Goal: Task Accomplishment & Management: Complete application form

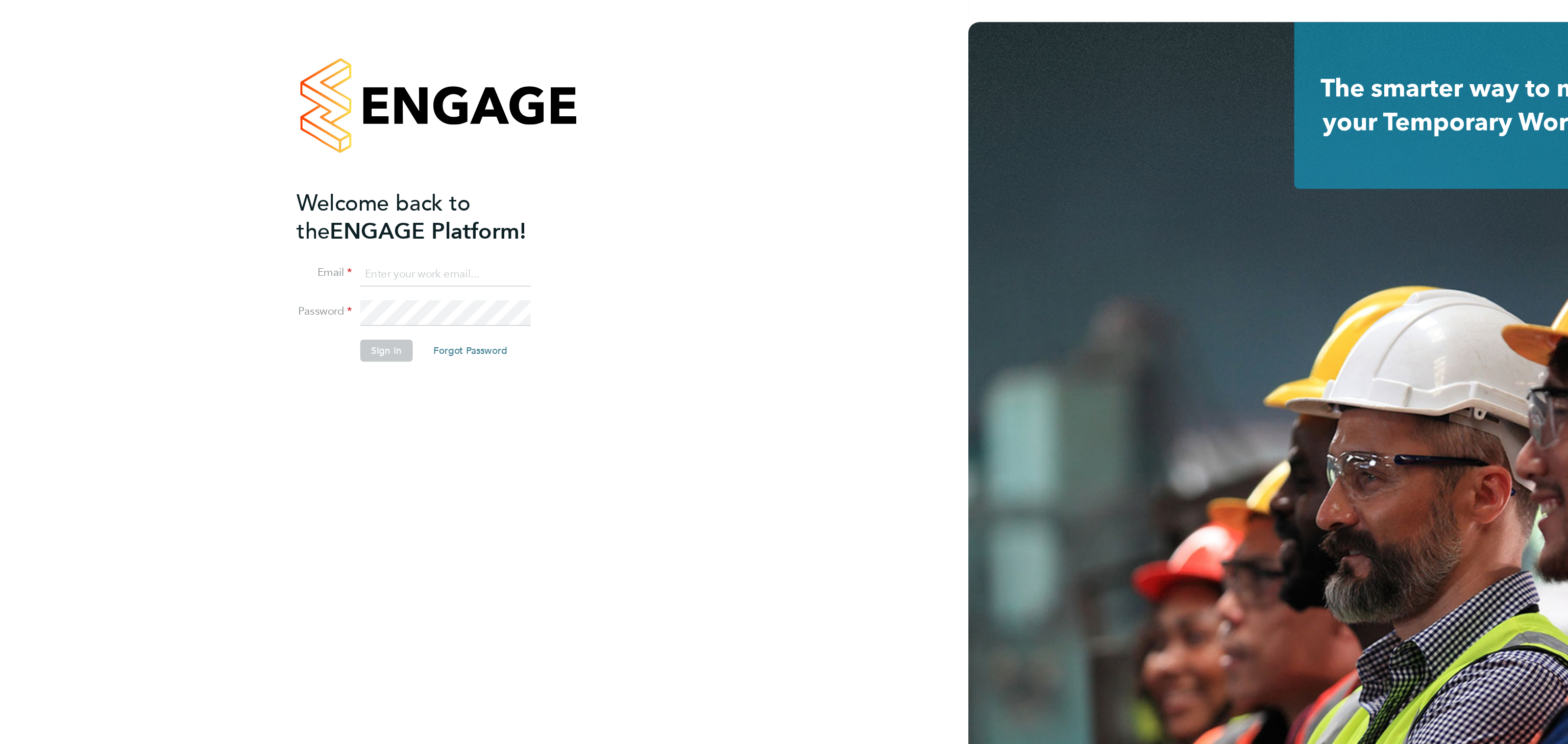
type input "[EMAIL_ADDRESS][DOMAIN_NAME]"
click at [382, 204] on input "[EMAIL_ADDRESS][DOMAIN_NAME]" at bounding box center [397, 203] width 126 height 18
click at [349, 263] on button "Sign In" at bounding box center [354, 259] width 39 height 16
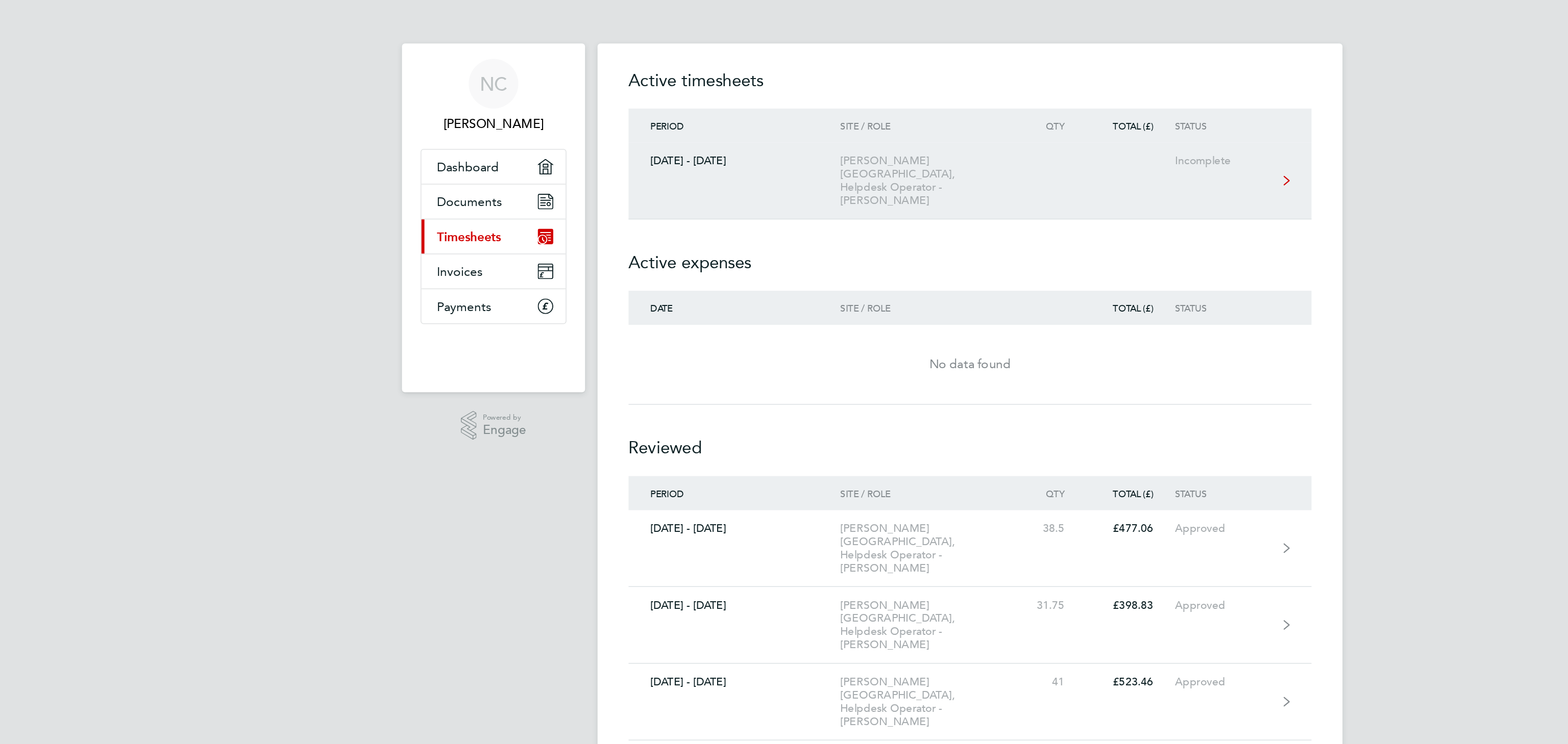
click at [749, 124] on link "22 - 28 Sept 2025 Churchill Hospital, Helpdesk Operator - Churchill Incomplete" at bounding box center [784, 119] width 449 height 50
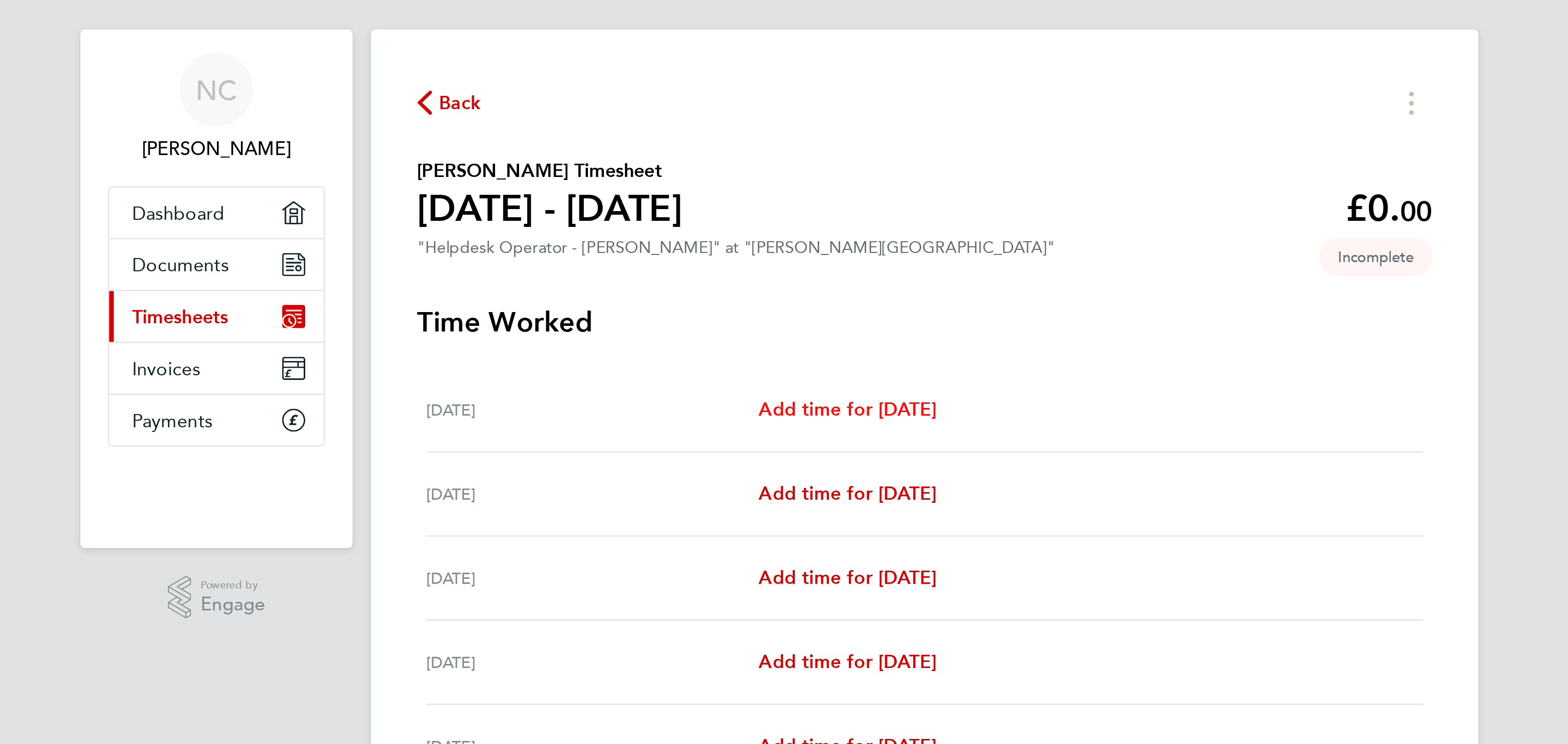
click at [755, 194] on span "Add time for Mon 22 Sep" at bounding box center [749, 196] width 79 height 10
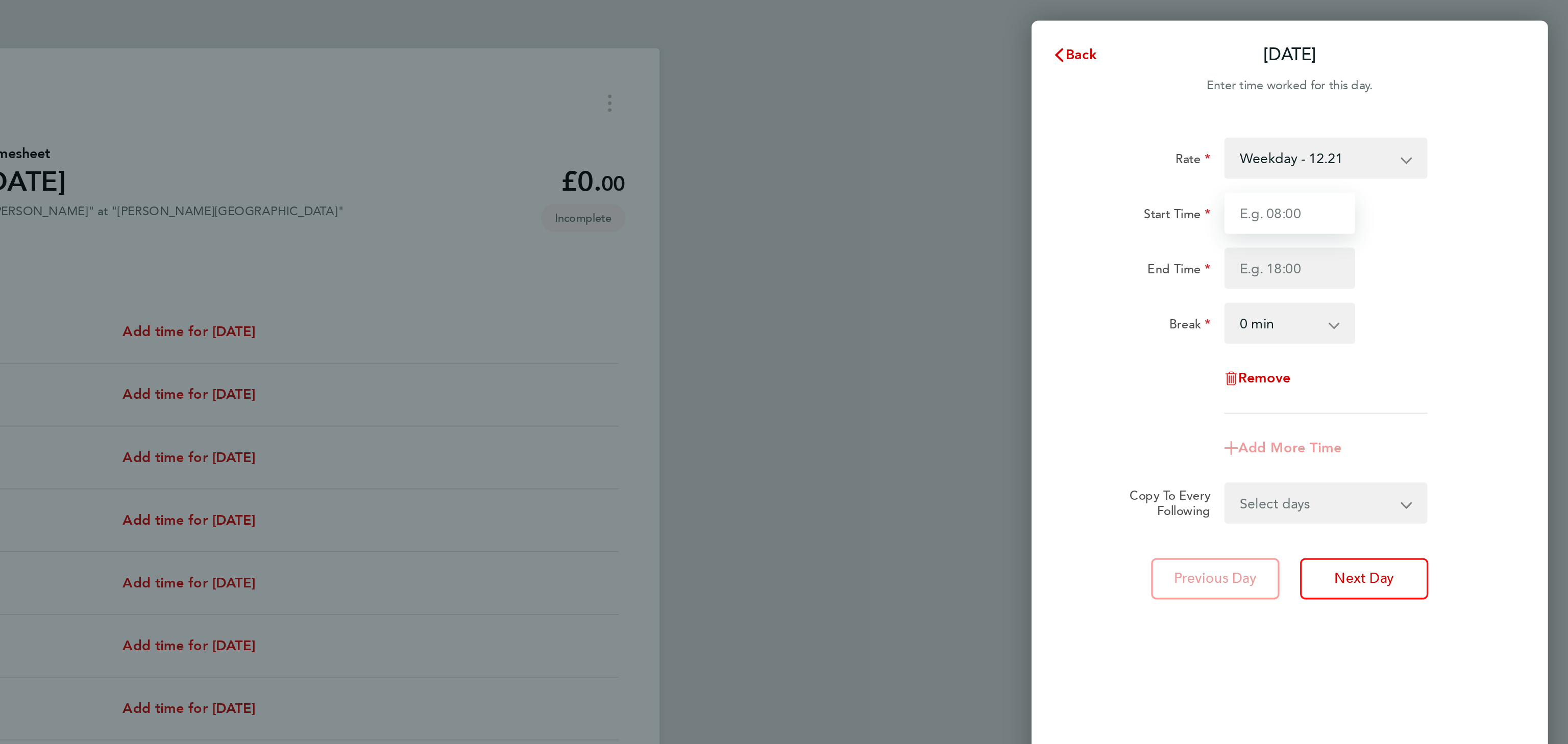
click at [1411, 117] on input "Start Time" at bounding box center [1402, 127] width 77 height 24
type input "09:00"
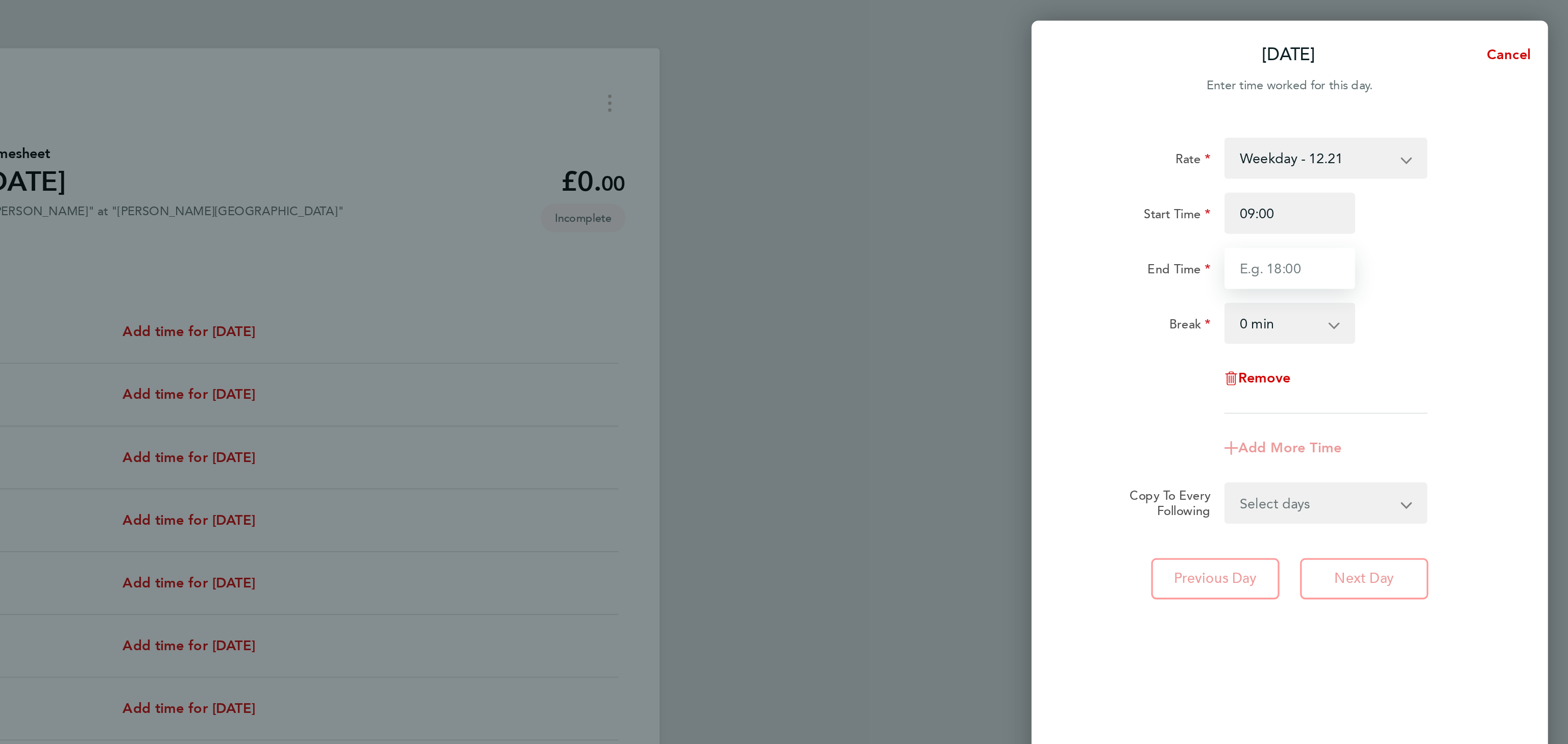
click at [1390, 166] on input "End Time" at bounding box center [1402, 159] width 77 height 24
type input "17:30"
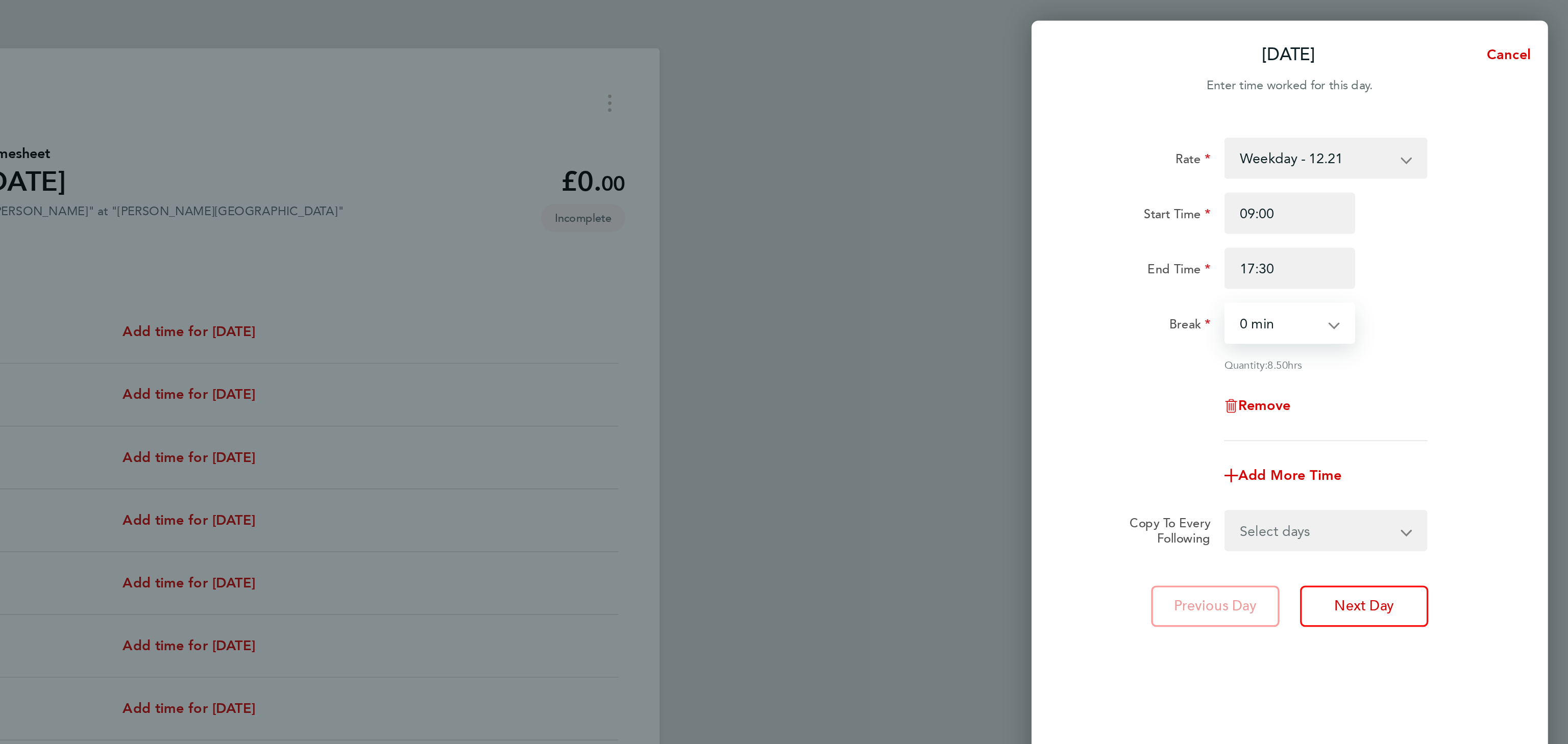
click at [1392, 200] on select "0 min 15 min 30 min 45 min 60 min 75 min 90 min" at bounding box center [1396, 192] width 63 height 23
select select "30"
click at [1365, 181] on select "0 min 15 min 30 min 45 min 60 min 75 min 90 min" at bounding box center [1396, 192] width 63 height 23
click at [1316, 220] on div "Quantity: 8.00 hrs" at bounding box center [1402, 216] width 257 height 8
click at [1446, 363] on button "Next Day" at bounding box center [1446, 360] width 76 height 24
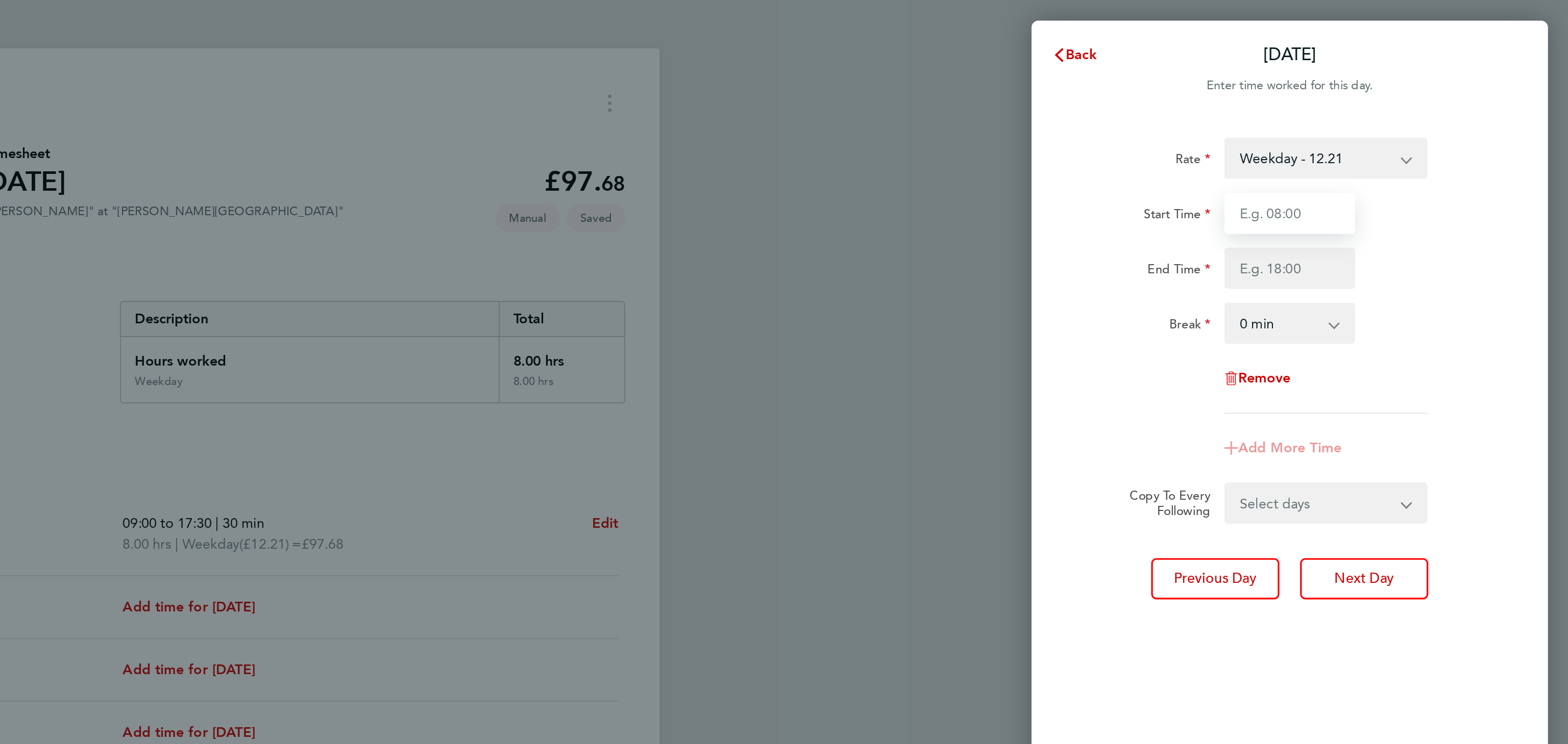
click at [1396, 119] on input "Start Time" at bounding box center [1402, 127] width 77 height 24
type input "09:00"
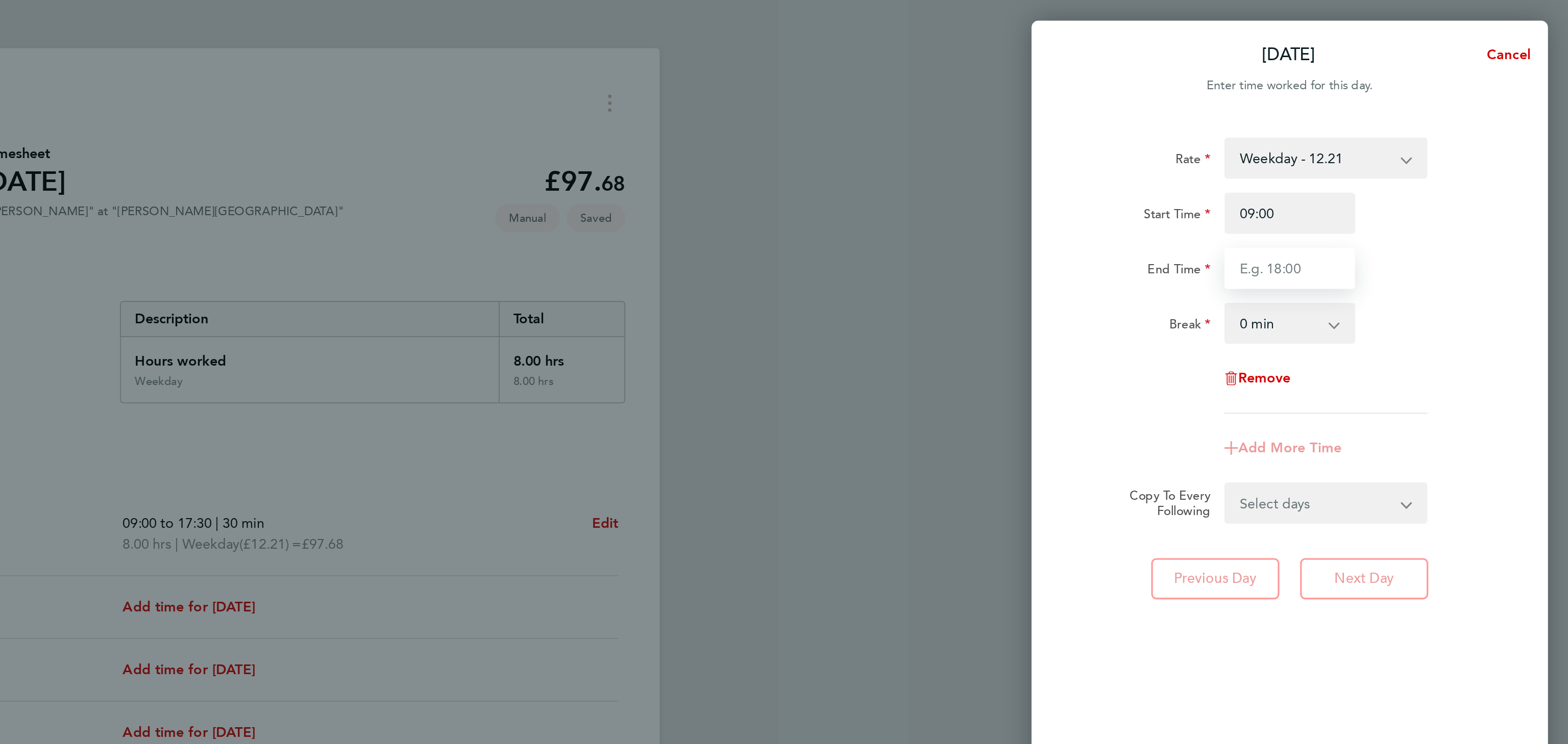
click at [1374, 150] on input "End Time" at bounding box center [1402, 159] width 77 height 24
type input "18:30"
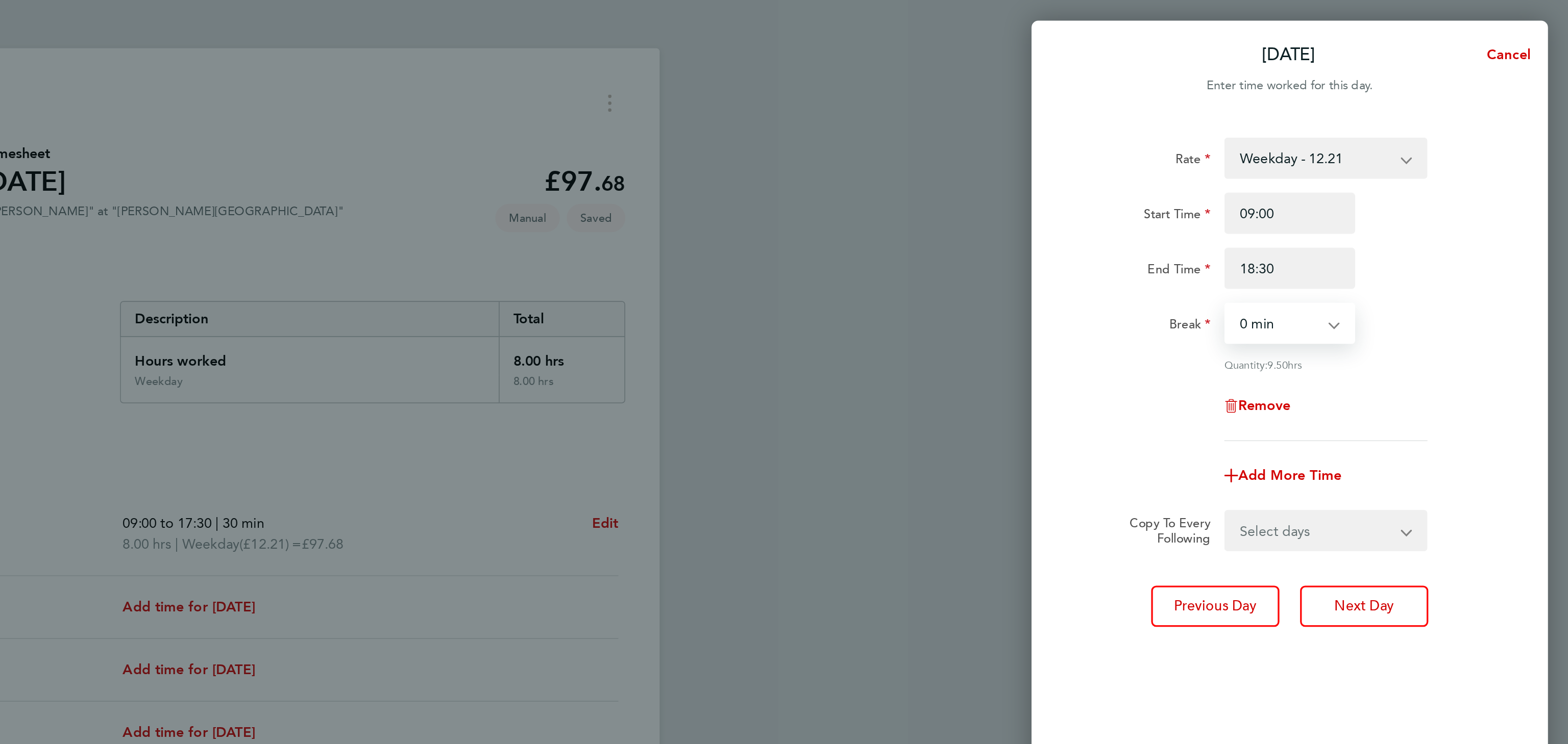
click at [1404, 199] on select "0 min 15 min 30 min 45 min 60 min 75 min 90 min" at bounding box center [1396, 192] width 63 height 23
select select "30"
click at [1365, 181] on select "0 min 15 min 30 min 45 min 60 min 75 min 90 min" at bounding box center [1396, 192] width 63 height 23
click at [1399, 162] on input "18:30" at bounding box center [1402, 159] width 77 height 24
type input "18:00"
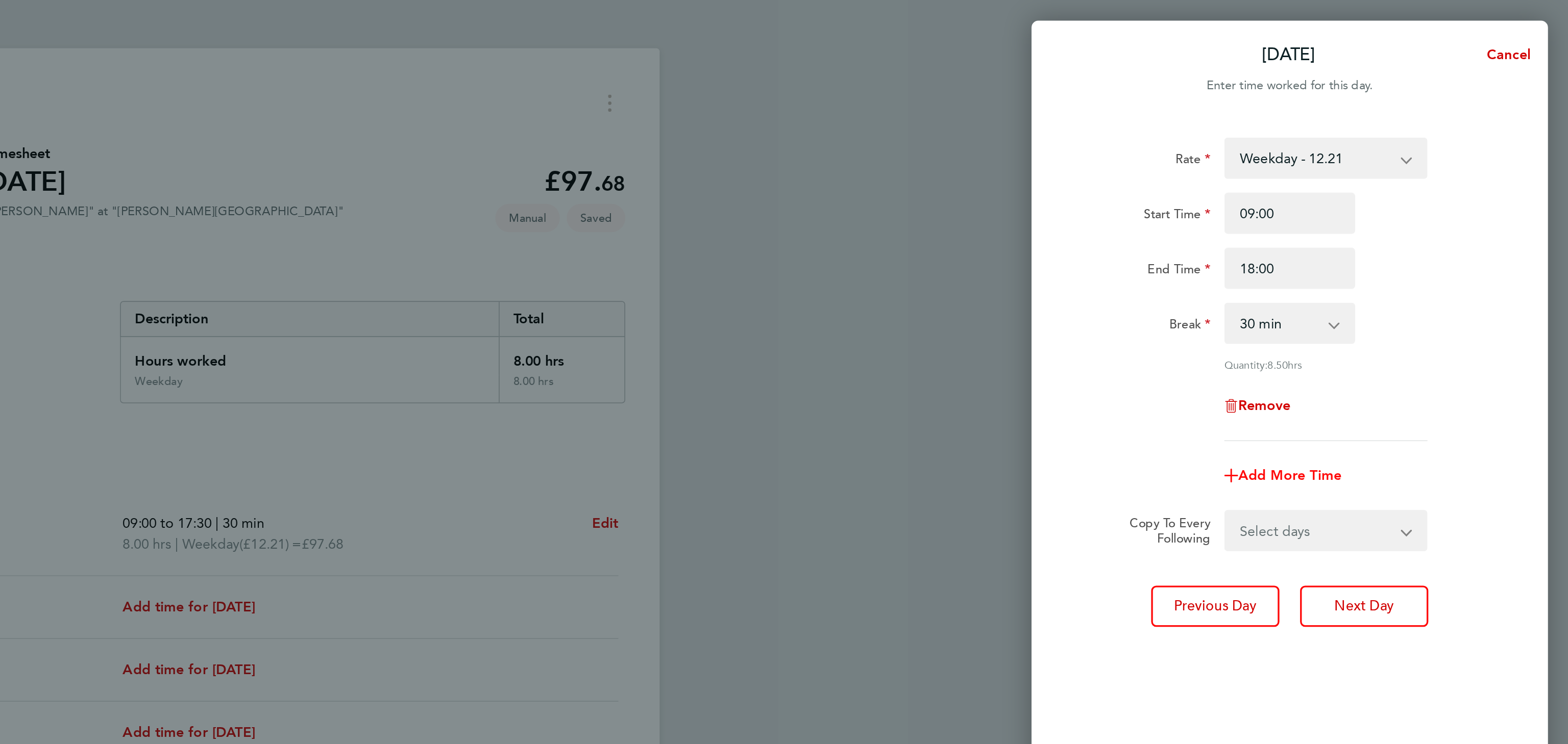
click at [1400, 280] on span "Add More Time" at bounding box center [1402, 282] width 61 height 10
select select "null"
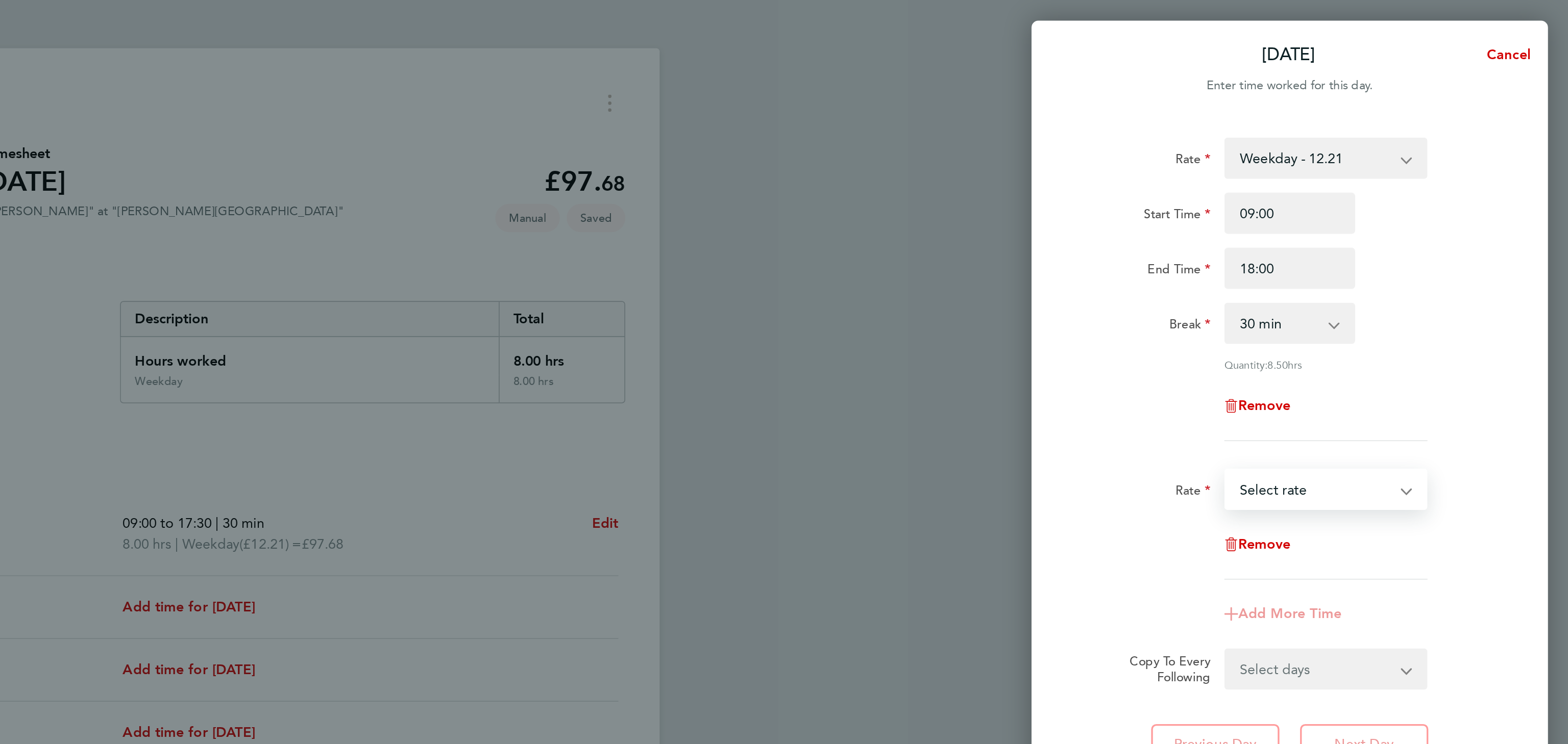
click at [1385, 292] on select "Evening & Weekend - 15.00 Weekday - 12.21 Bank Holiday - 15.00 x1.5 - 18.32 Sel…" at bounding box center [1418, 290] width 106 height 23
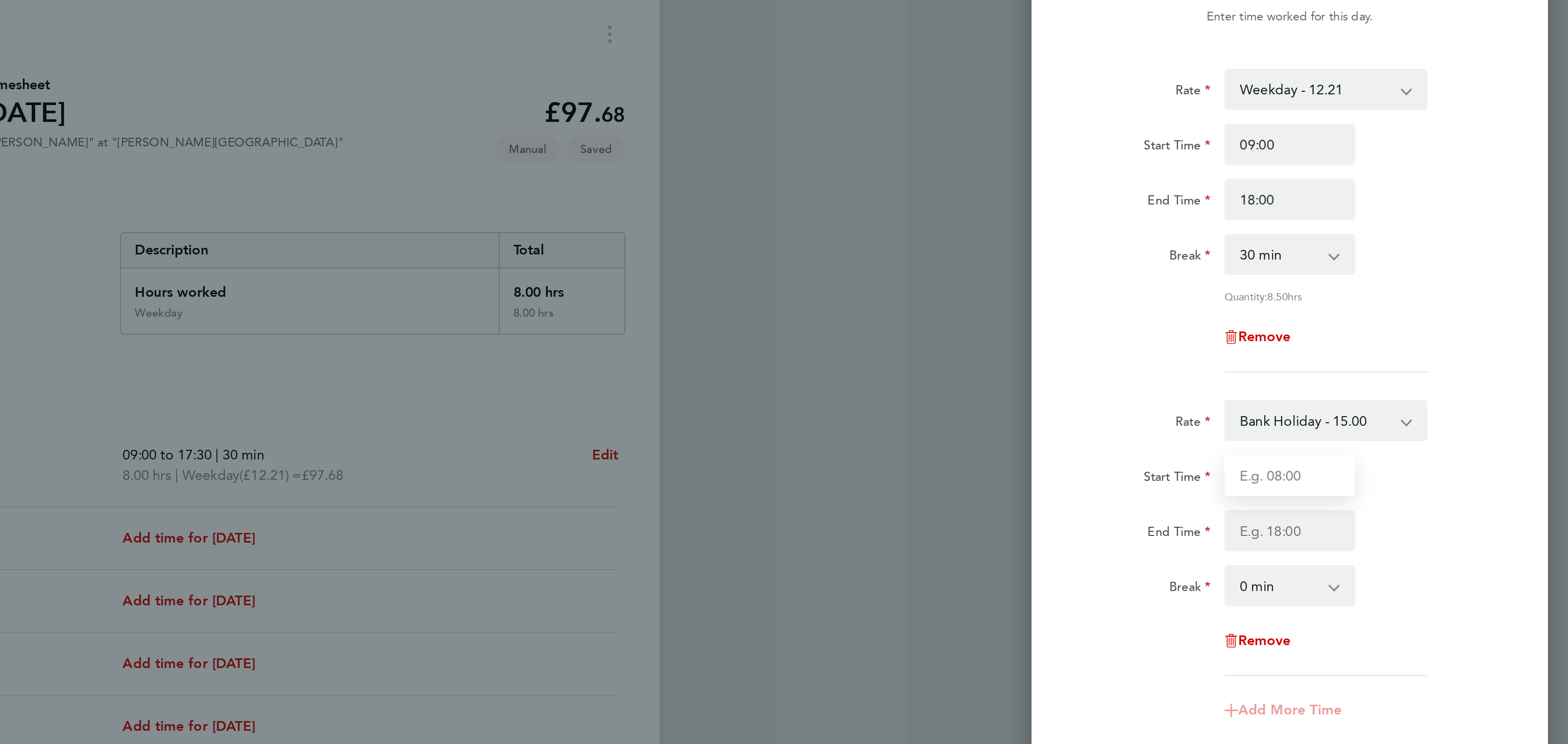
click at [1373, 323] on input "Start Time" at bounding box center [1402, 323] width 77 height 24
type input "18:00"
click at [1393, 359] on input "End Time" at bounding box center [1402, 355] width 77 height 24
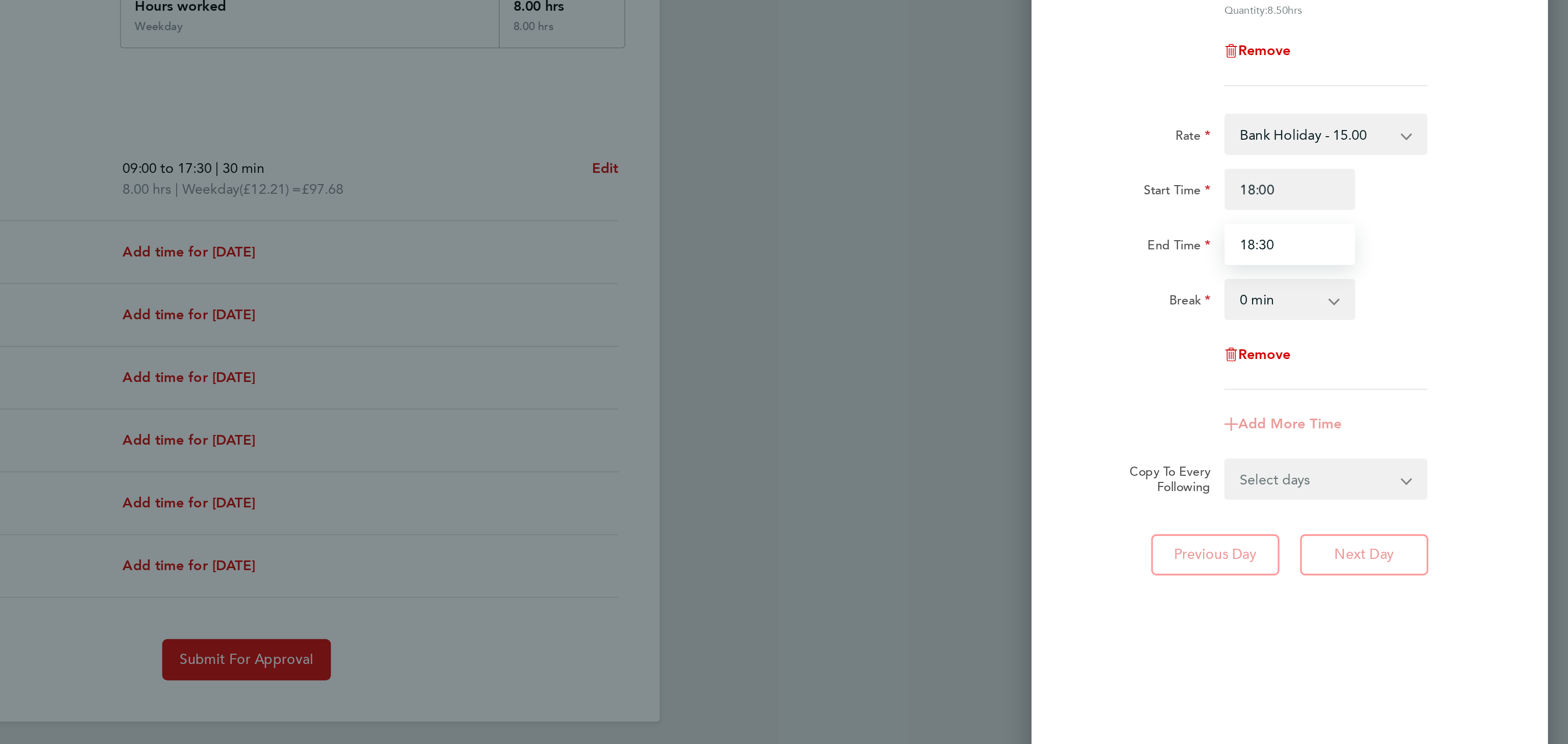
type input "18:30"
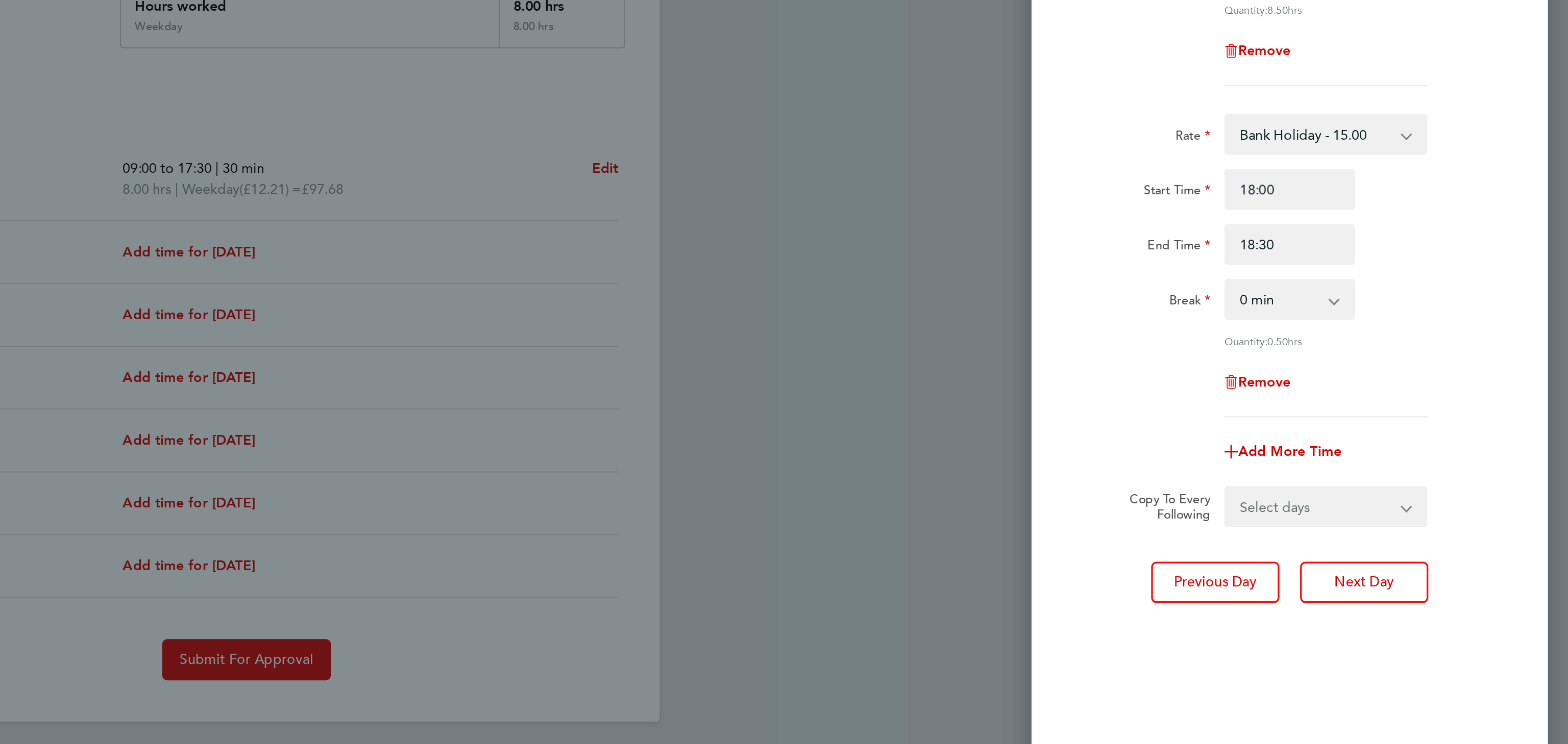
click at [1326, 459] on app-timesheet-line-form-group "Rate Bank Holiday - 15.00 Evening & Weekend - 15.00 Weekday - 12.21 x1.5 - 18.3…" at bounding box center [1402, 384] width 249 height 213
click at [1443, 561] on button "Next Day" at bounding box center [1446, 556] width 76 height 24
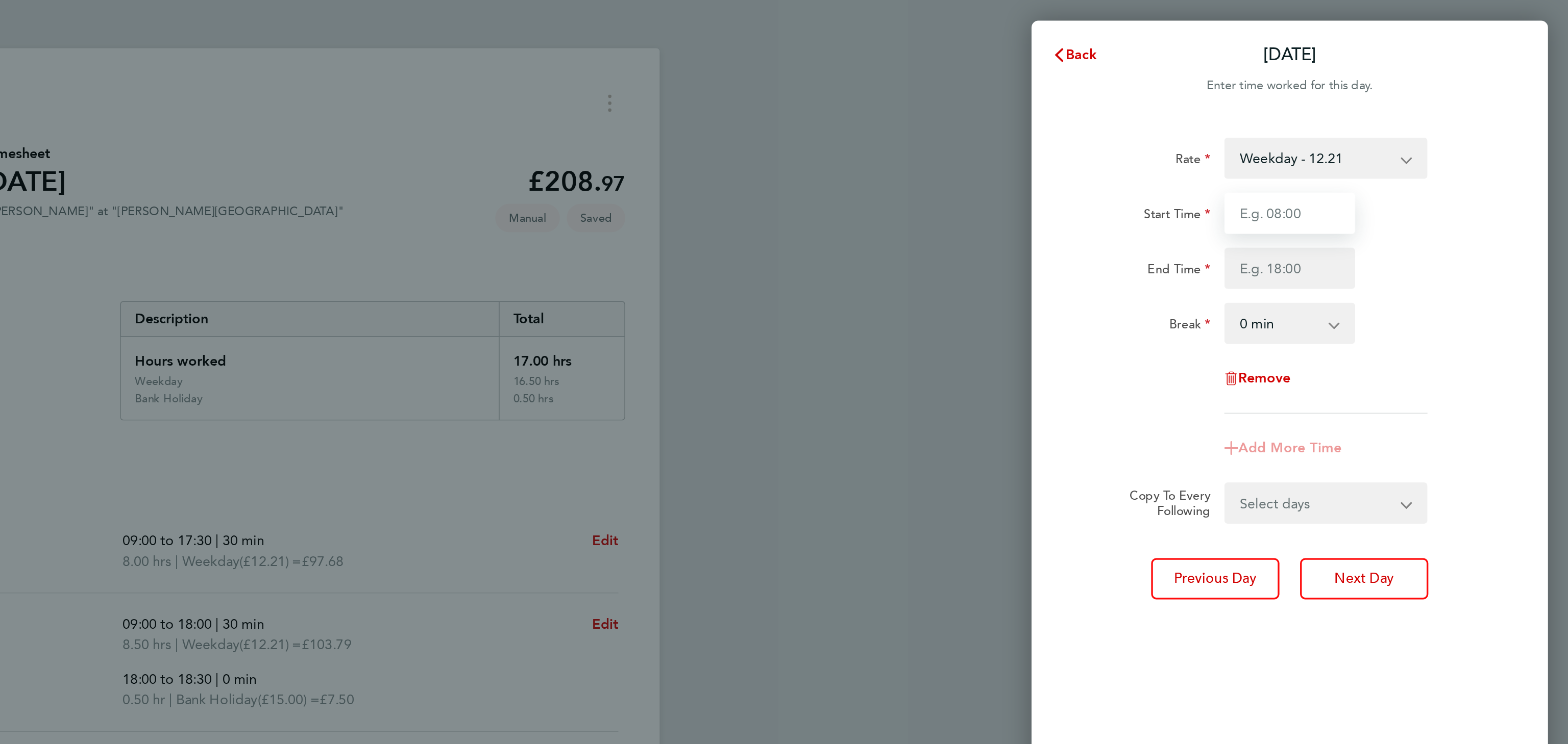
click at [1386, 131] on input "Start Time" at bounding box center [1402, 127] width 77 height 24
type input "09:00"
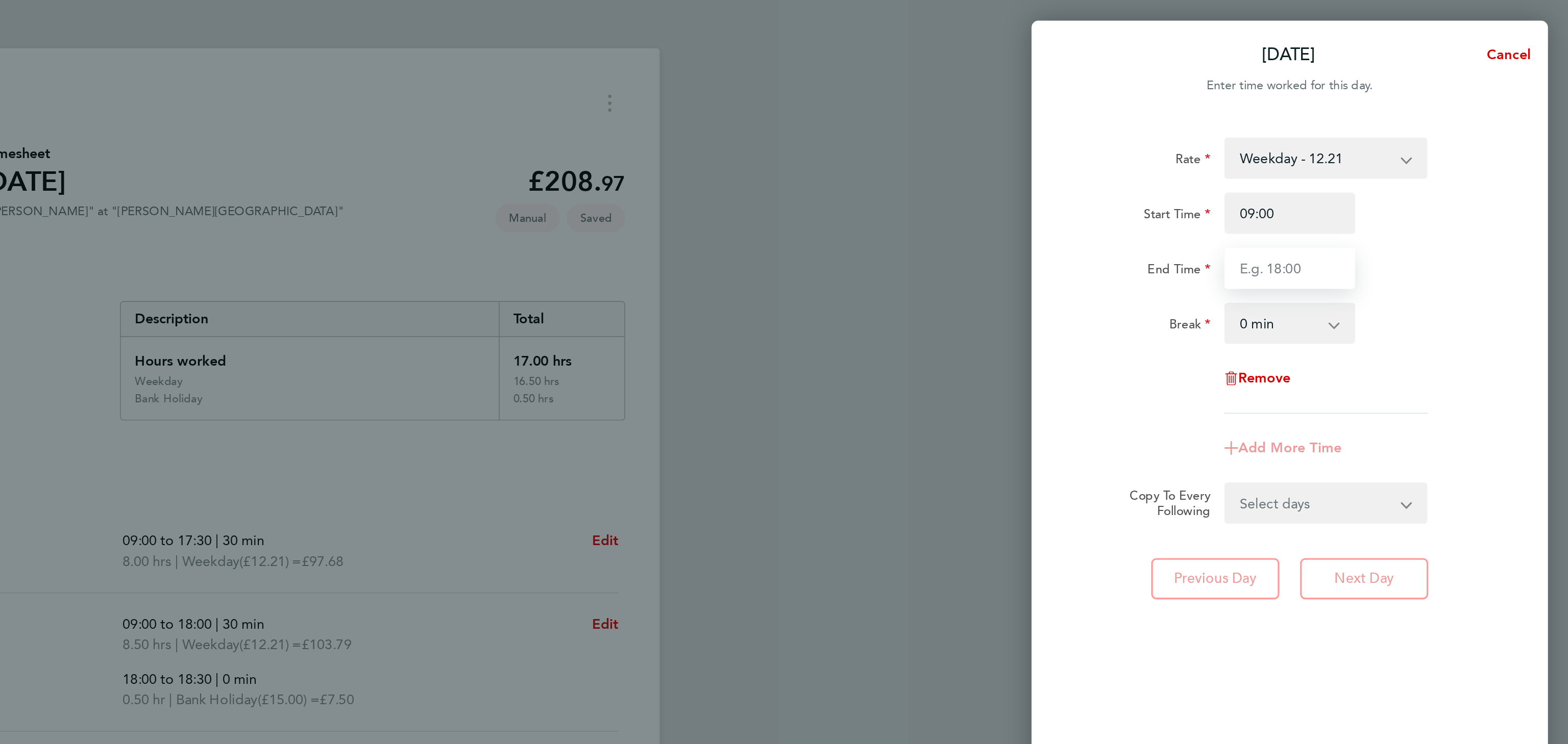
click at [1391, 158] on input "End Time" at bounding box center [1402, 159] width 77 height 24
type input "18:00"
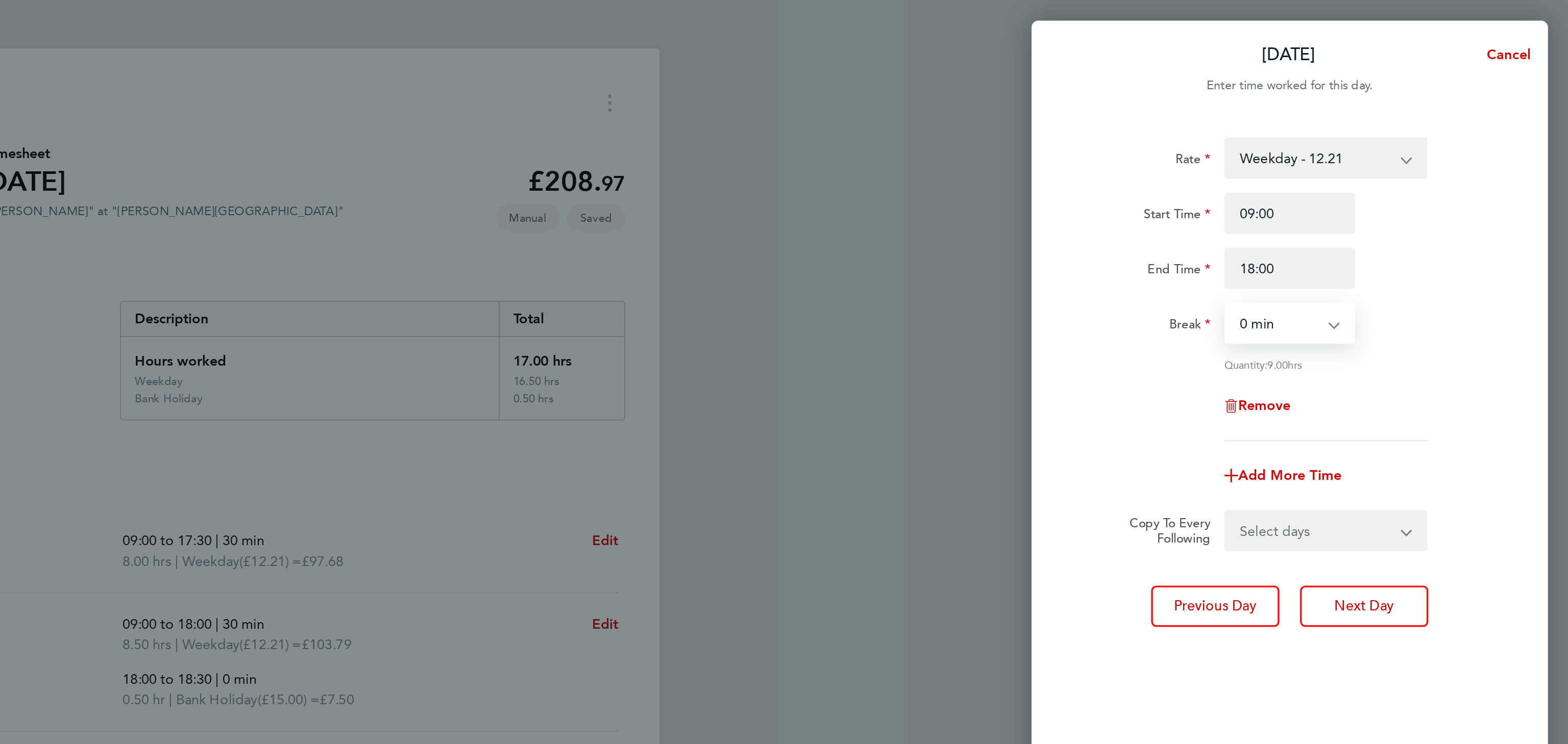
click at [1374, 194] on select "0 min 15 min 30 min 45 min 60 min 75 min 90 min" at bounding box center [1396, 192] width 63 height 23
select select "30"
click at [1365, 181] on select "0 min 15 min 30 min 45 min 60 min 75 min 90 min" at bounding box center [1396, 192] width 63 height 23
click at [1394, 314] on select "Select days Day Weekday (Mon-Fri) Weekend (Sat-Sun) Thursday Friday Saturday Su…" at bounding box center [1418, 315] width 107 height 23
click at [1326, 230] on div "Remove" at bounding box center [1402, 241] width 257 height 24
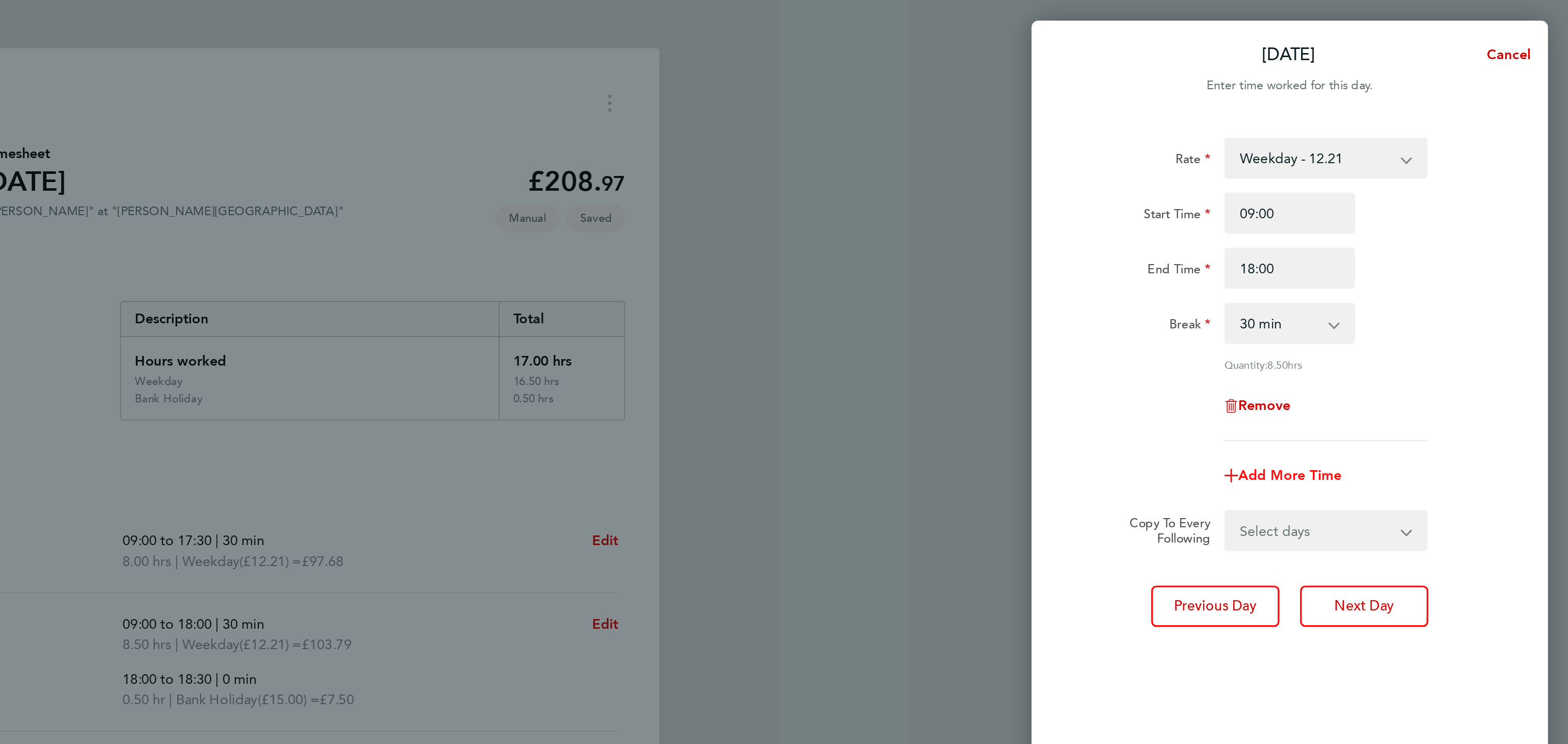
click at [1390, 277] on span "Add More Time" at bounding box center [1402, 282] width 61 height 10
select select "null"
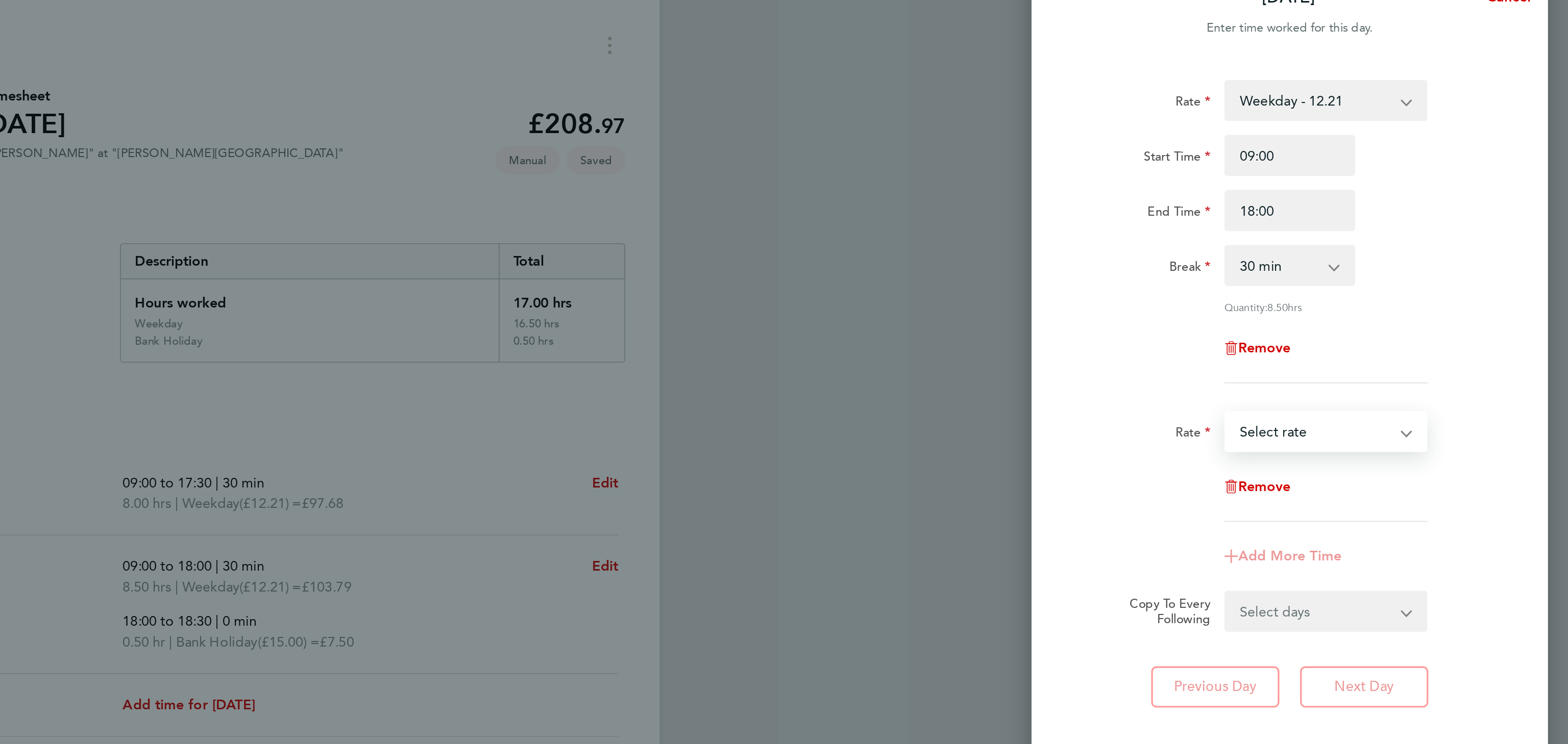
click at [1424, 290] on select "Evening & Weekend - 15.00 Weekday - 12.21 Bank Holiday - 15.00 x1.5 - 18.32 Sel…" at bounding box center [1418, 290] width 106 height 23
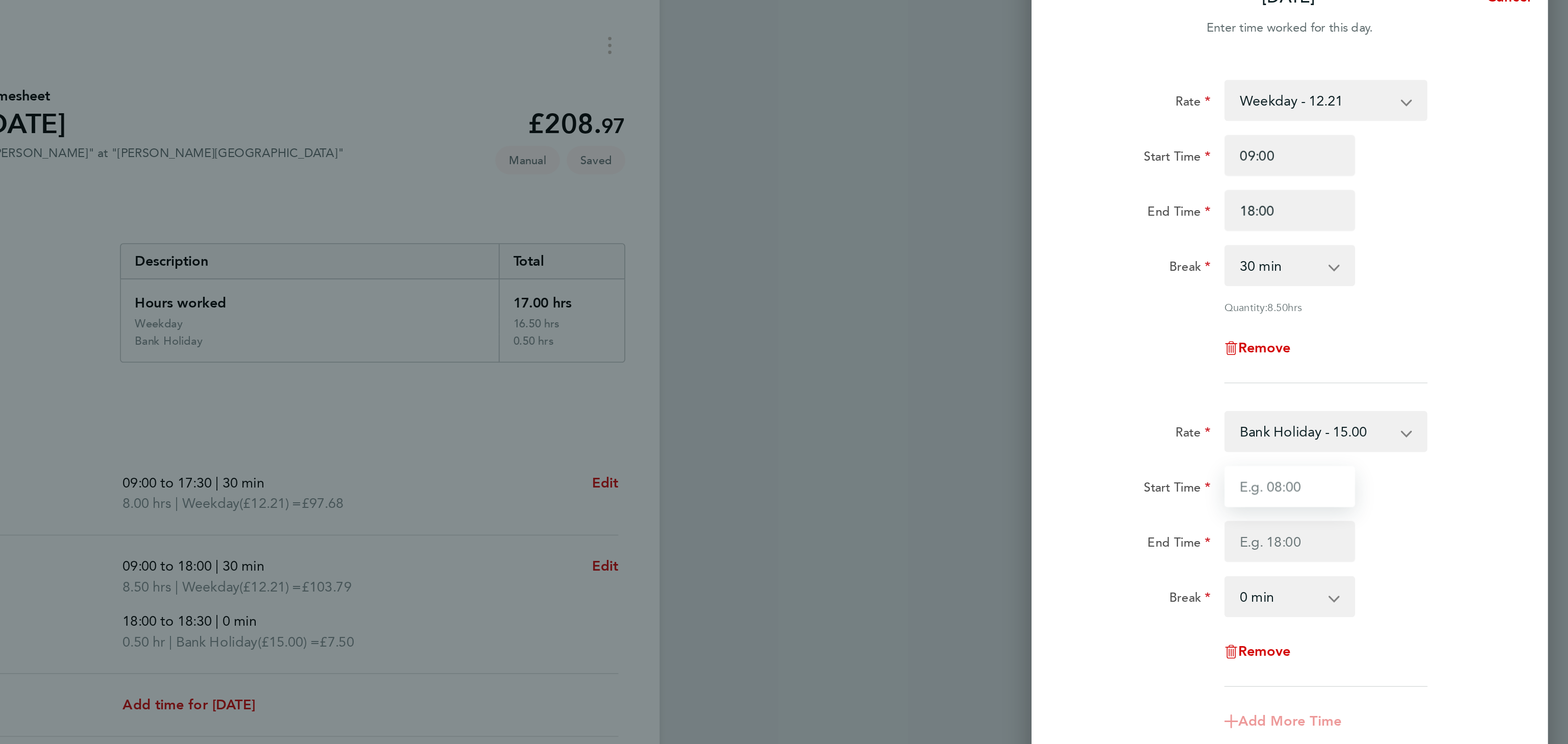
click at [1374, 322] on input "Start Time" at bounding box center [1402, 323] width 77 height 24
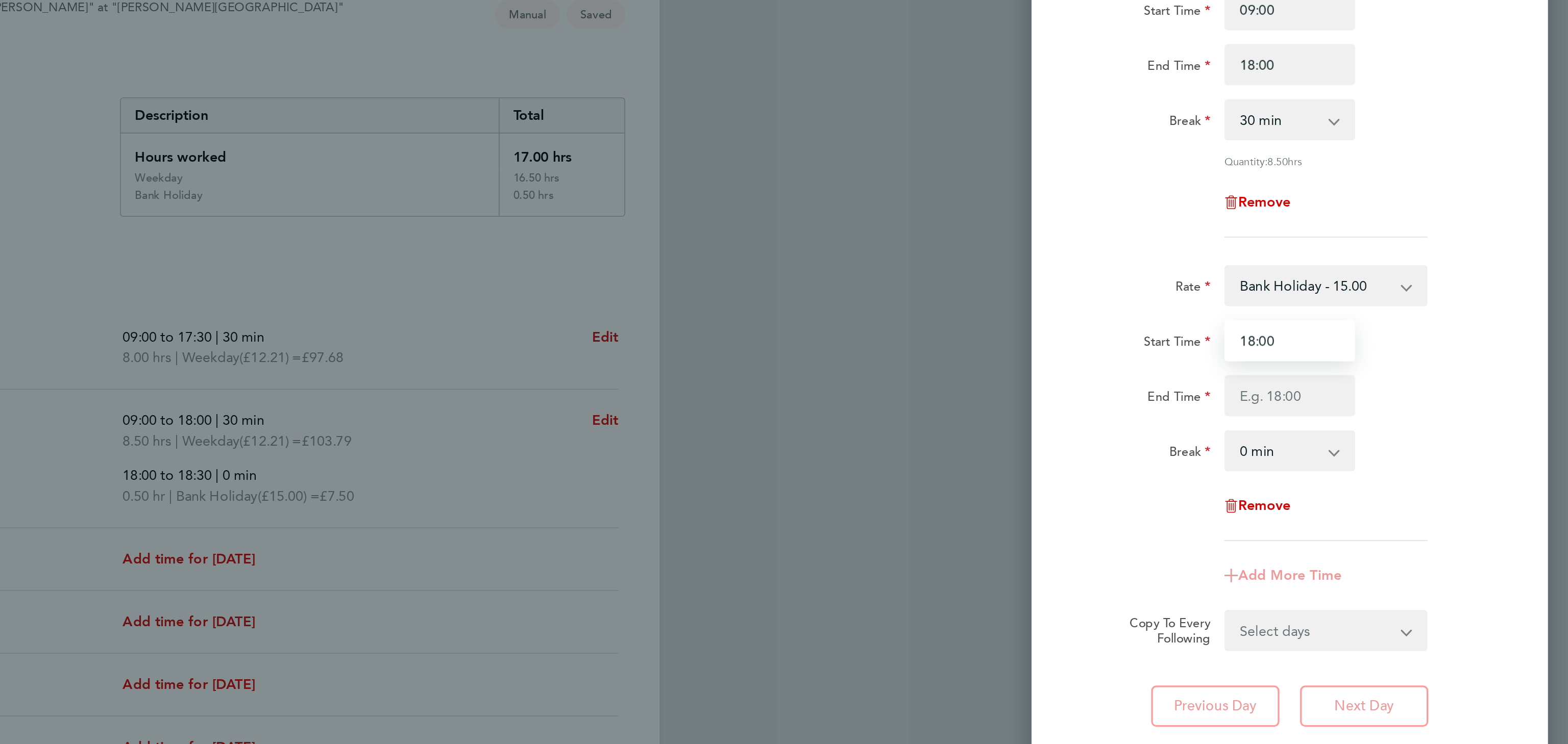
type input "18:00"
click at [1380, 360] on input "End Time" at bounding box center [1402, 355] width 77 height 24
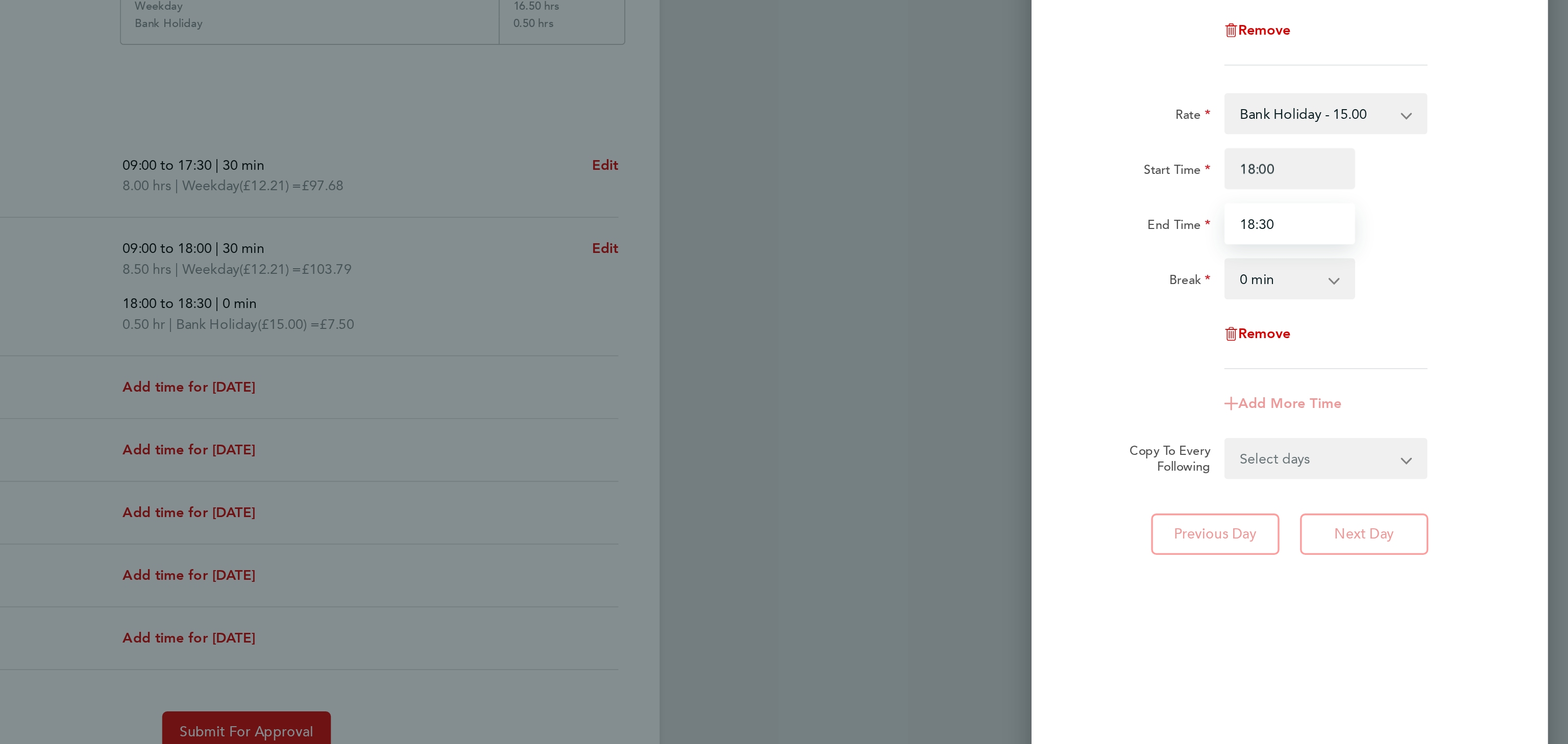
type input "18:30"
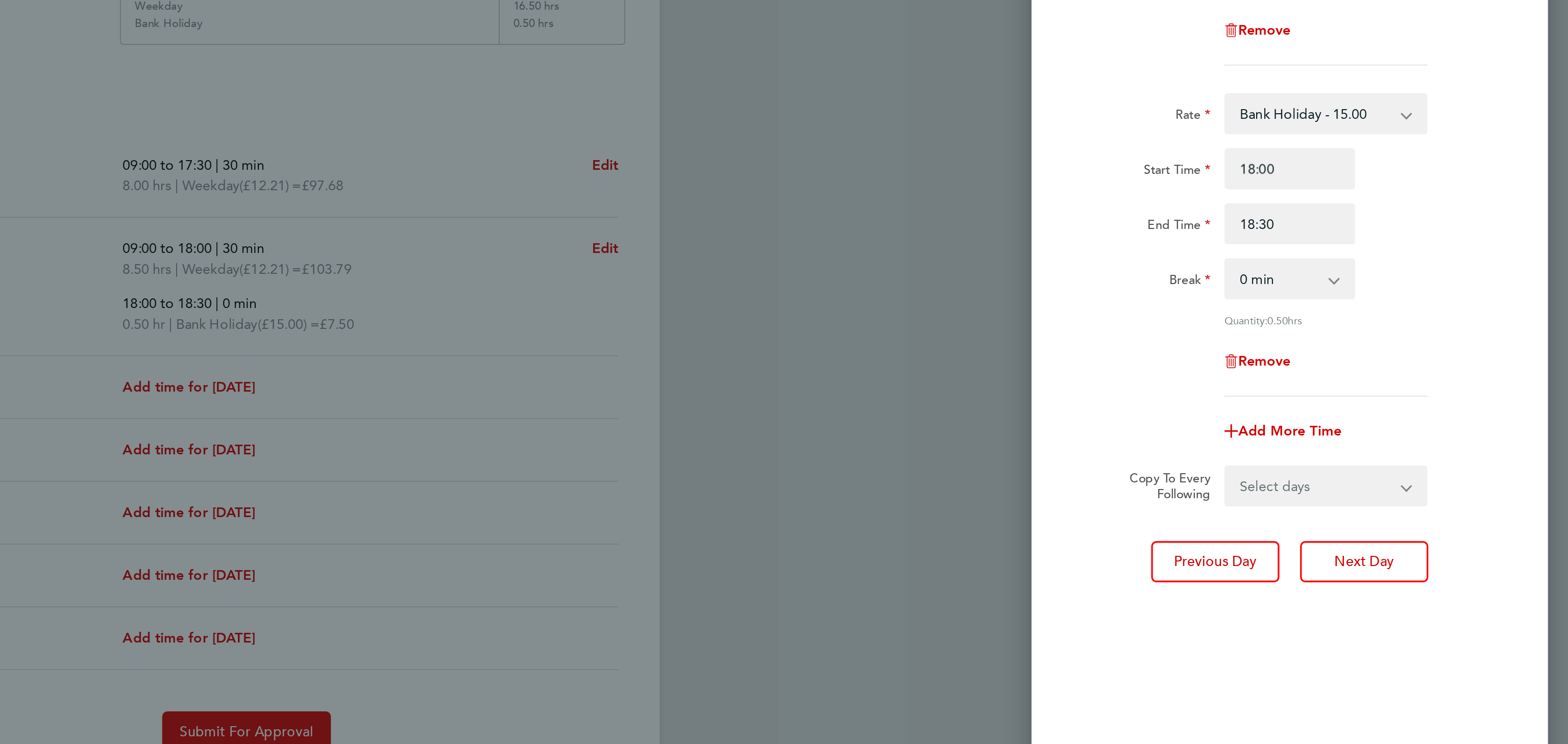
click at [1323, 471] on div "Add More Time" at bounding box center [1402, 478] width 257 height 24
click at [1462, 554] on span "Next Day" at bounding box center [1447, 556] width 35 height 10
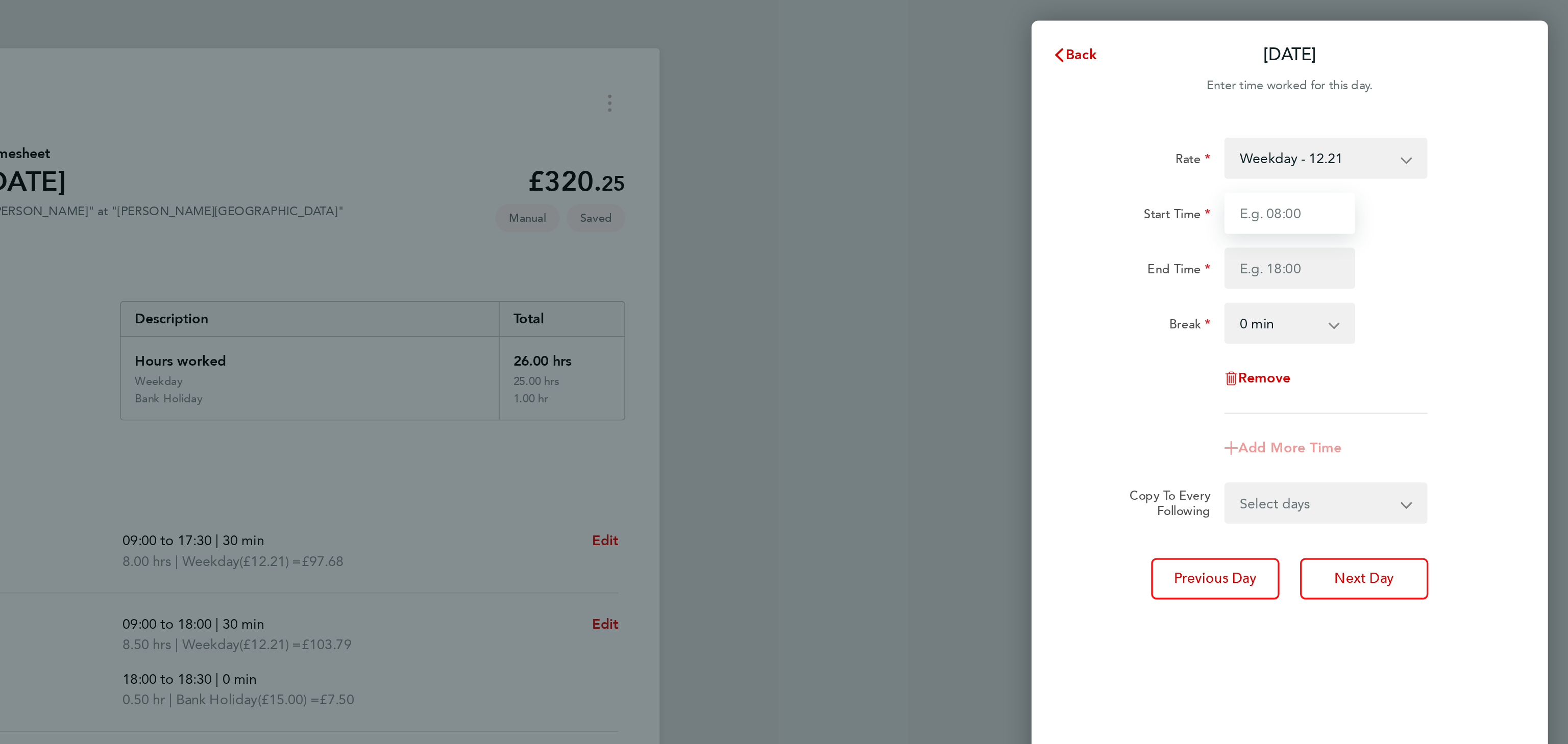
click at [1383, 122] on input "Start Time" at bounding box center [1402, 127] width 77 height 24
type input "11:30"
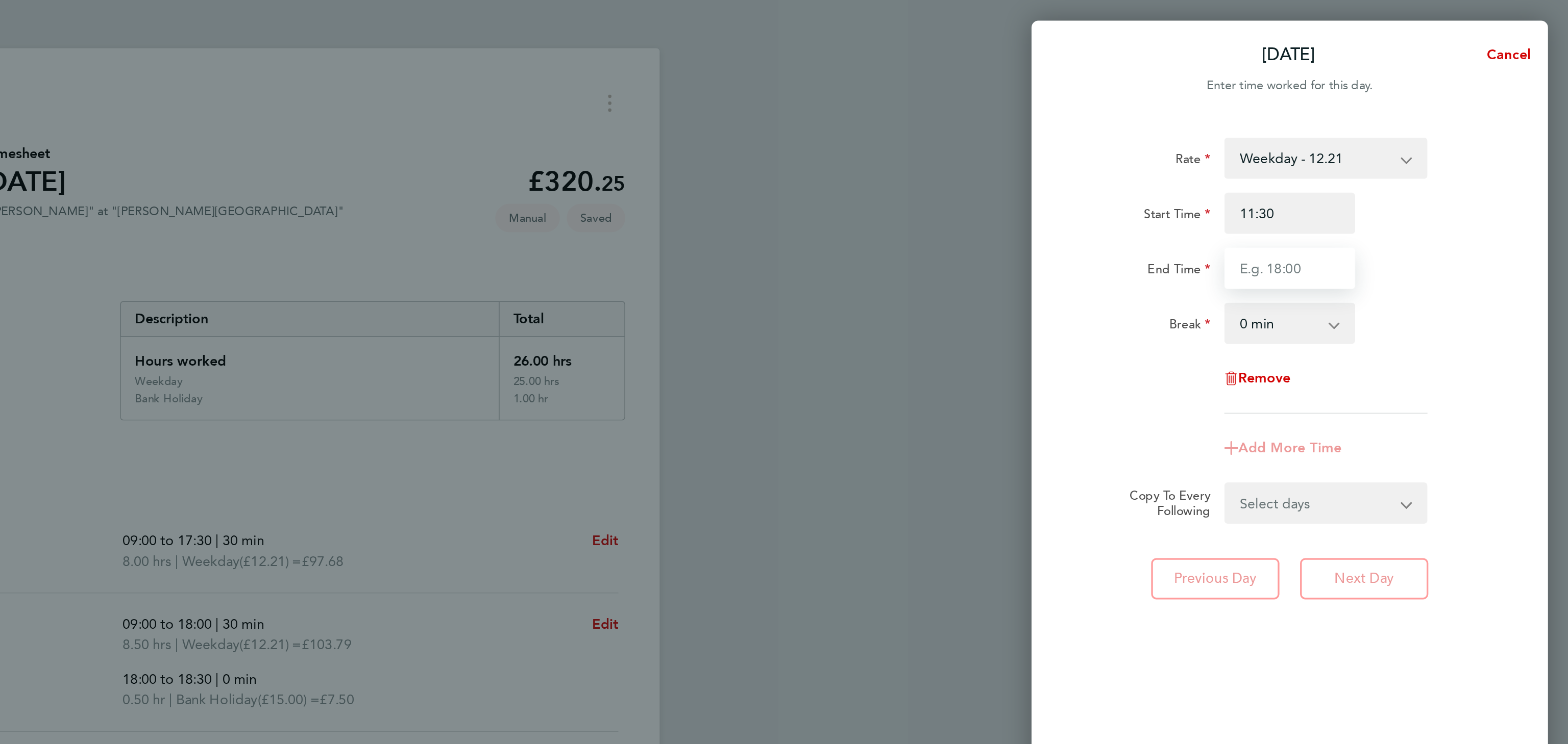
click at [1424, 167] on input "End Time" at bounding box center [1402, 159] width 77 height 24
type input "18:00"
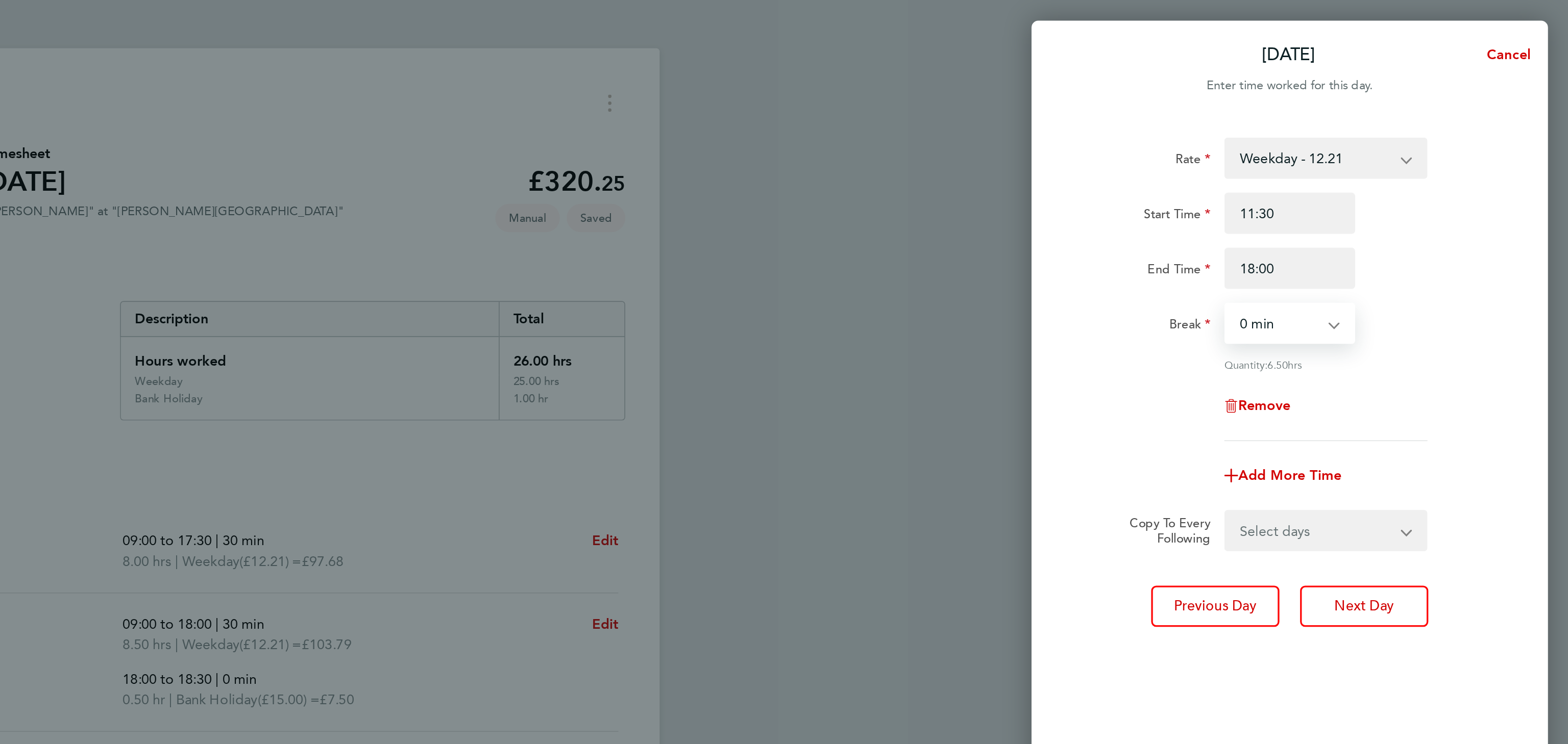
click at [1419, 196] on select "0 min 15 min 30 min 45 min 60 min 75 min 90 min" at bounding box center [1396, 192] width 63 height 23
click at [1331, 198] on label "Break" at bounding box center [1343, 194] width 24 height 12
click at [1365, 198] on select "0 min 15 min 30 min 45 min 60 min 75 min 90 min" at bounding box center [1396, 192] width 63 height 23
click at [1407, 187] on select "0 min 15 min 30 min 45 min 60 min 75 min 90 min" at bounding box center [1396, 192] width 63 height 23
select select "30"
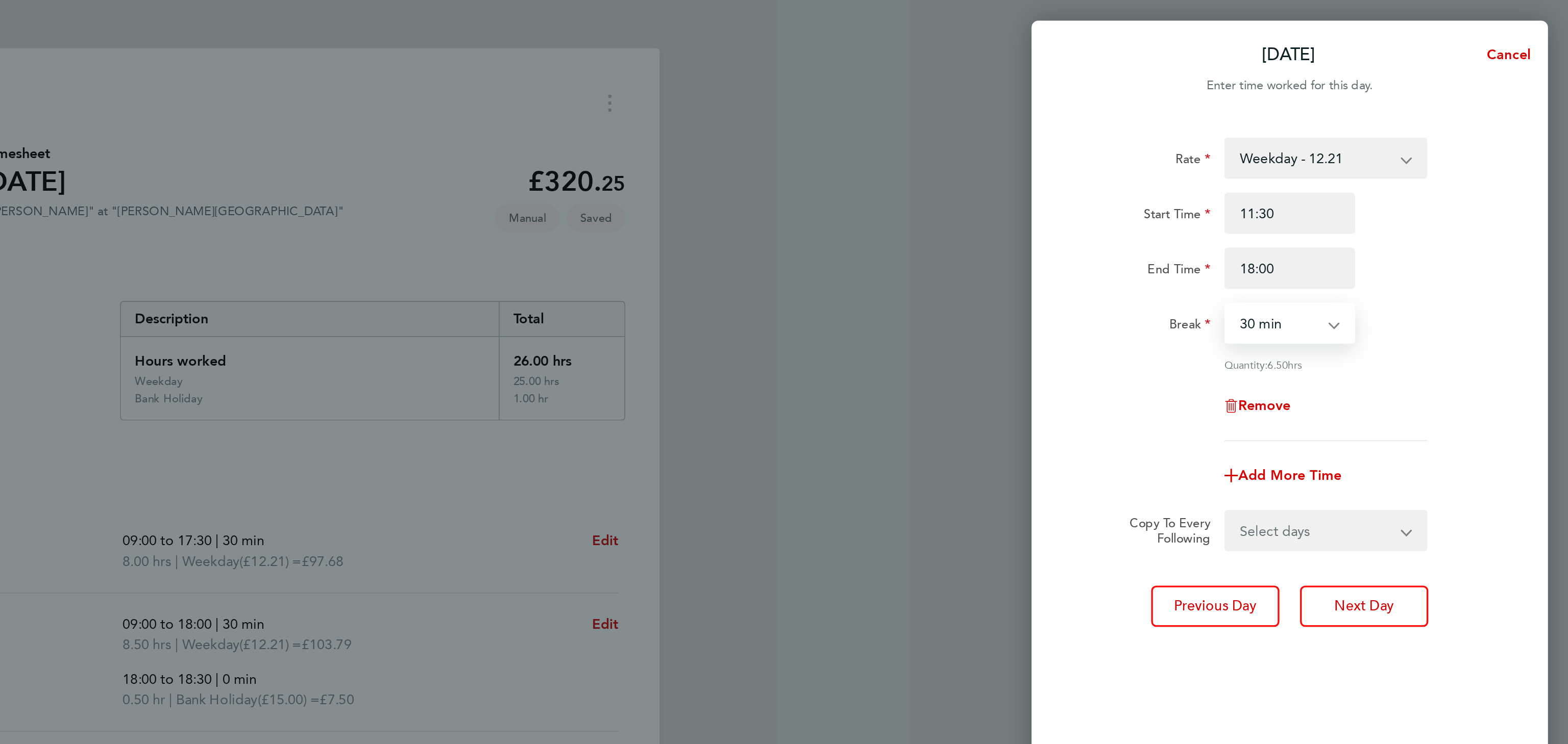
click at [1365, 181] on select "0 min 15 min 30 min 45 min 60 min 75 min 90 min" at bounding box center [1396, 192] width 63 height 23
click at [1395, 280] on span "Add More Time" at bounding box center [1402, 282] width 61 height 10
select select "null"
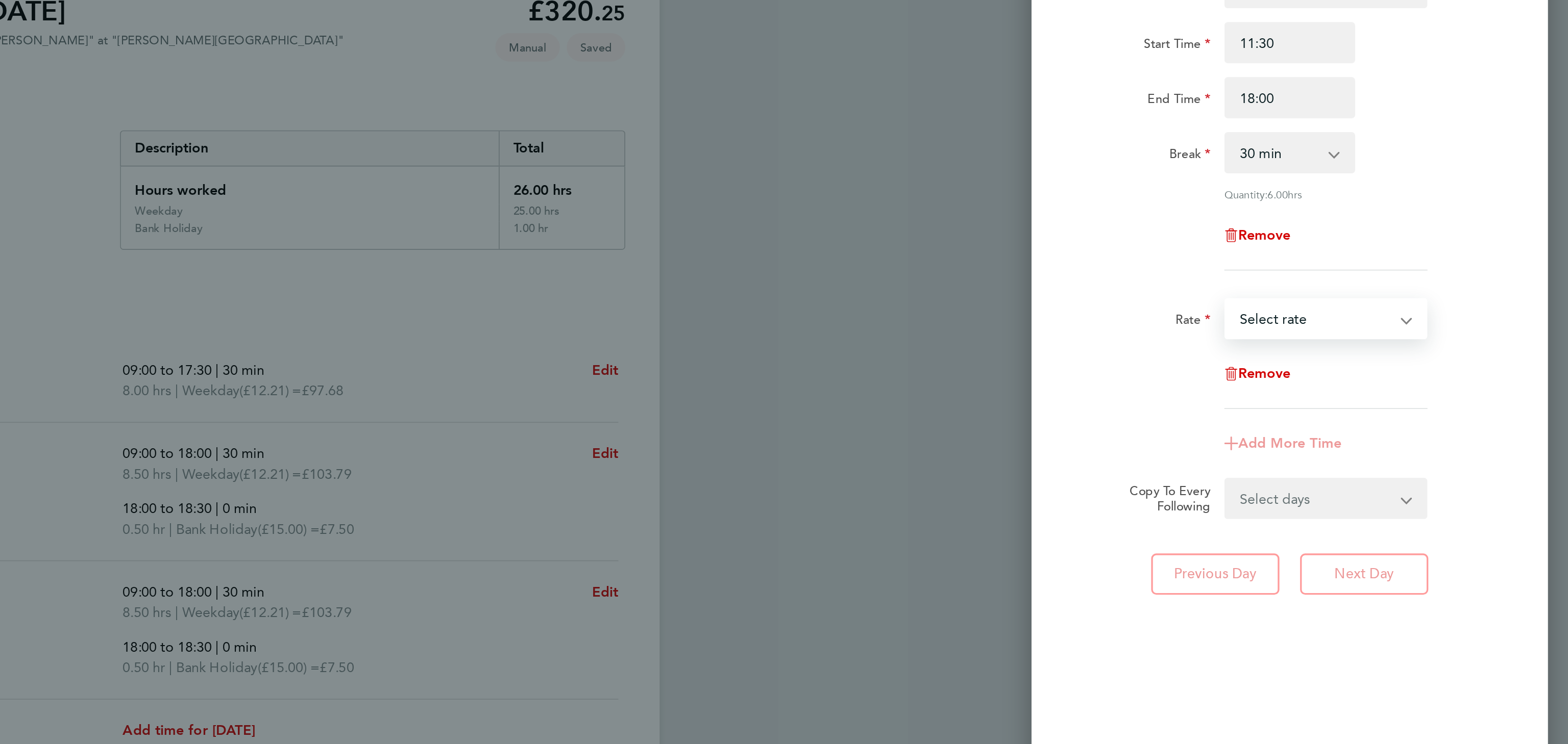
click at [1423, 285] on select "Evening & Weekend - 15.00 Weekday - 12.21 Bank Holiday - 15.00 x1.5 - 18.32 Sel…" at bounding box center [1418, 290] width 106 height 23
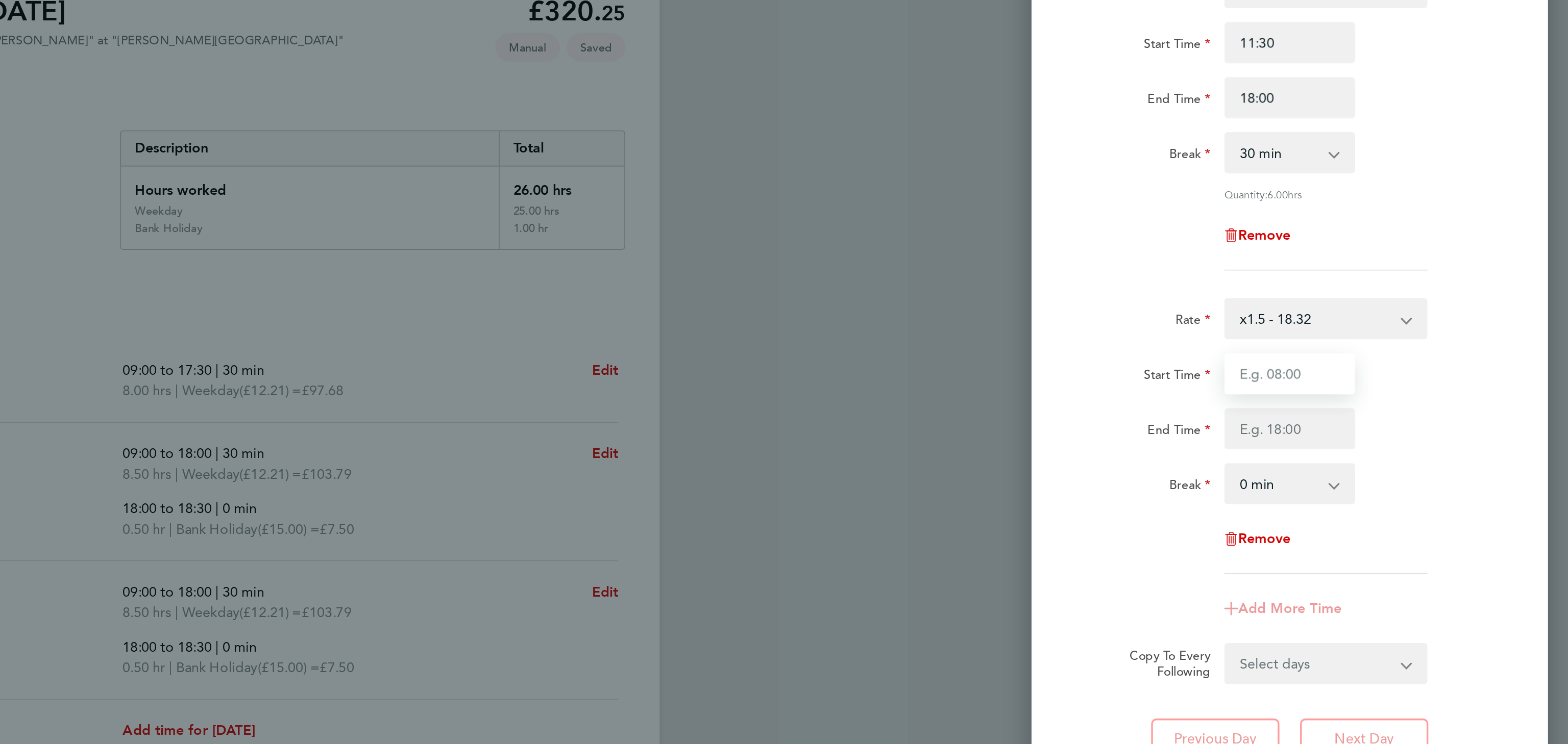
click at [1388, 318] on input "Start Time" at bounding box center [1402, 323] width 77 height 24
type input "18:00"
click at [1385, 351] on input "End Time" at bounding box center [1402, 355] width 77 height 24
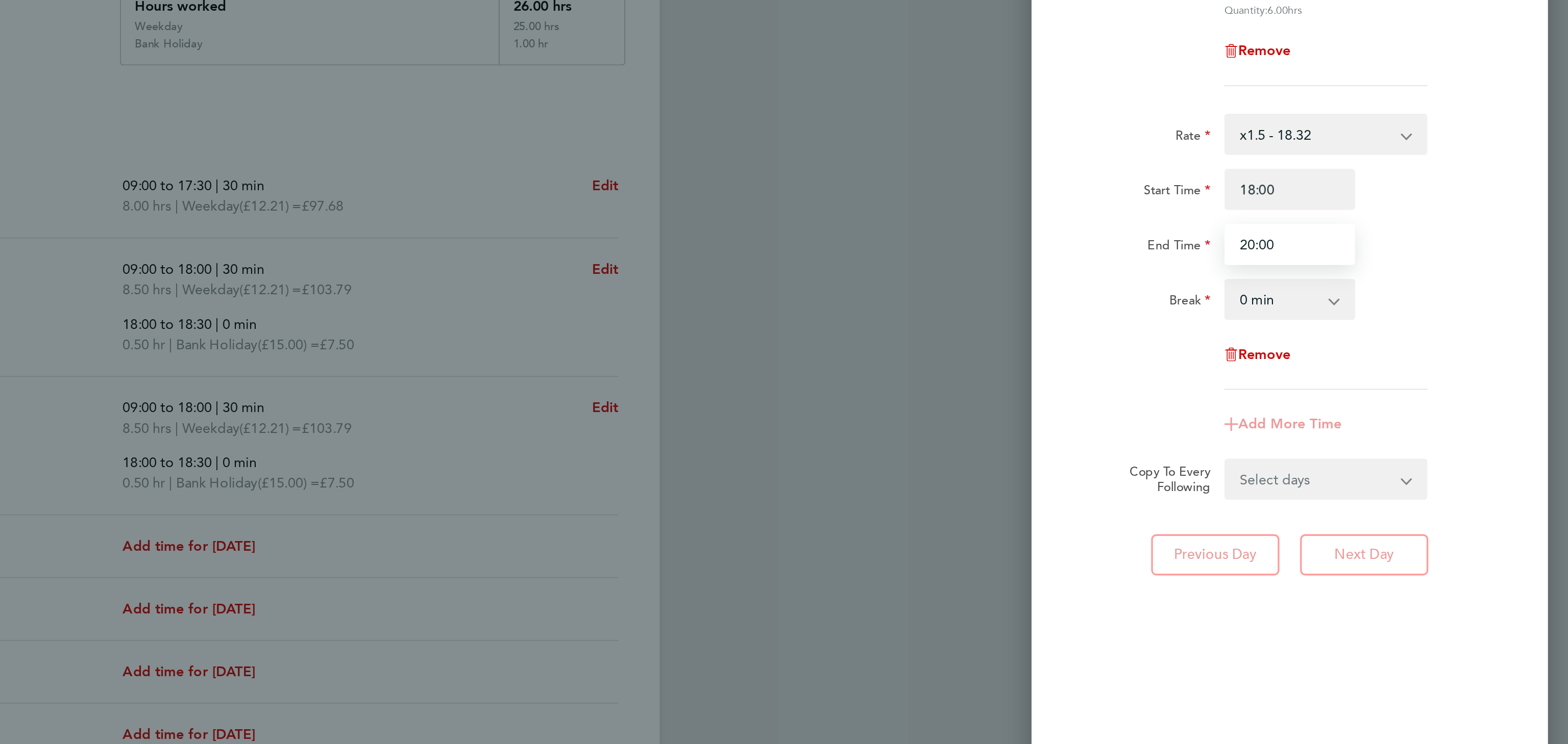
type input "20:00"
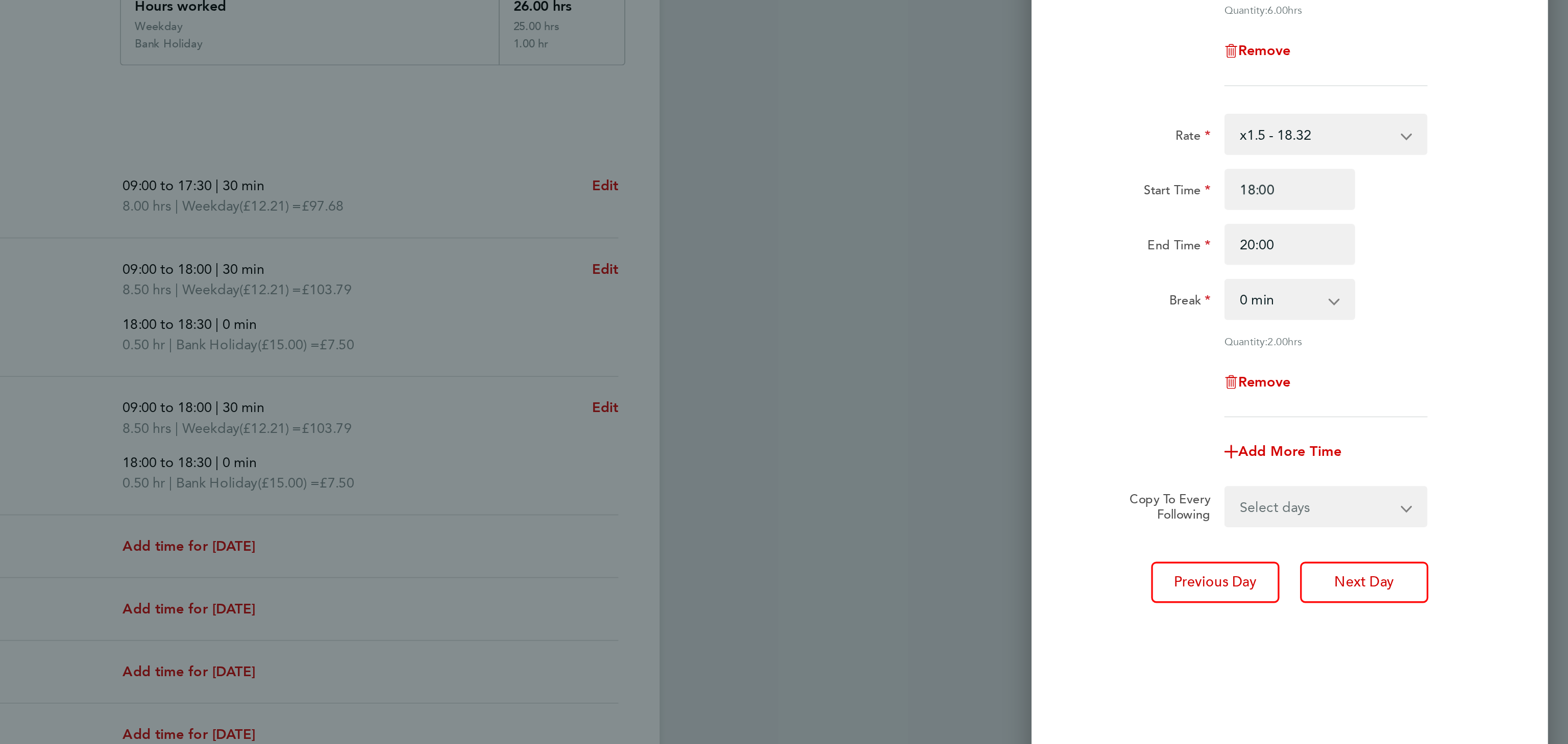
click at [1289, 460] on app-timesheet-line-form-group "Rate x1.5 - 18.32 Evening & Weekend - 15.00 Weekday - 12.21 Bank Holiday - 15.0…" at bounding box center [1402, 384] width 249 height 213
click at [1415, 520] on select "Select days Day Weekend (Sat-Sun) Friday Saturday Sunday" at bounding box center [1418, 511] width 107 height 23
select select "FRI"
click at [1365, 500] on select "Select days Day Weekend (Sat-Sun) Friday Saturday Sunday" at bounding box center [1418, 511] width 107 height 23
select select "2025-09-28"
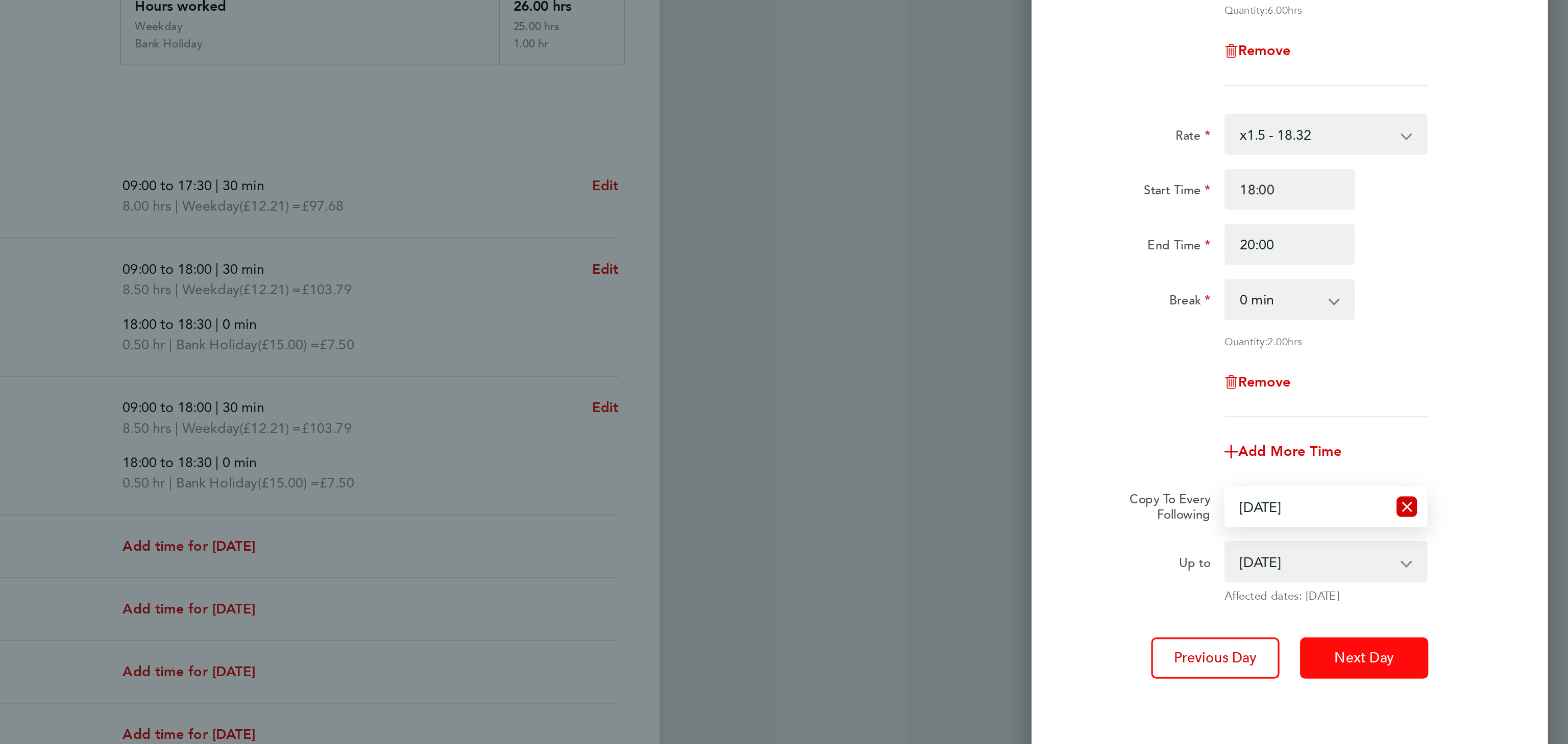
click at [1451, 591] on button "Next Day" at bounding box center [1446, 601] width 76 height 24
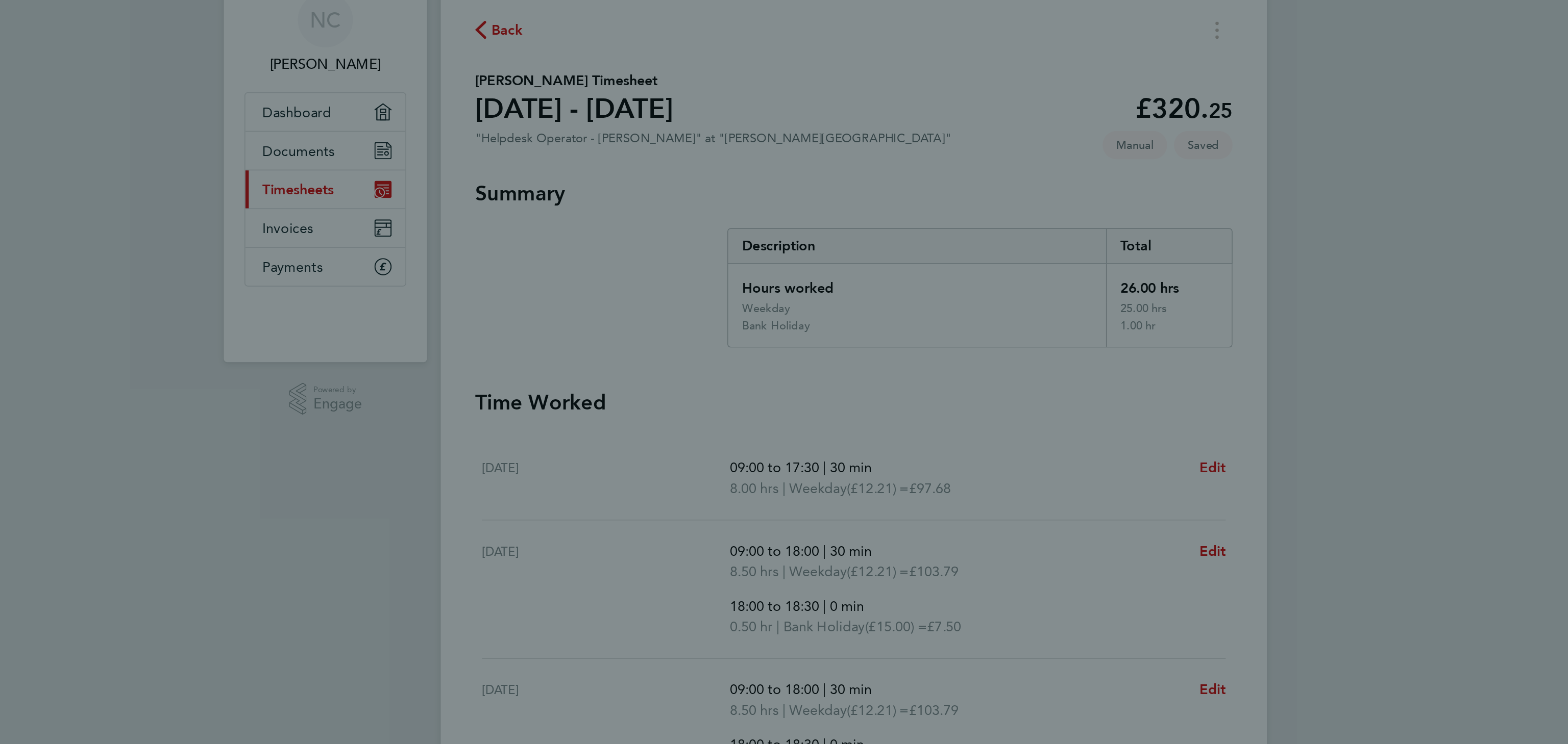
select select "0: null"
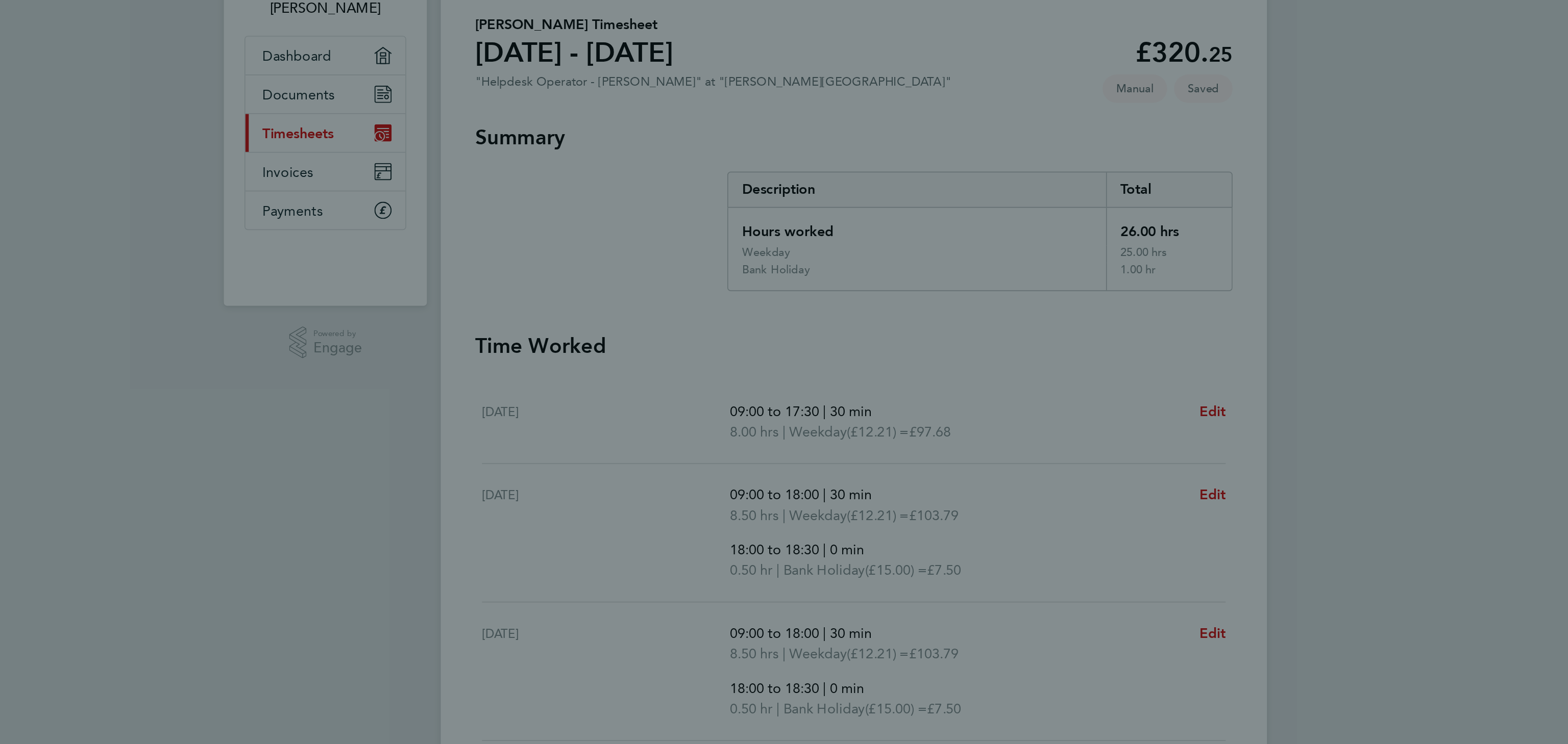
select select "30"
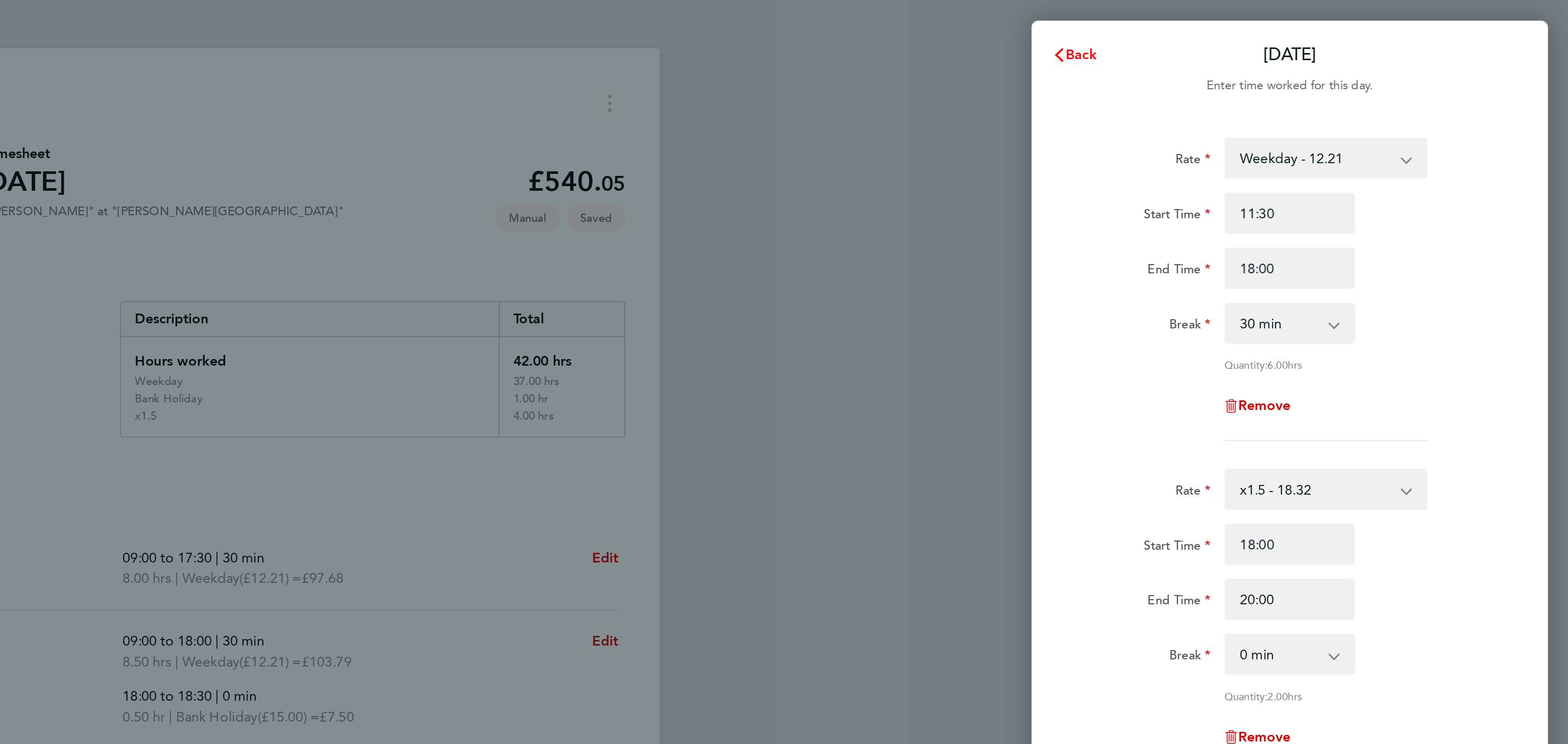
click at [1270, 30] on span "Back" at bounding box center [1279, 32] width 19 height 10
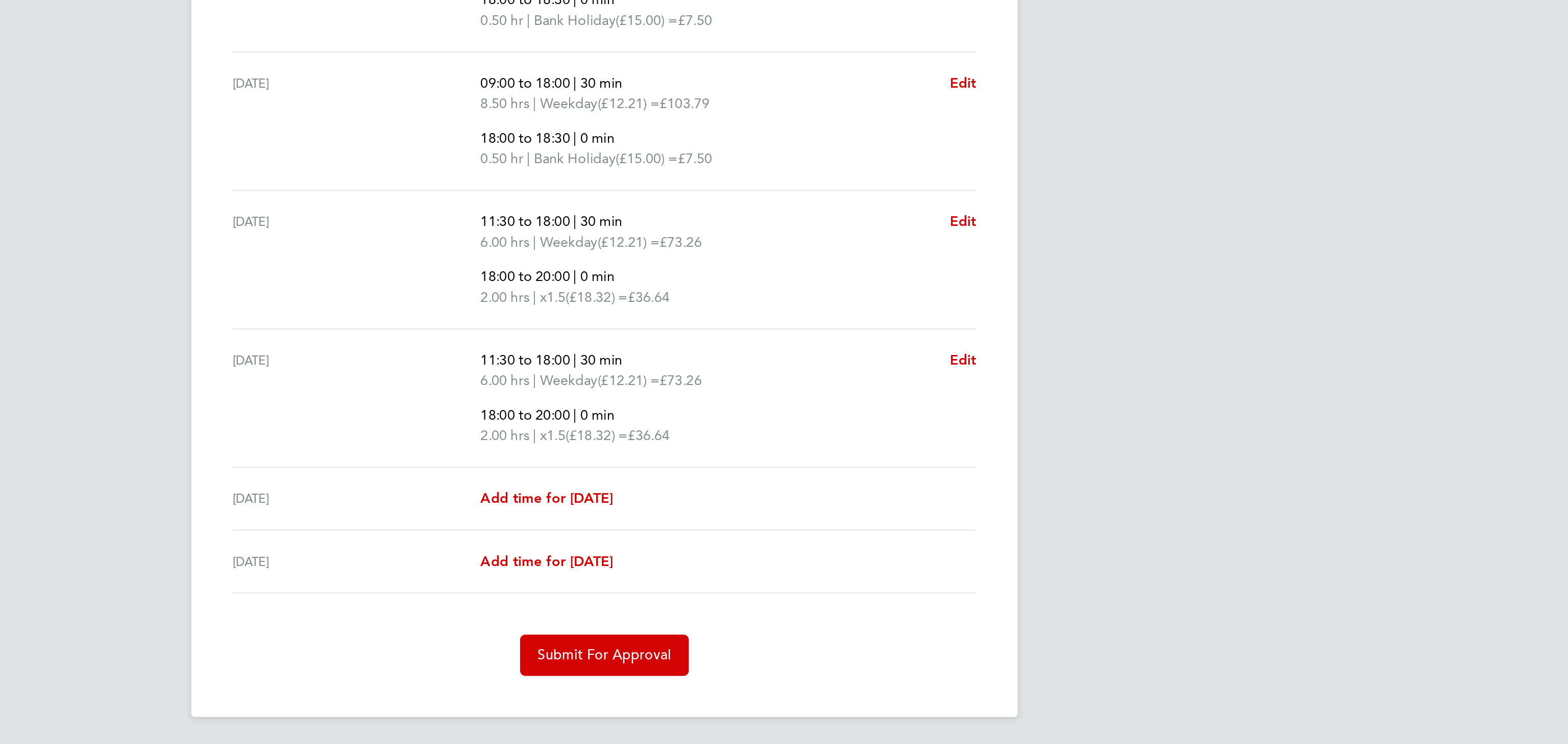
scroll to position [113, 0]
click at [992, 432] on span "Edit" at bounding box center [996, 434] width 16 height 10
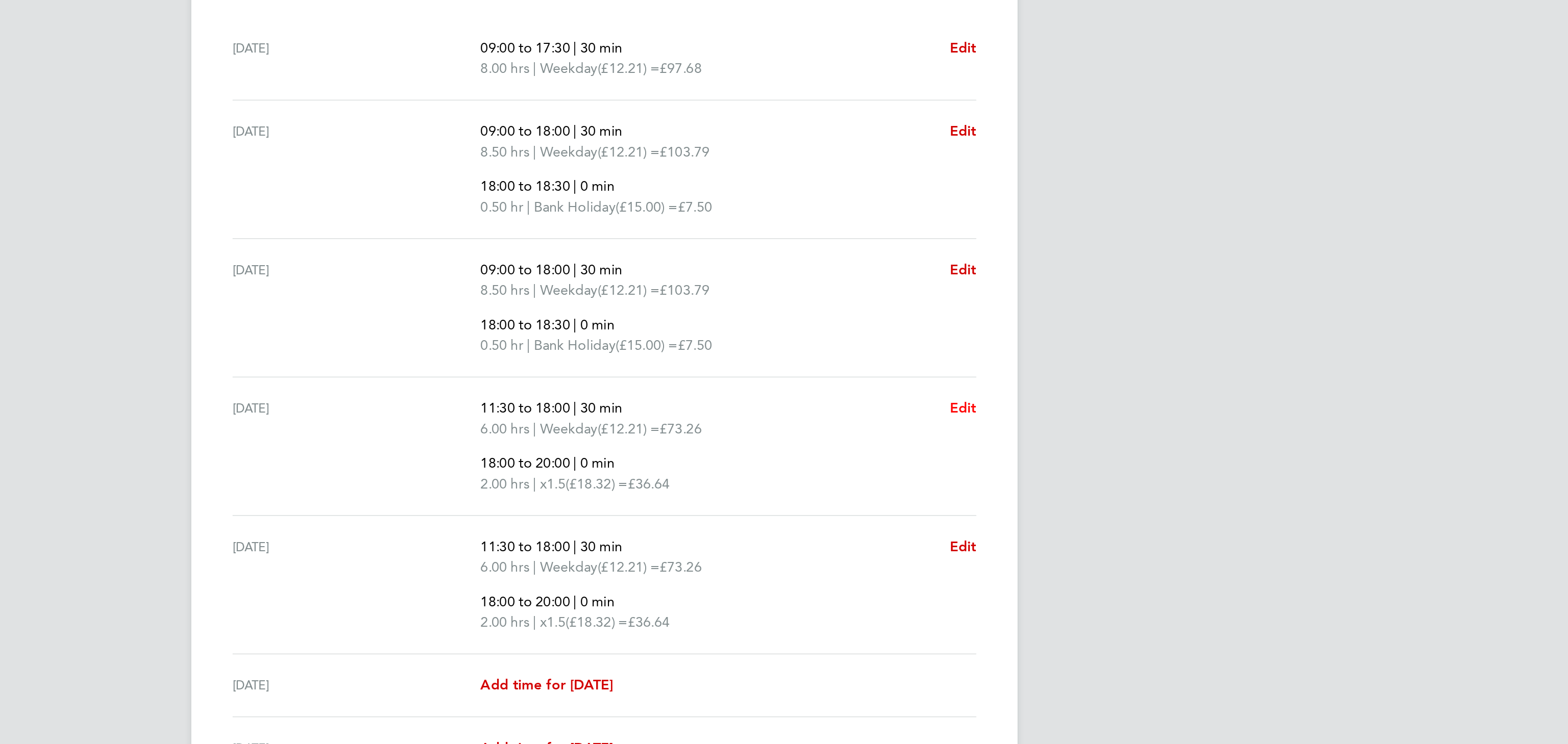
select select "30"
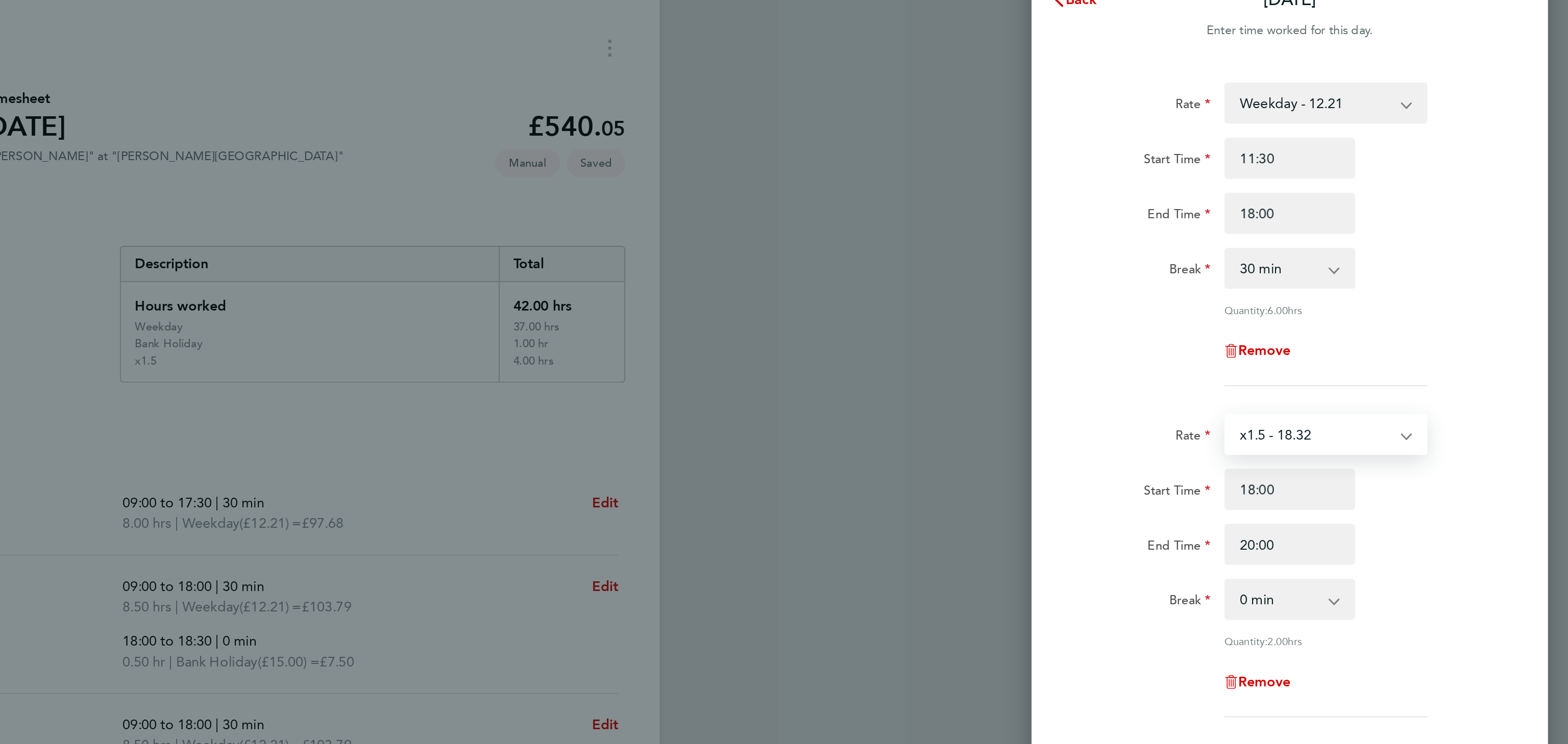
click at [1446, 282] on select "x1.5 - 18.32 Evening & Weekend - 15.00 Weekday - 12.21 Bank Holiday - 15.00" at bounding box center [1418, 290] width 106 height 23
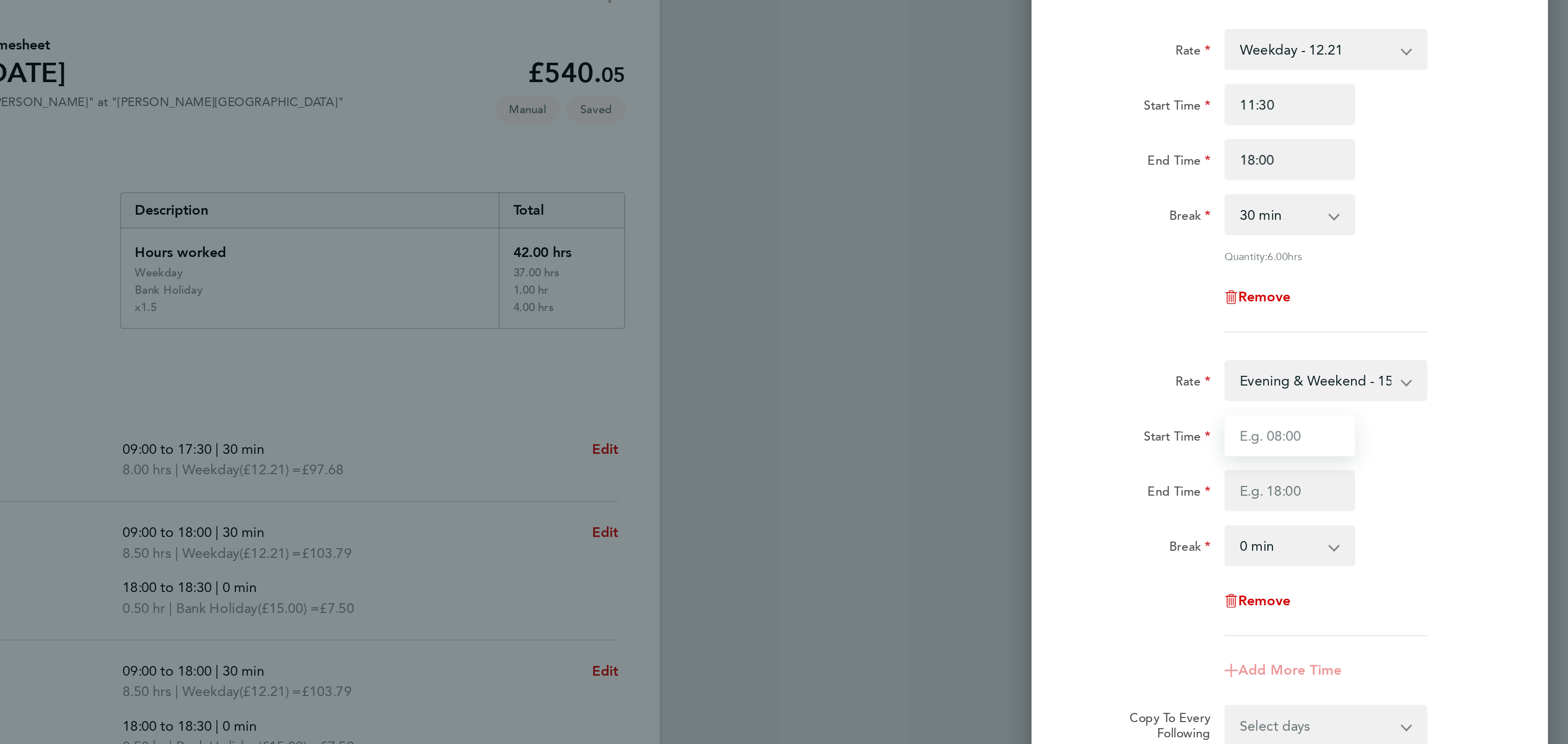
click at [1402, 324] on input "Start Time" at bounding box center [1402, 323] width 77 height 24
type input "18:00"
click at [1415, 351] on input "End Time" at bounding box center [1402, 355] width 77 height 24
type input "3"
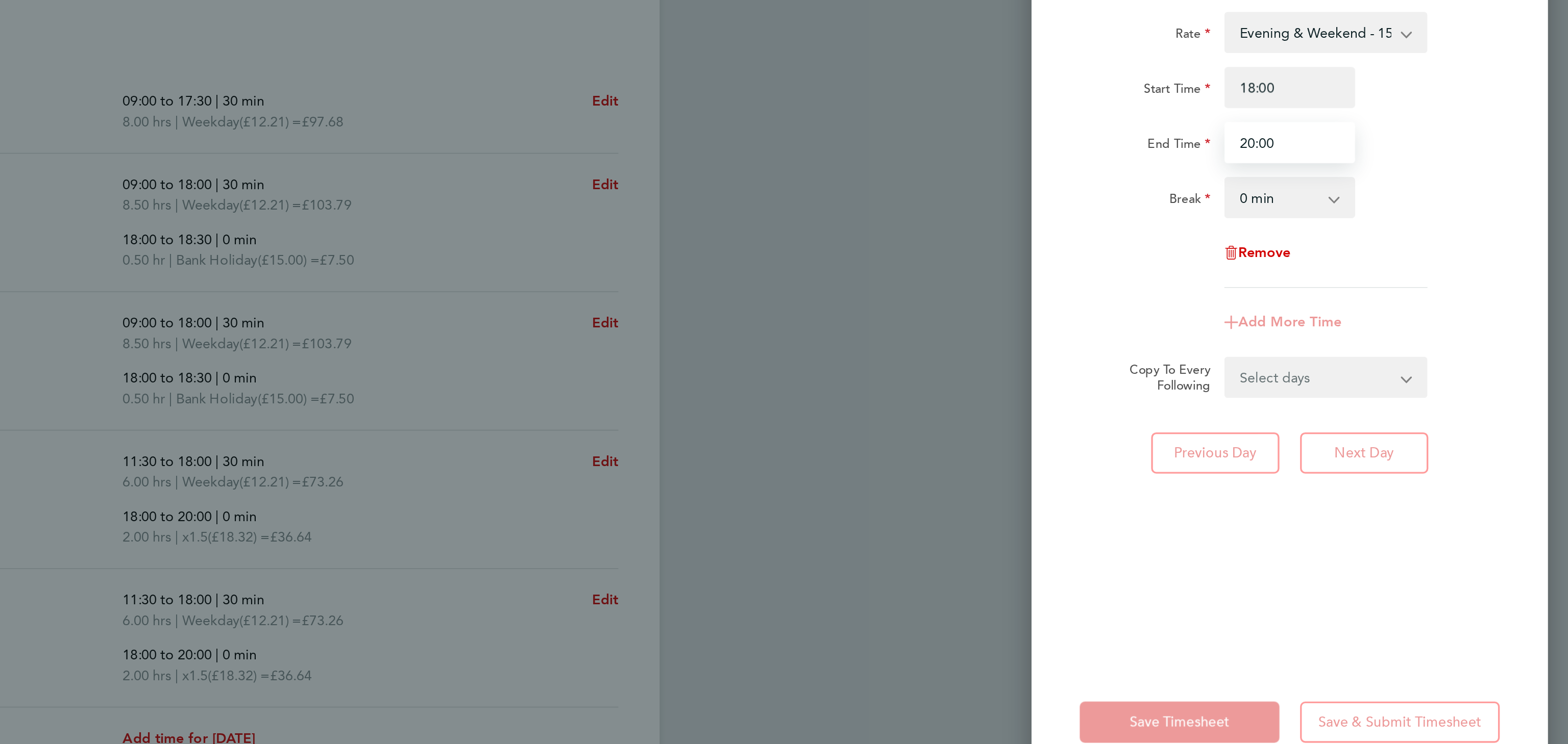
type input "20:00"
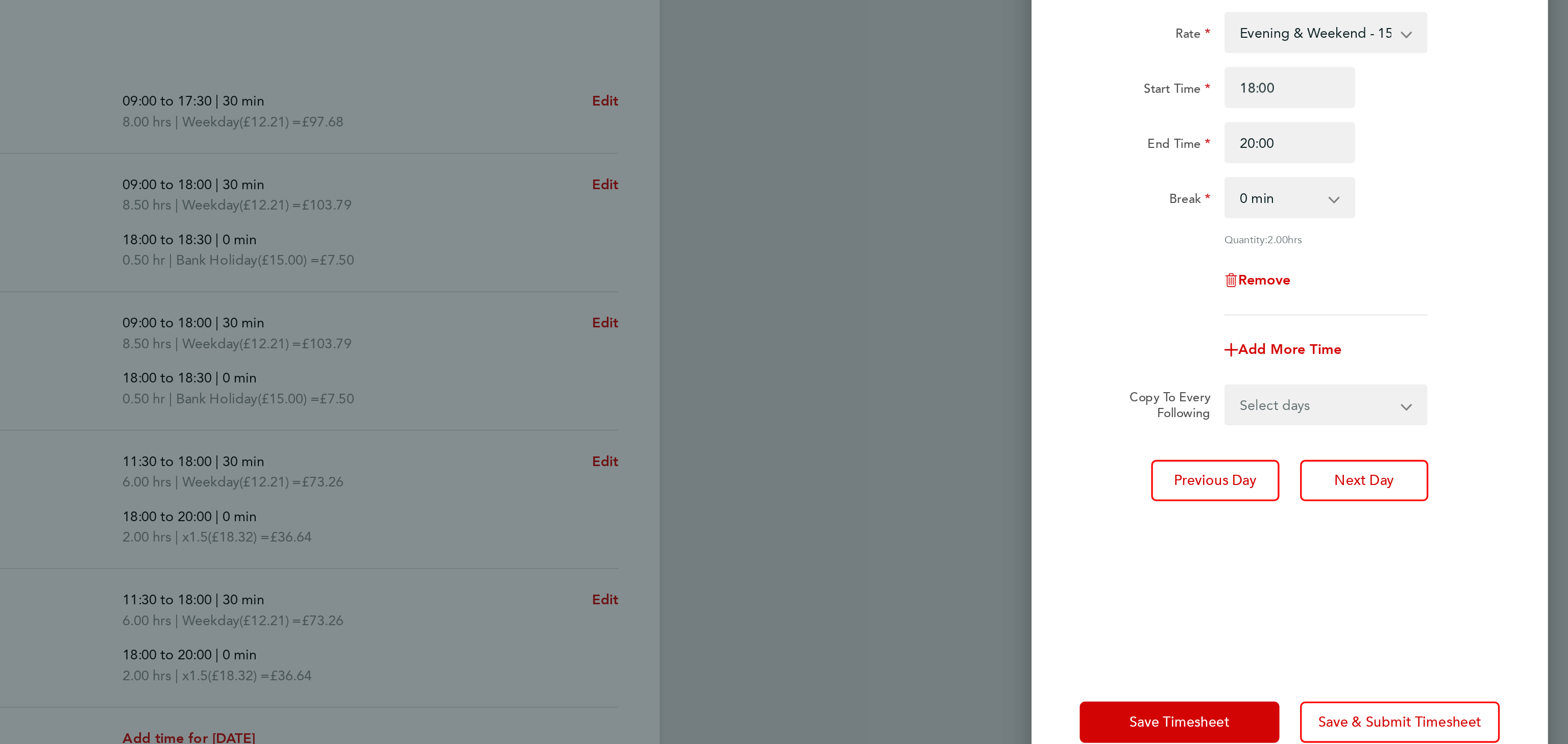
click at [1287, 507] on div "Copy To Every Following Select days Day Weekend (Sat-Sun) Friday Saturday Sunday" at bounding box center [1402, 511] width 257 height 24
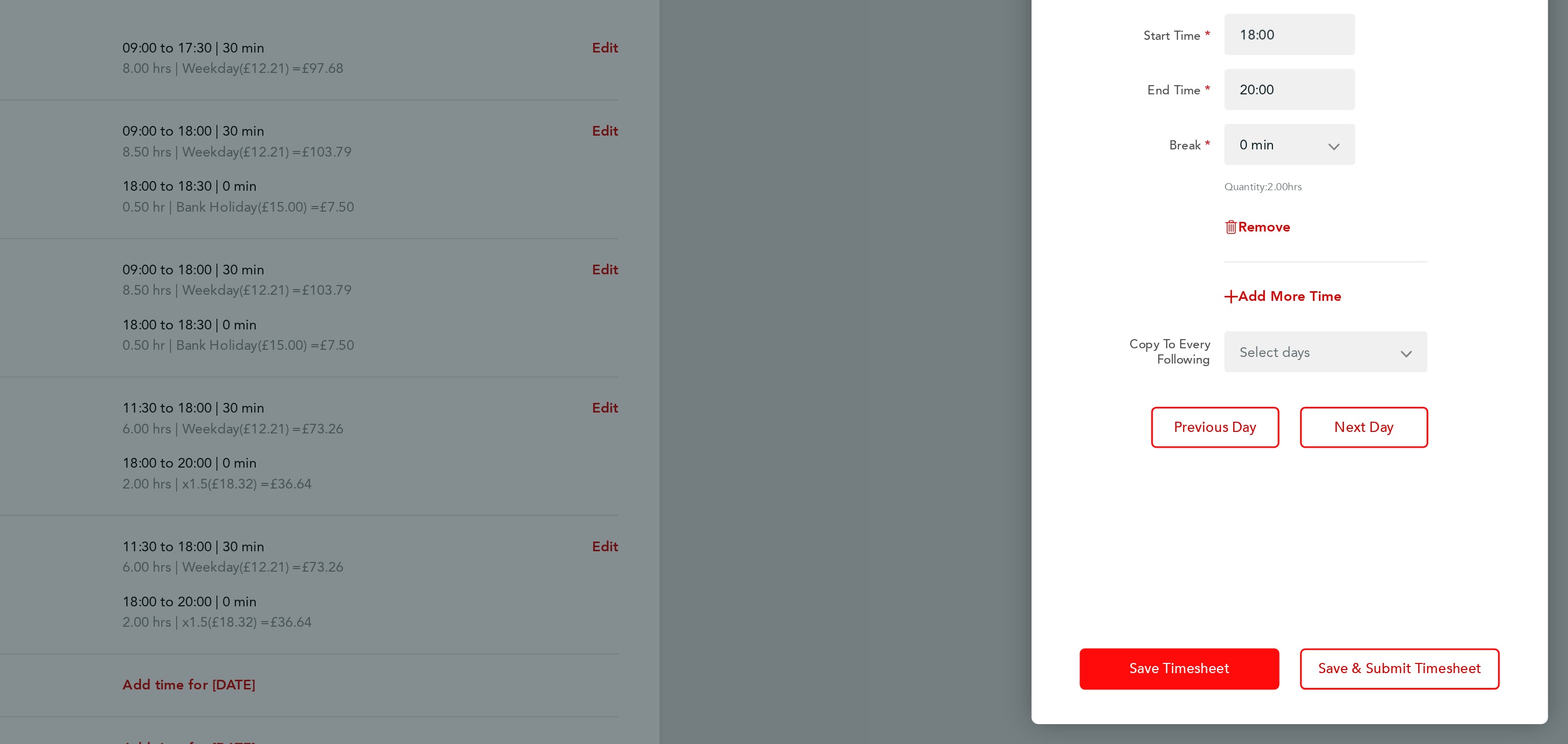
click at [1320, 694] on span "Save Timesheet" at bounding box center [1337, 699] width 59 height 10
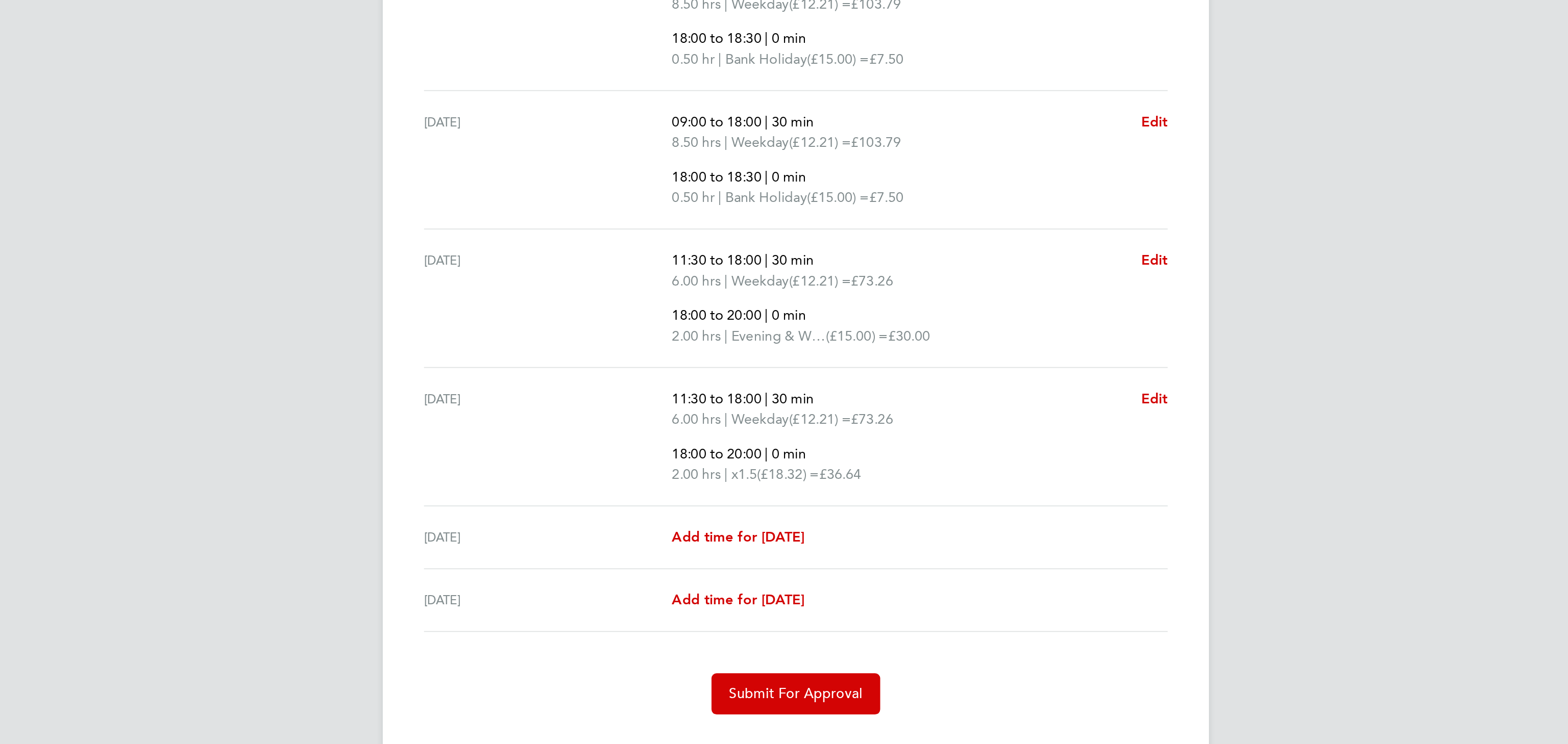
scroll to position [123, 0]
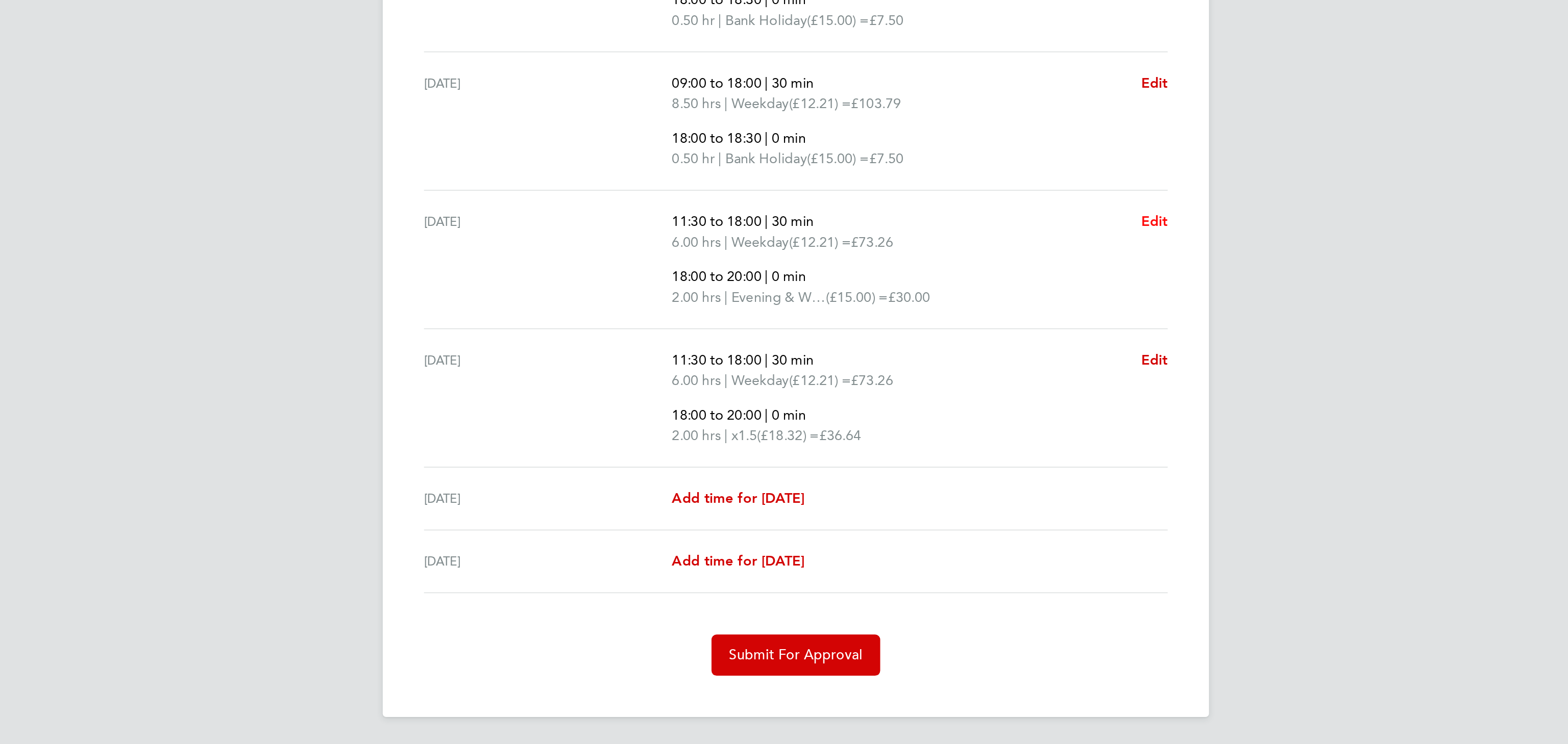
click at [996, 429] on span "Edit" at bounding box center [996, 434] width 16 height 10
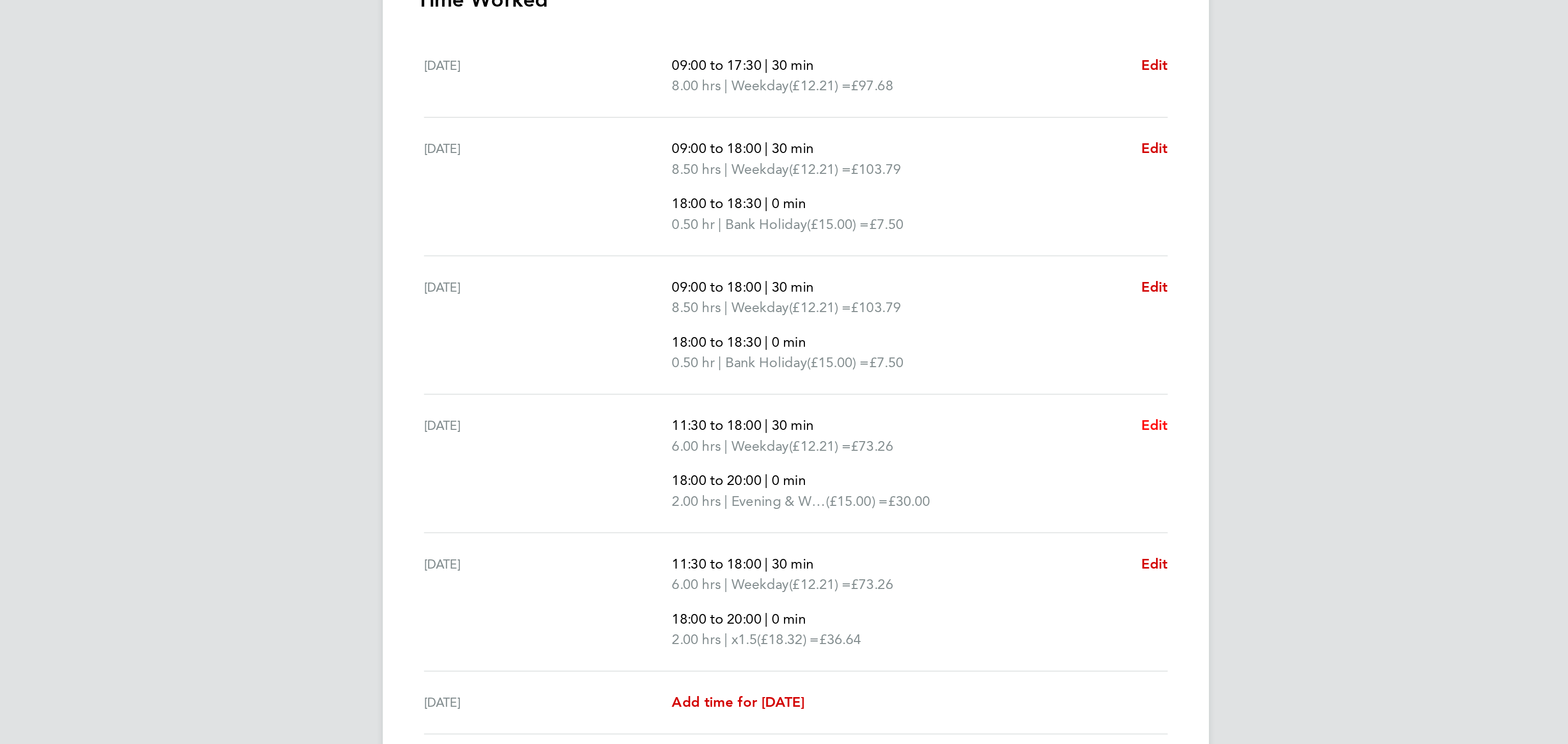
select select "30"
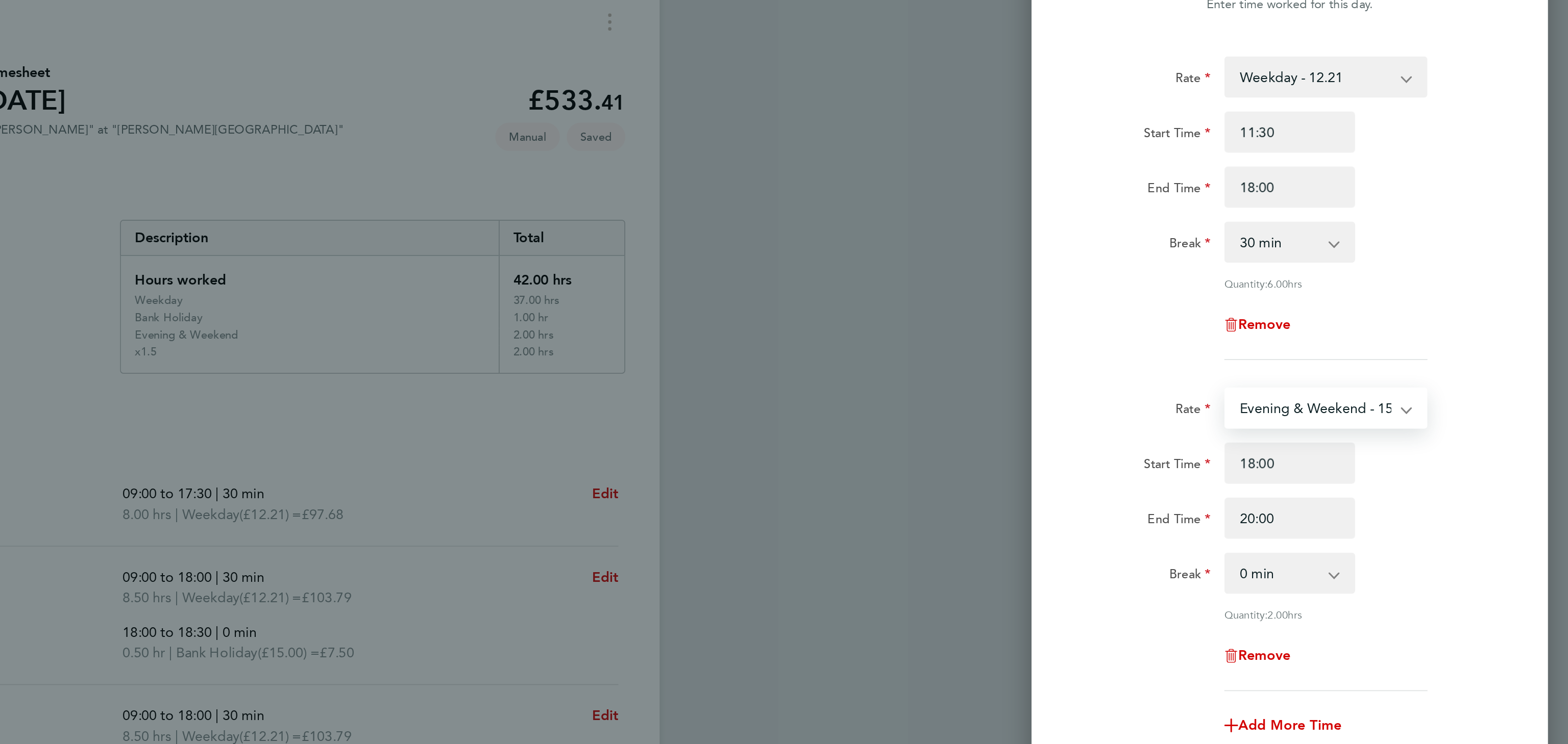
click at [1432, 290] on select "Evening & Weekend - 15.00 Weekday - 12.21 Bank Holiday - 15.00 x1.5 - 18.32" at bounding box center [1418, 290] width 106 height 23
click at [1165, 302] on div "Back Thu 25 Sep Enter time worked for this day. Rate Weekday - 12.21 Evening & …" at bounding box center [784, 372] width 1568 height 744
click at [1413, 290] on select "Evening & Weekend - 15.00 Weekday - 12.21 Bank Holiday - 15.00 x1.5 - 18.32" at bounding box center [1418, 290] width 106 height 23
click at [1385, 434] on div "Rate Weekday - 12.21 Evening & Weekend - 15.00 Bank Holiday - 15.00 x1.5 - 18.3…" at bounding box center [1402, 360] width 249 height 164
click at [1386, 420] on span "Remove" at bounding box center [1387, 420] width 31 height 10
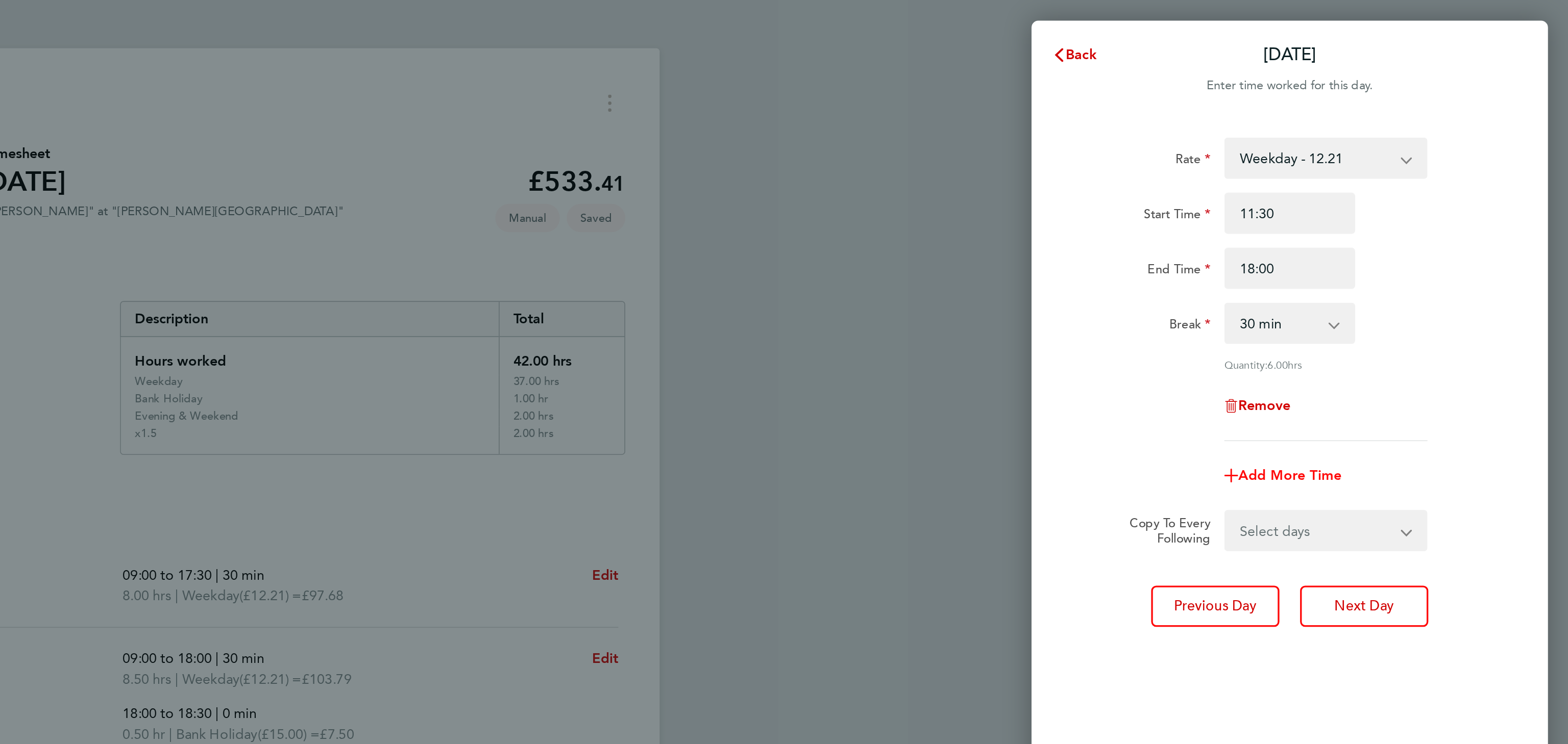
click at [1408, 280] on span "Add More Time" at bounding box center [1402, 282] width 61 height 10
select select "null"
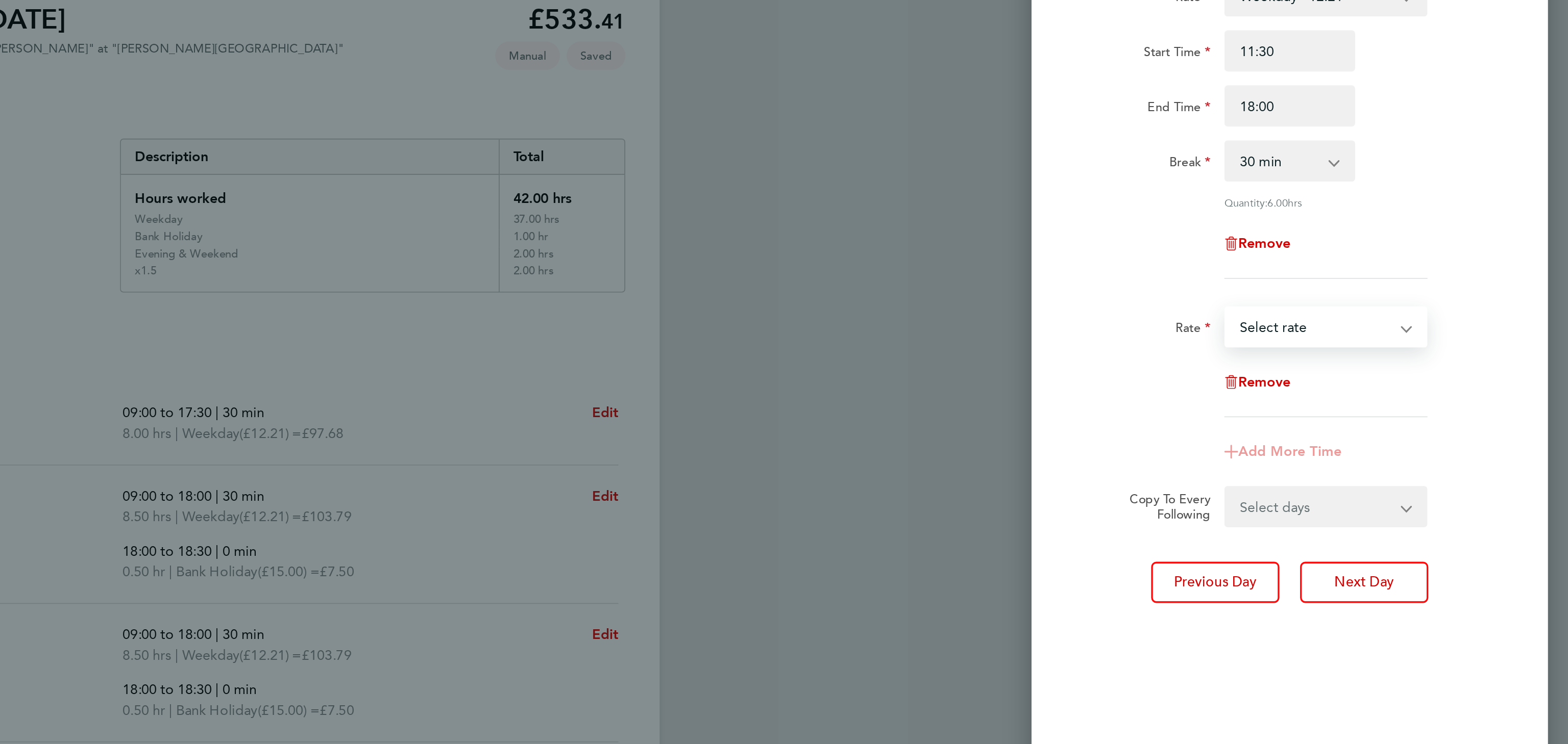
click at [1432, 291] on select "Evening & Weekend - 15.00 Weekday - 12.21 Bank Holiday - 15.00 x1.5 - 18.32 Sel…" at bounding box center [1418, 290] width 106 height 23
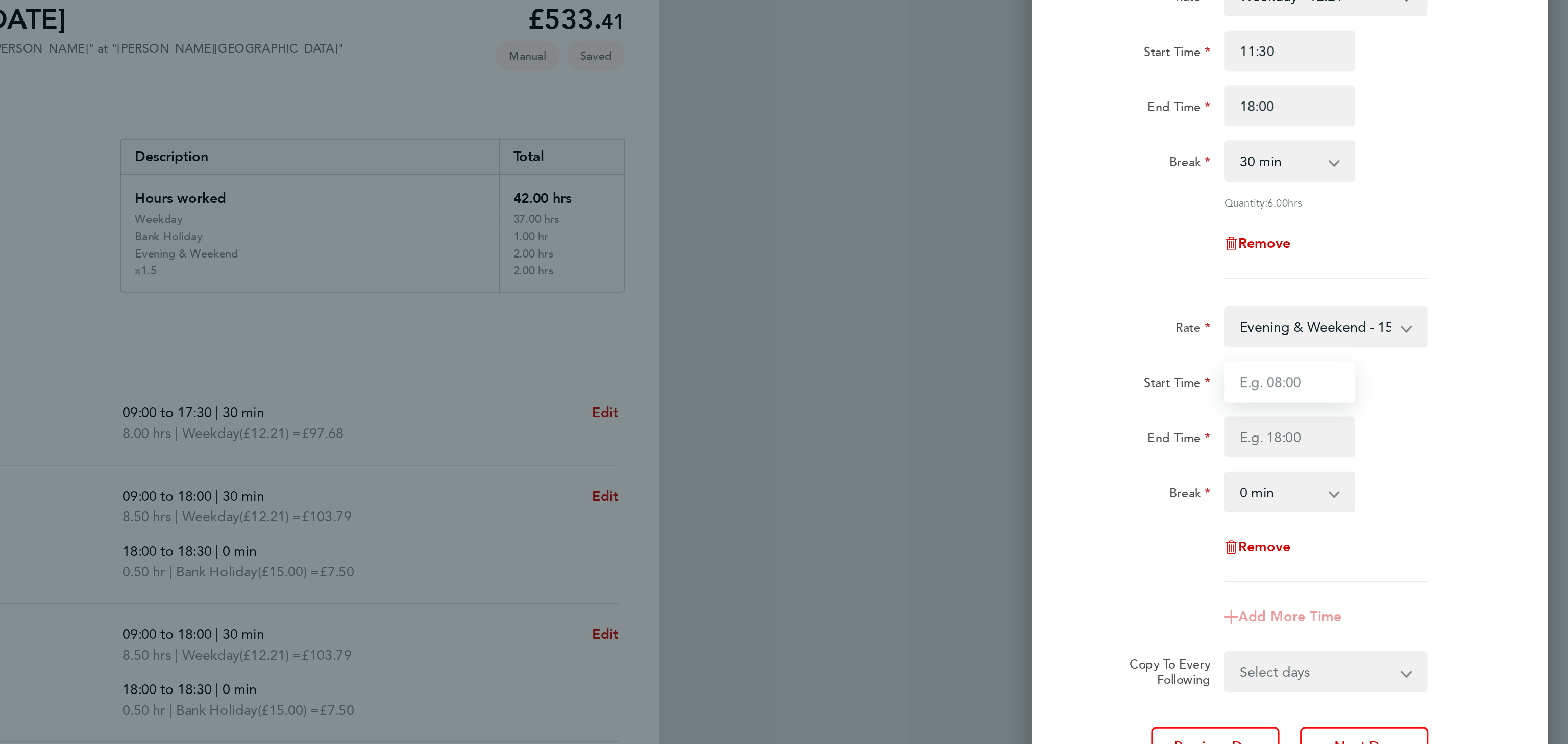
click at [1370, 318] on input "Start Time" at bounding box center [1402, 323] width 77 height 24
type input "18:00"
click at [1390, 360] on input "End Time" at bounding box center [1402, 355] width 77 height 24
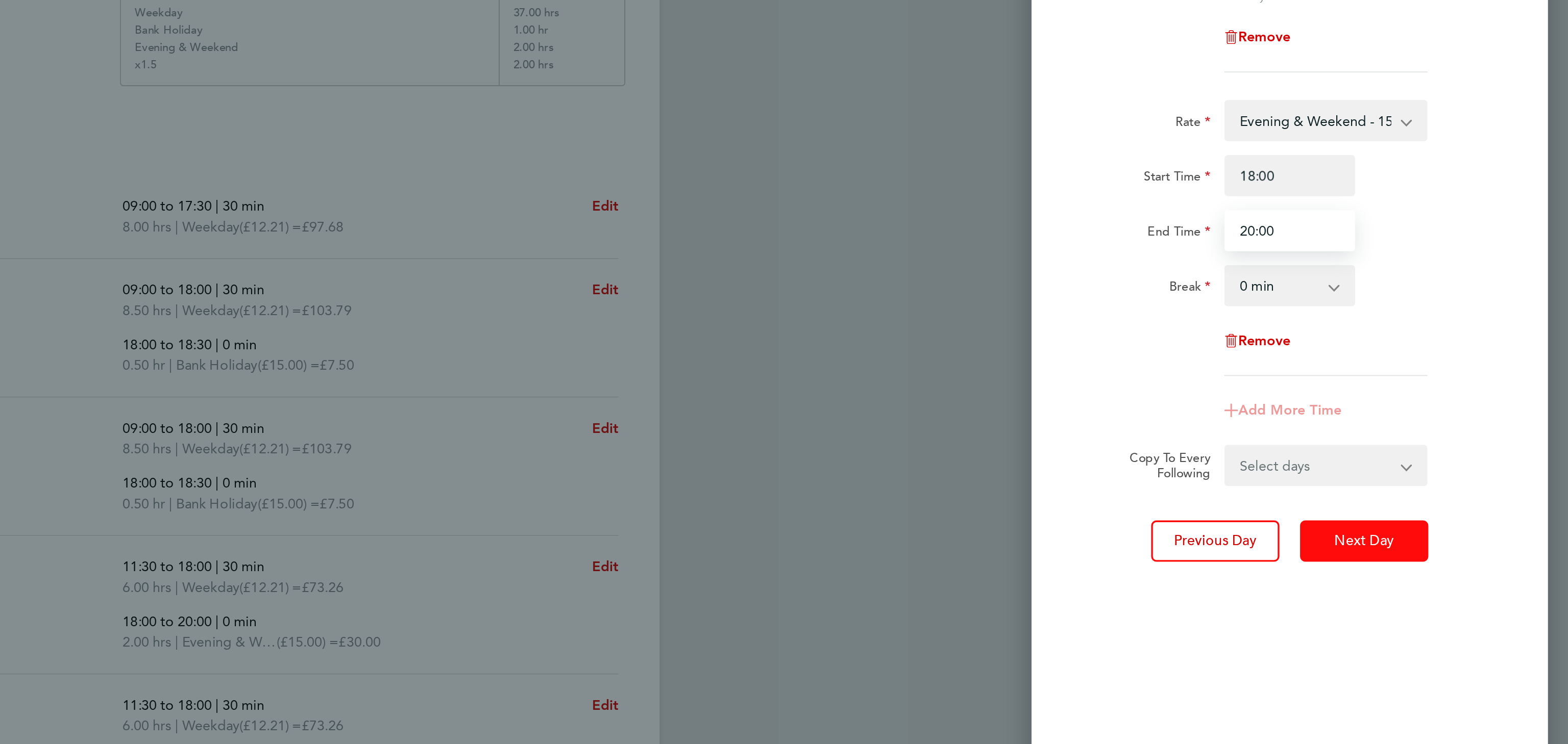
type input "20:00"
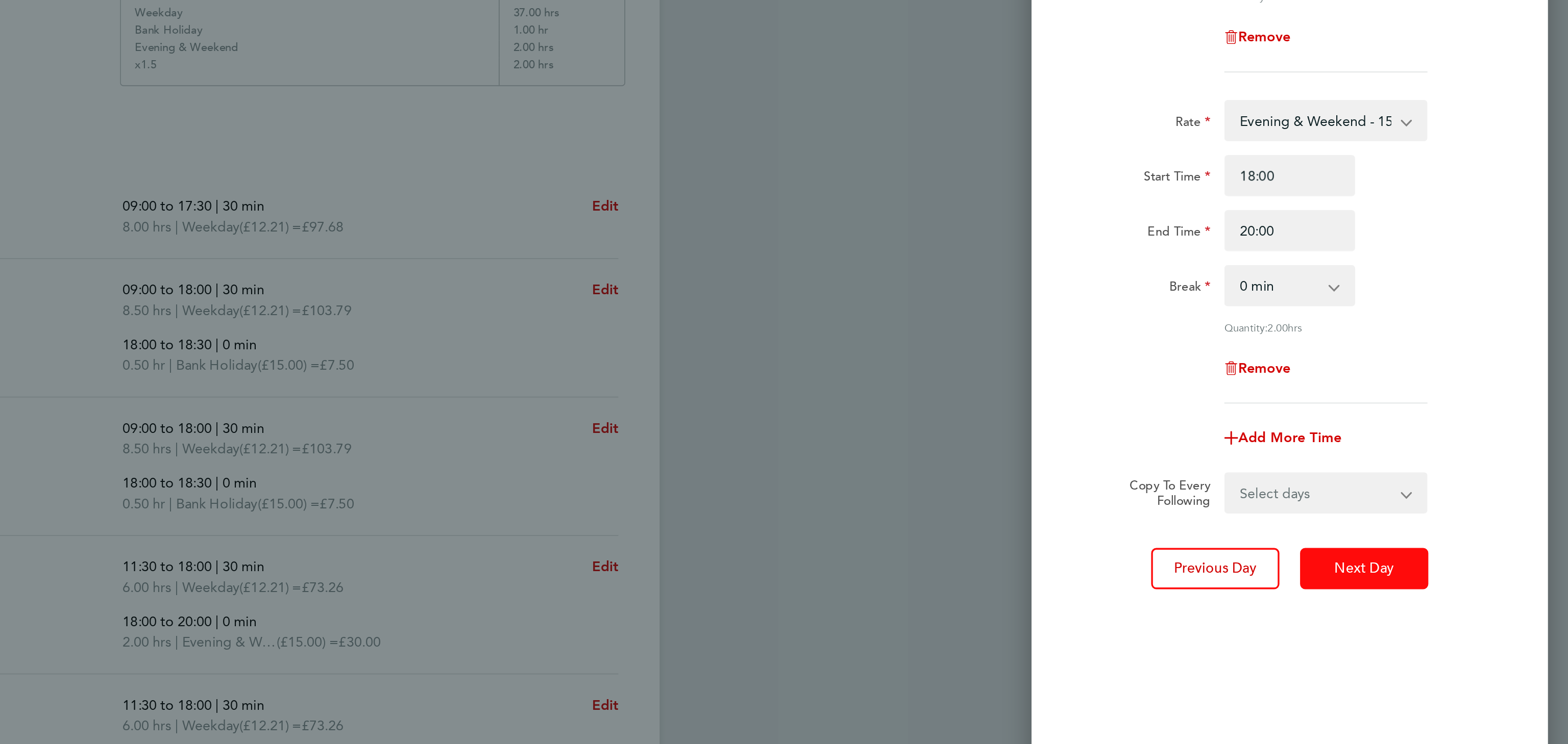
click at [1449, 535] on div "Rate Weekday - 12.21 Evening & Weekend - 15.00 Bank Holiday - 15.00 x1.5 - 18.3…" at bounding box center [1402, 368] width 306 height 597
click at [1446, 552] on span "Next Day" at bounding box center [1447, 556] width 35 height 10
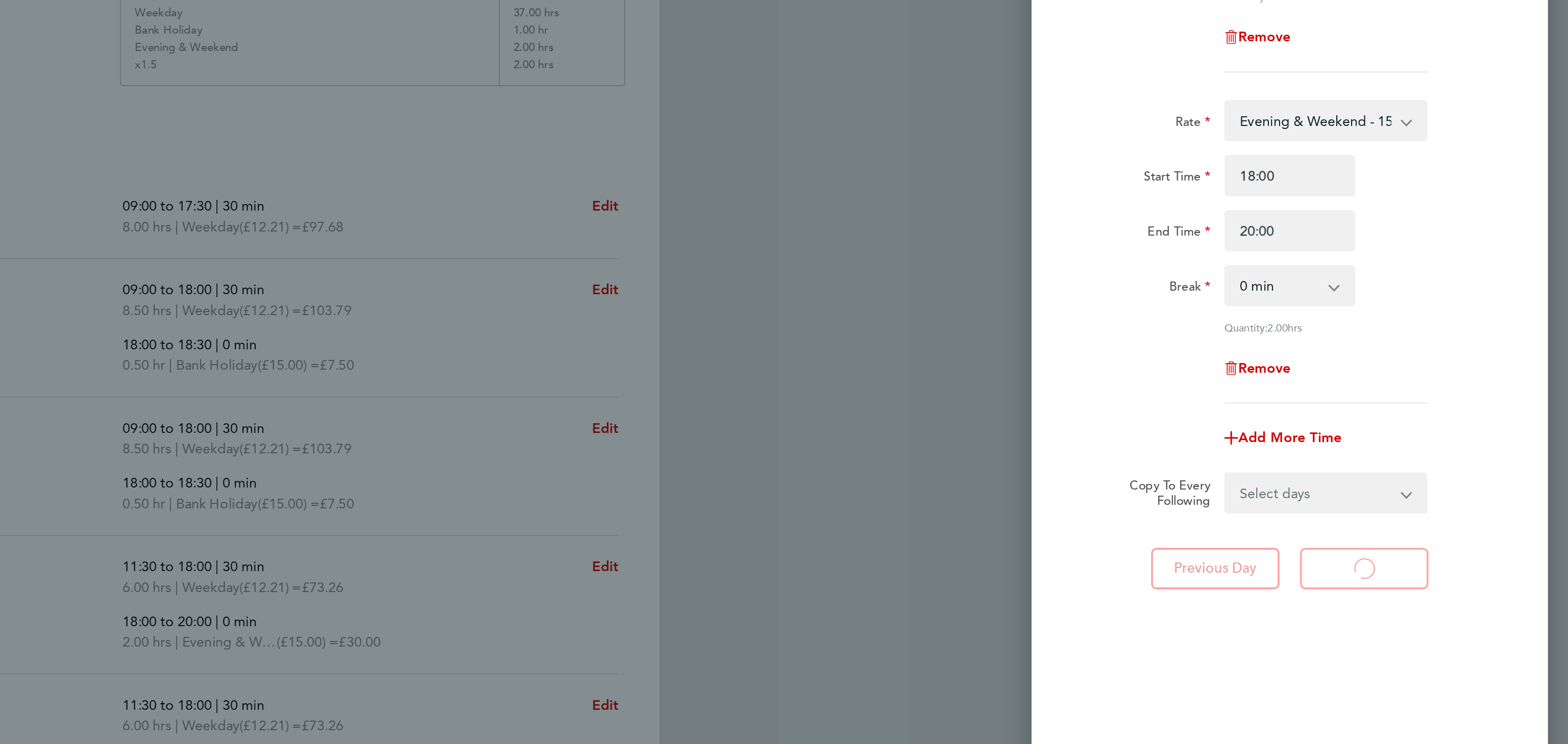
select select "30"
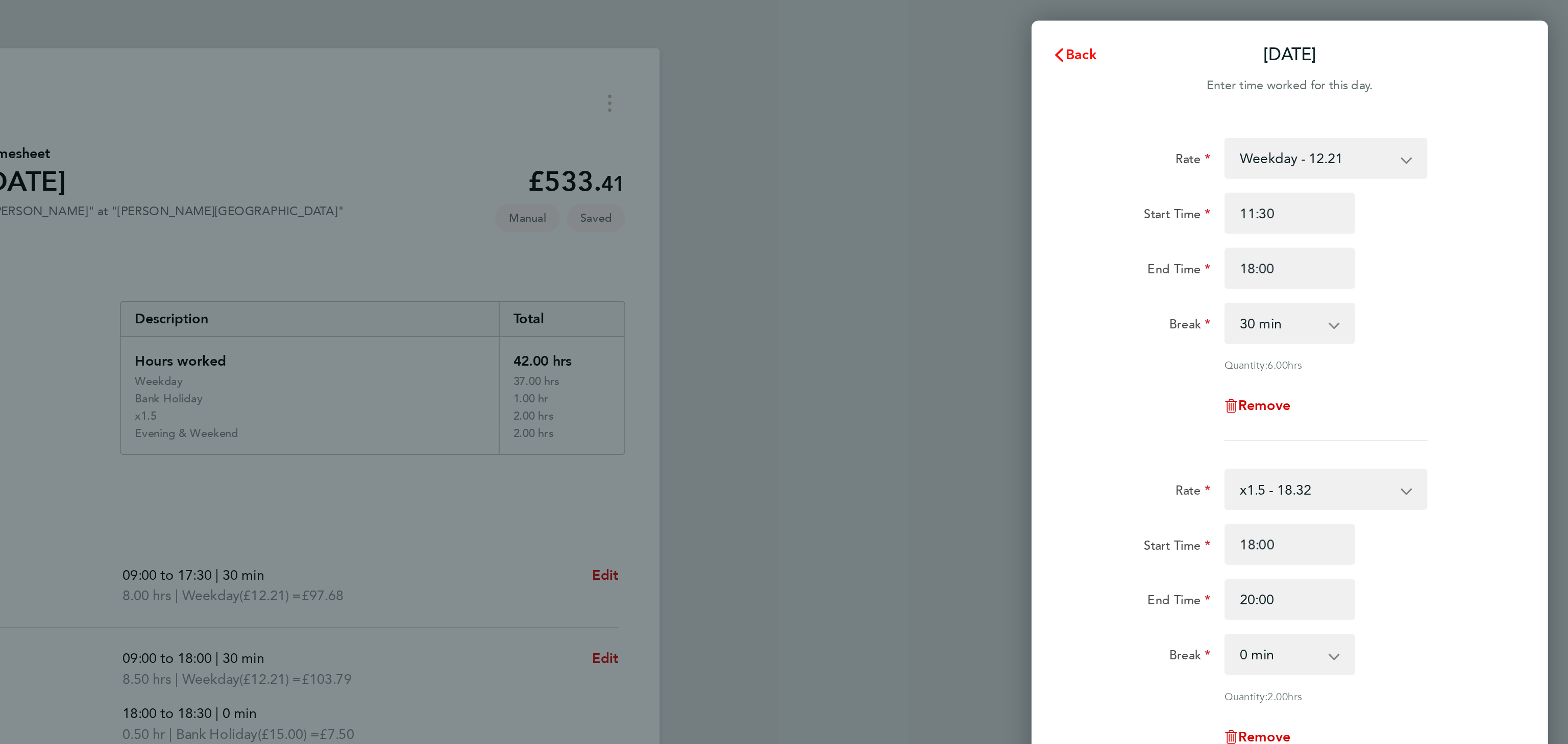
click at [1273, 38] on button "Back" at bounding box center [1275, 33] width 47 height 21
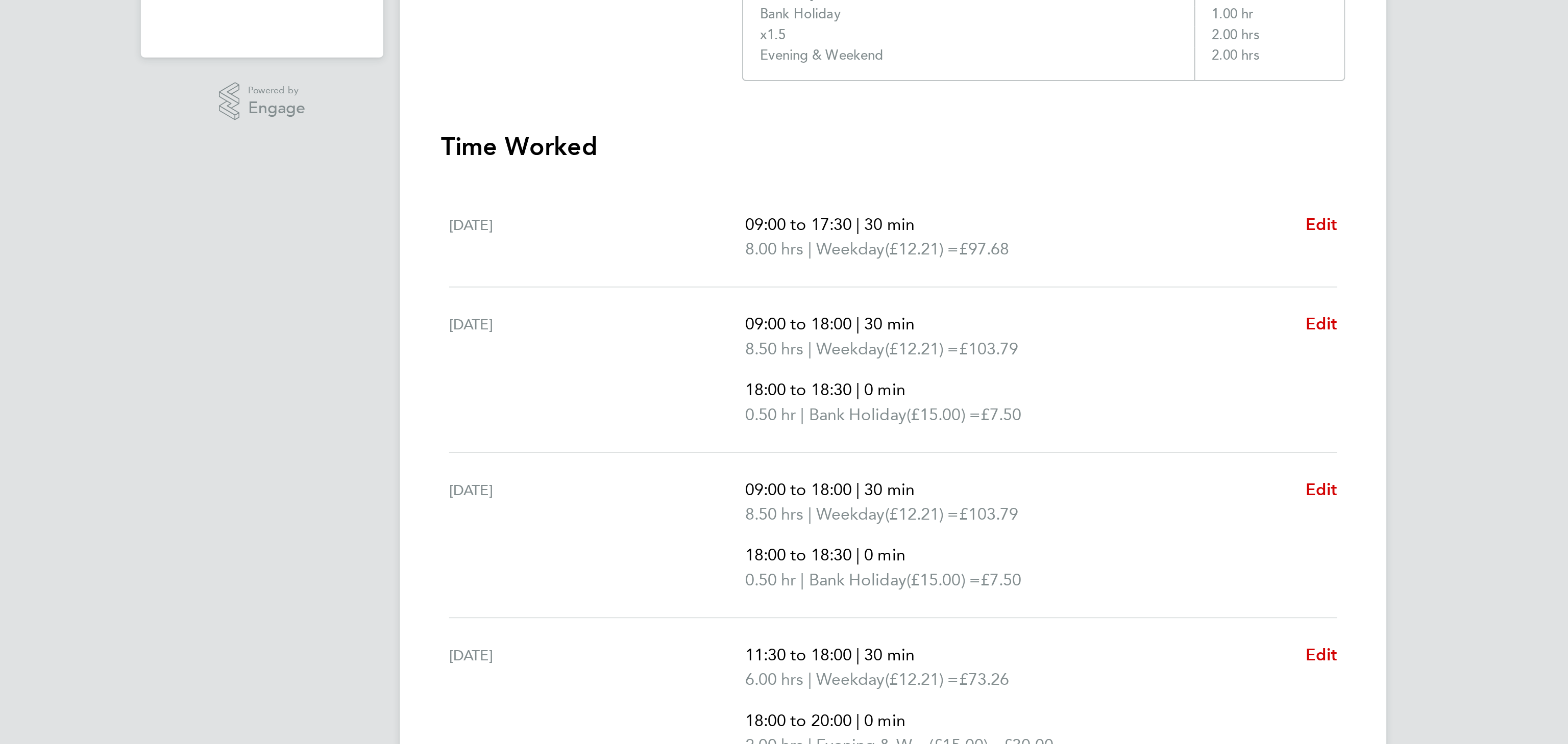
scroll to position [122, 0]
click at [1001, 268] on span "Edit" at bounding box center [996, 269] width 16 height 10
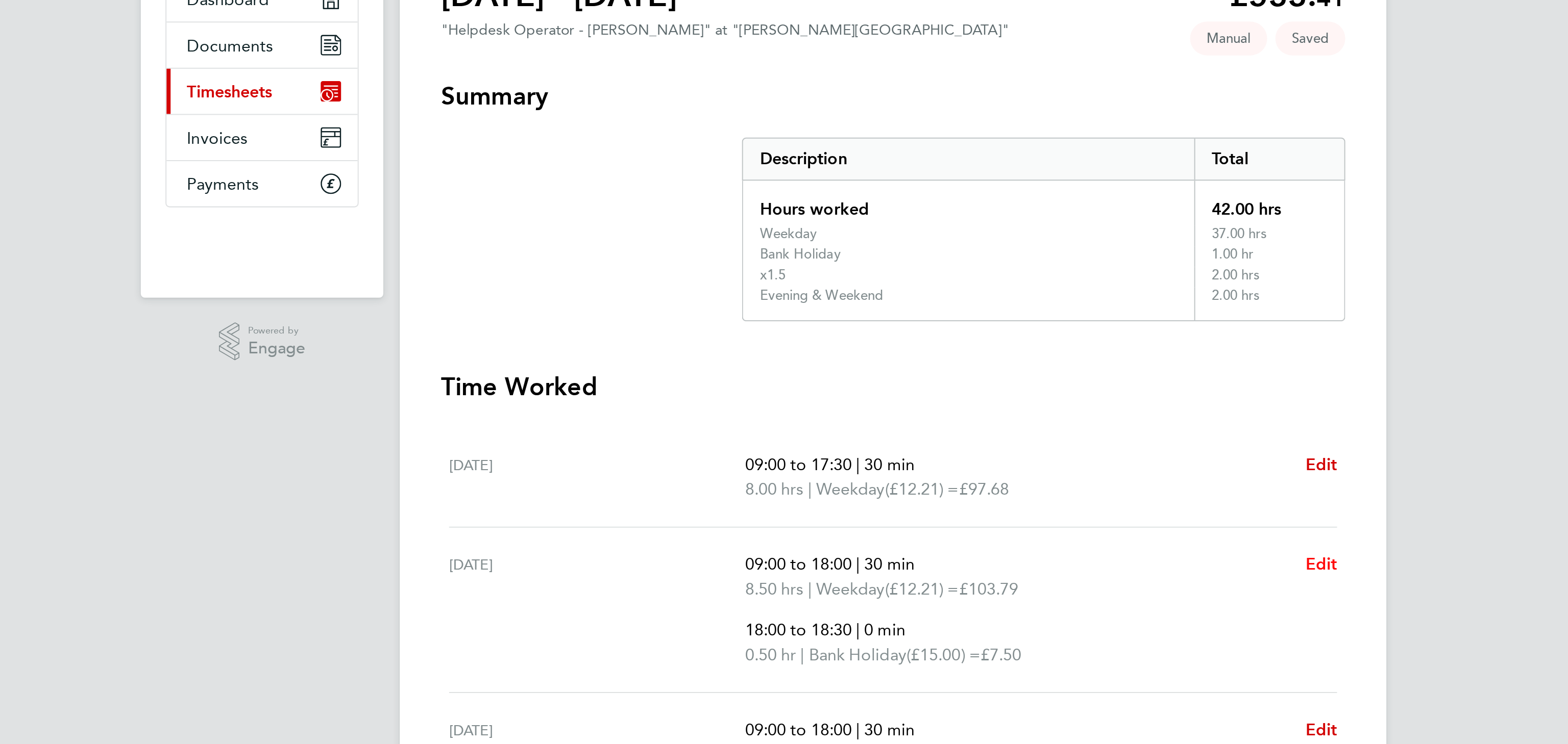
select select "30"
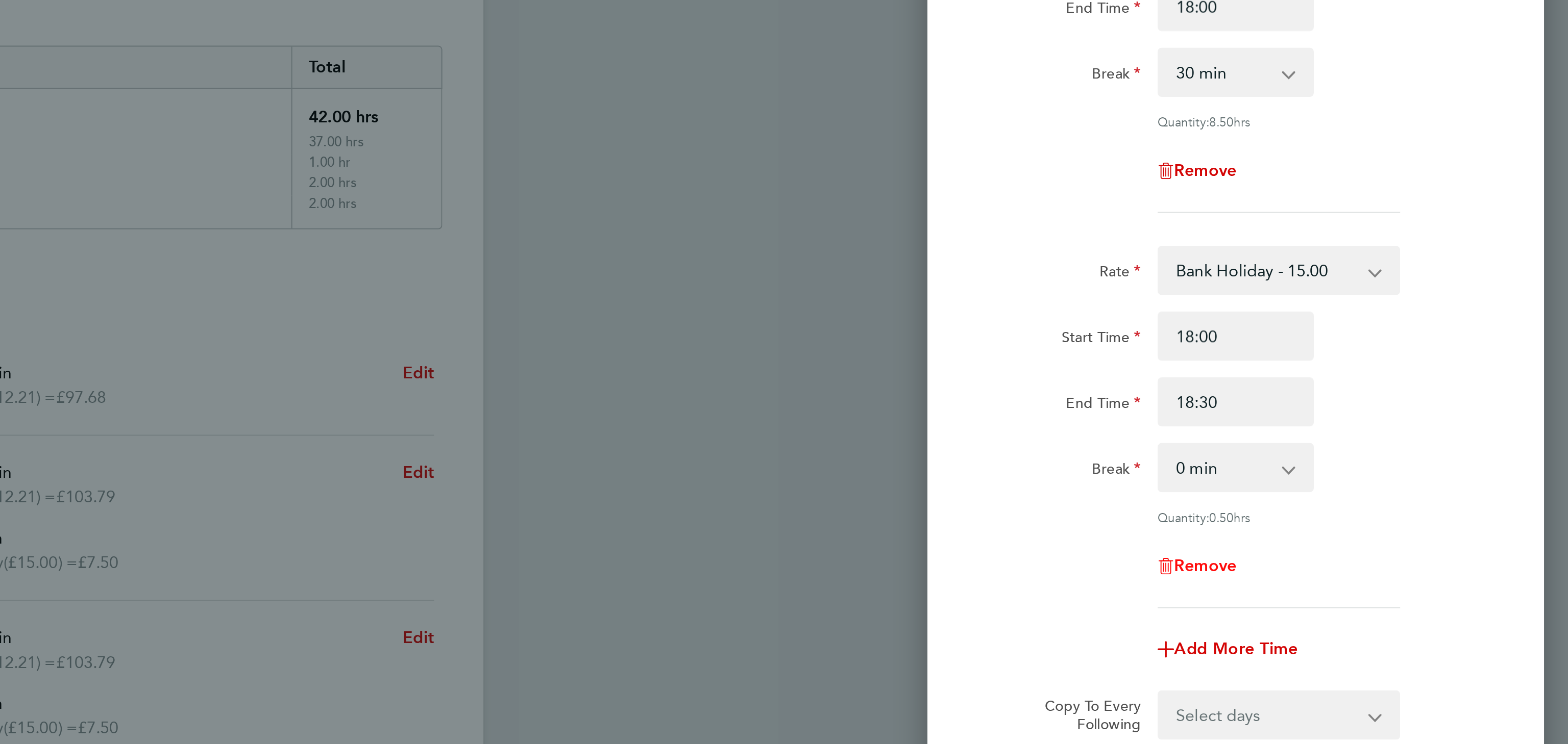
click at [1387, 432] on span "Remove" at bounding box center [1387, 437] width 31 height 10
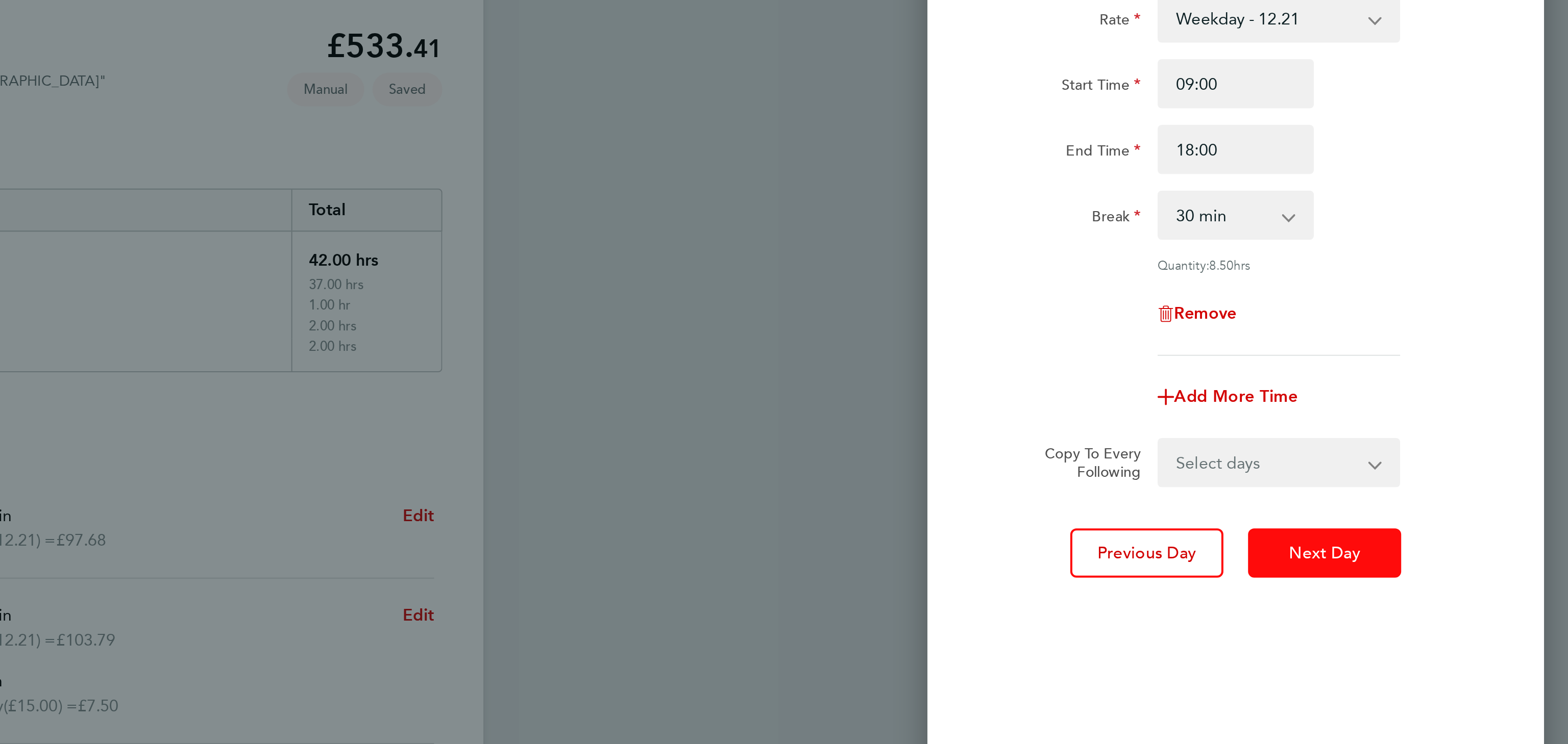
click at [1456, 347] on button "Next Day" at bounding box center [1446, 360] width 76 height 24
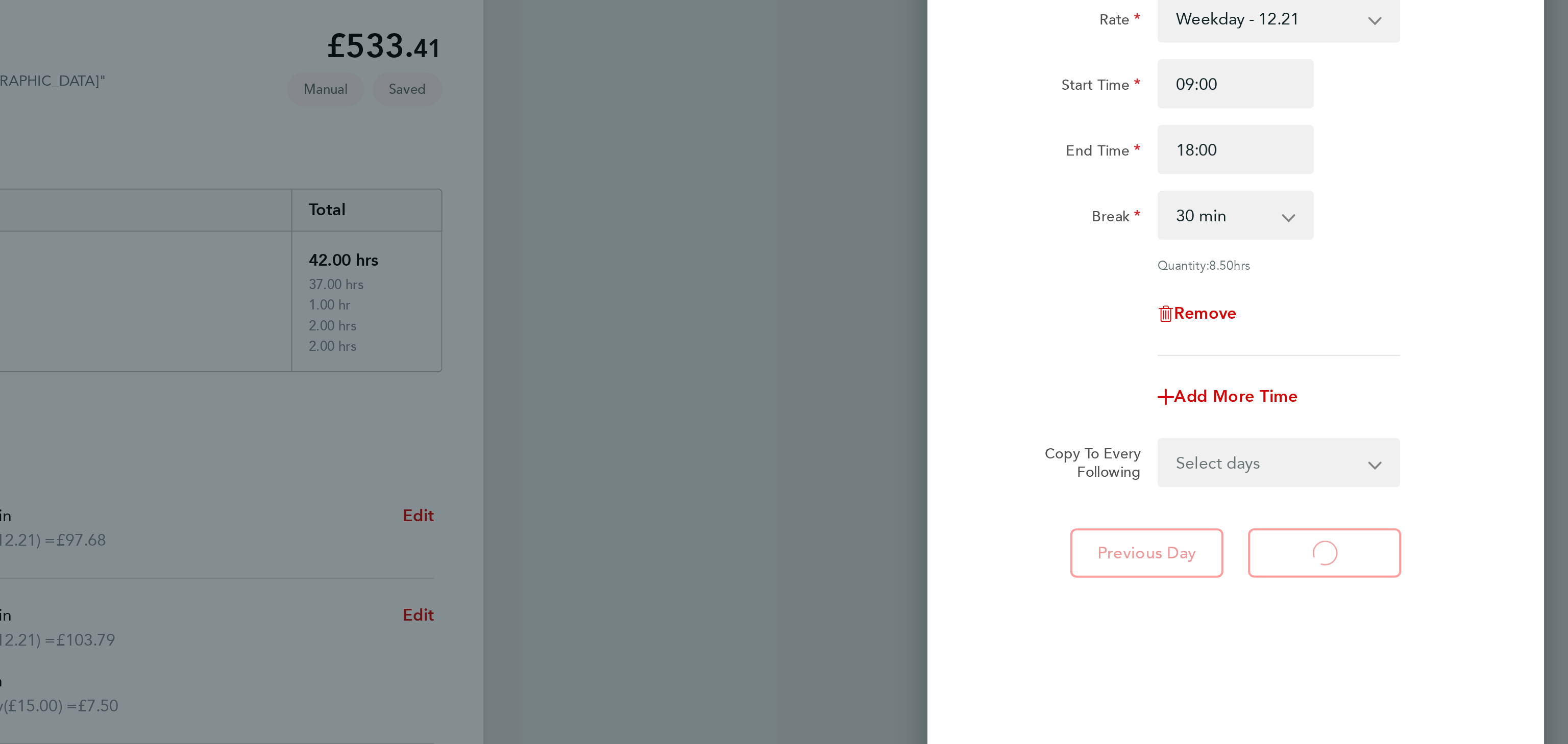
select select "30"
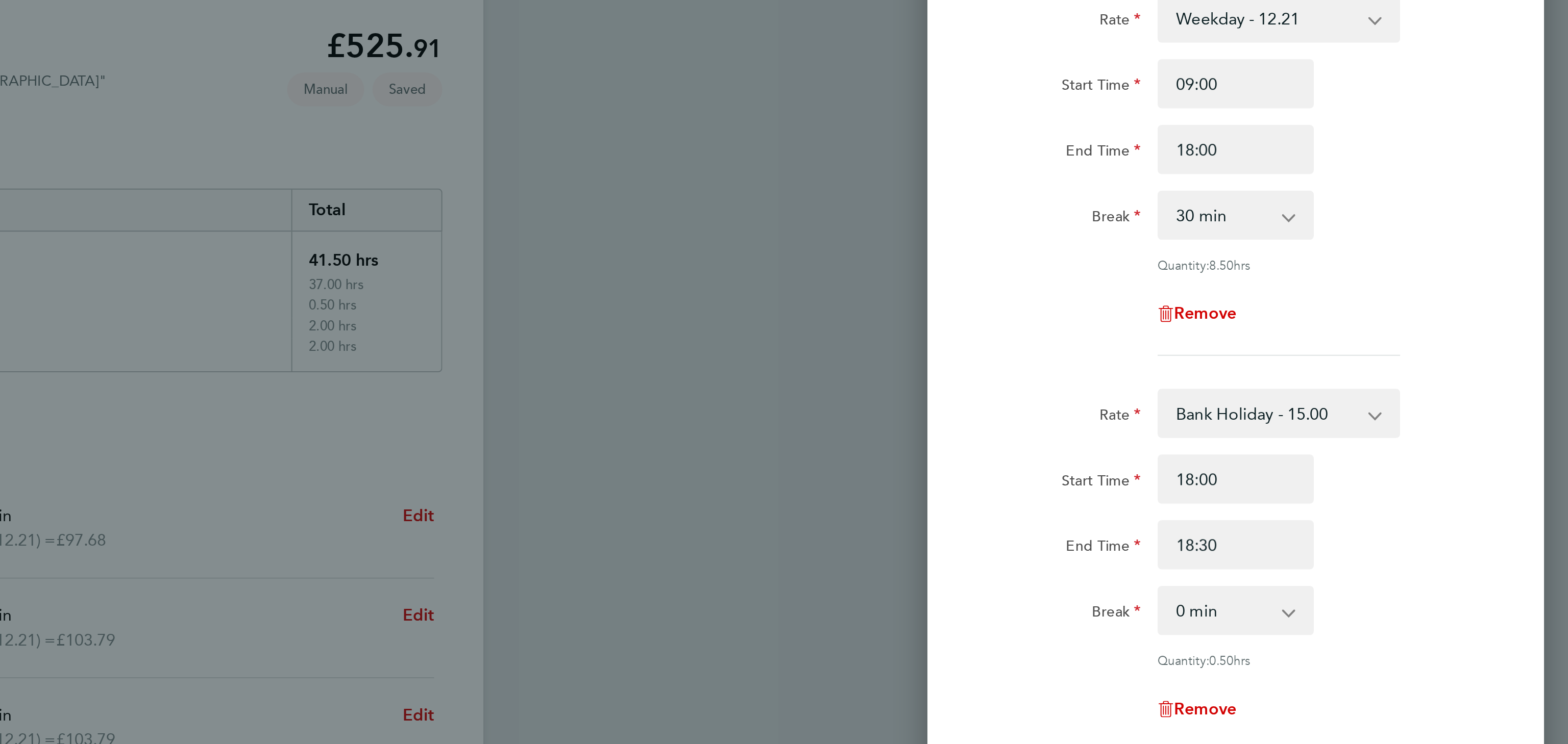
select select "30"
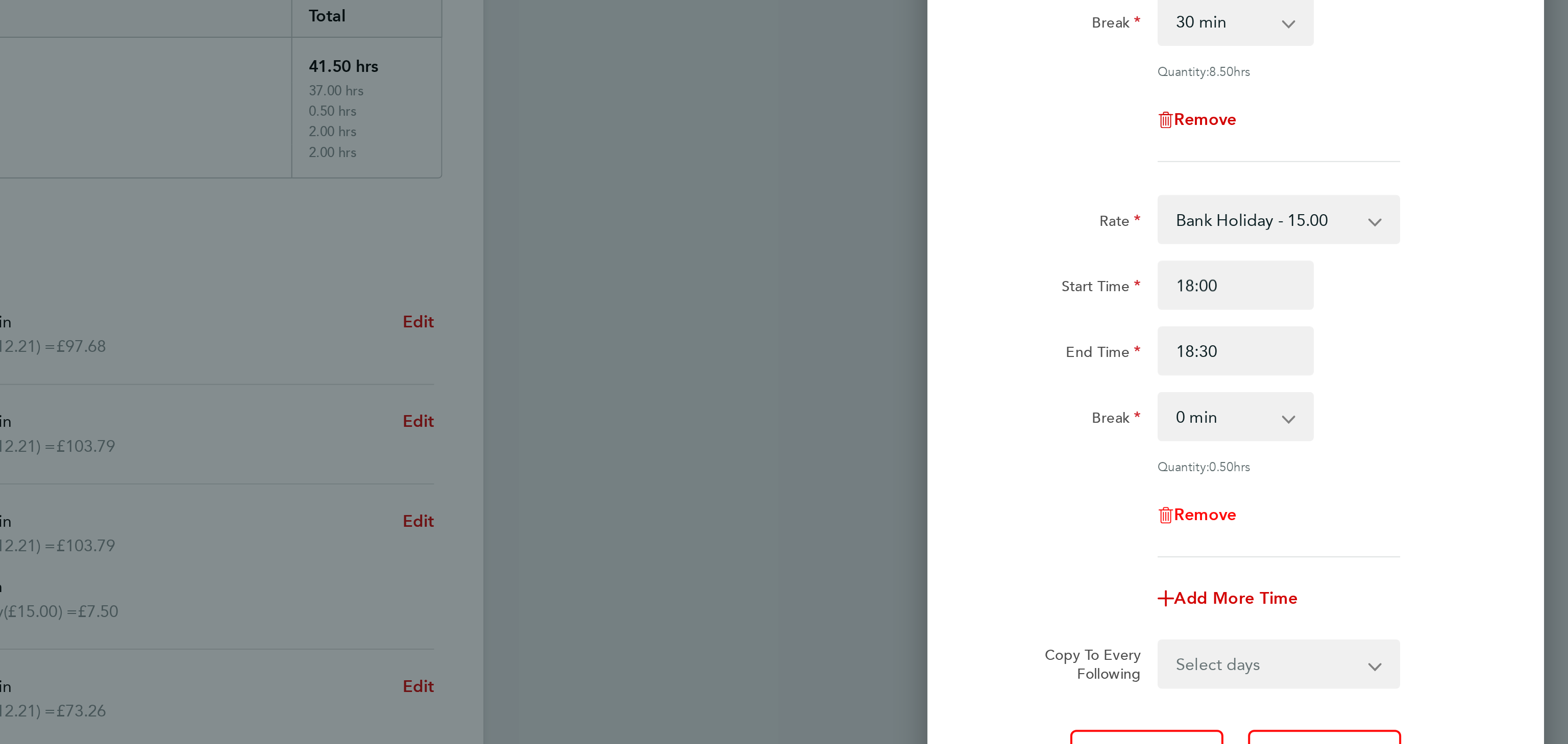
click at [1402, 439] on span "Remove" at bounding box center [1387, 437] width 31 height 10
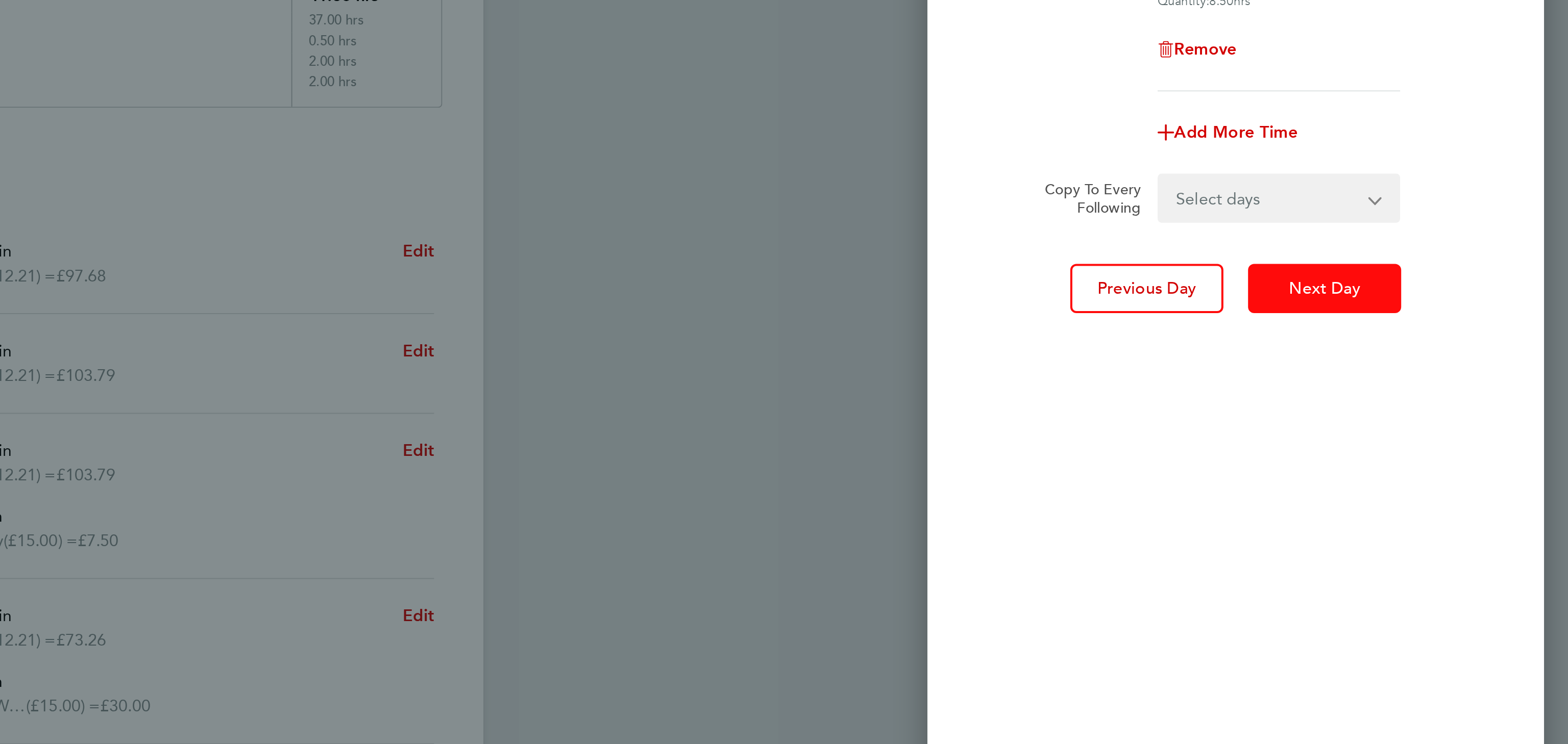
click at [1439, 360] on span "Next Day" at bounding box center [1447, 360] width 35 height 10
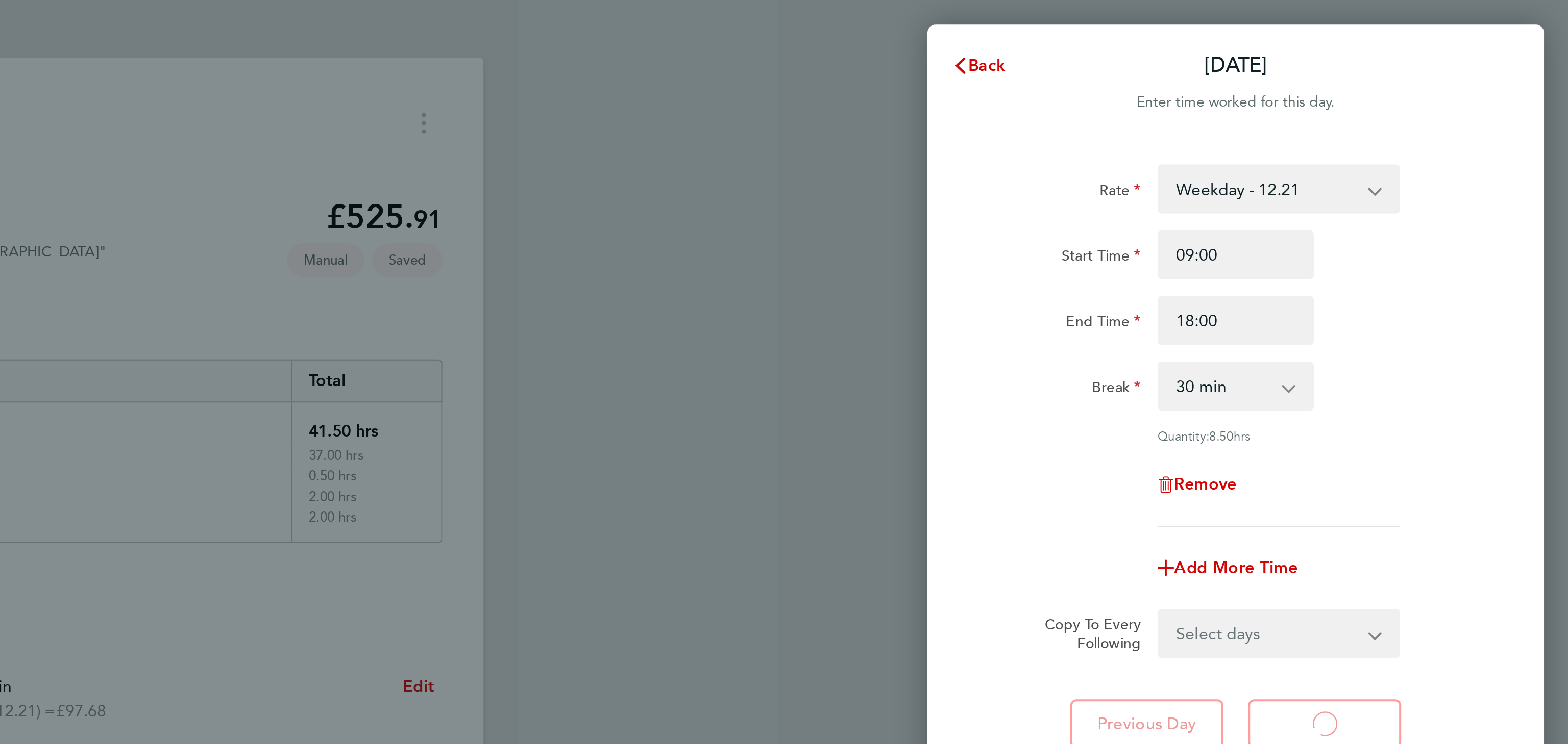
select select "30"
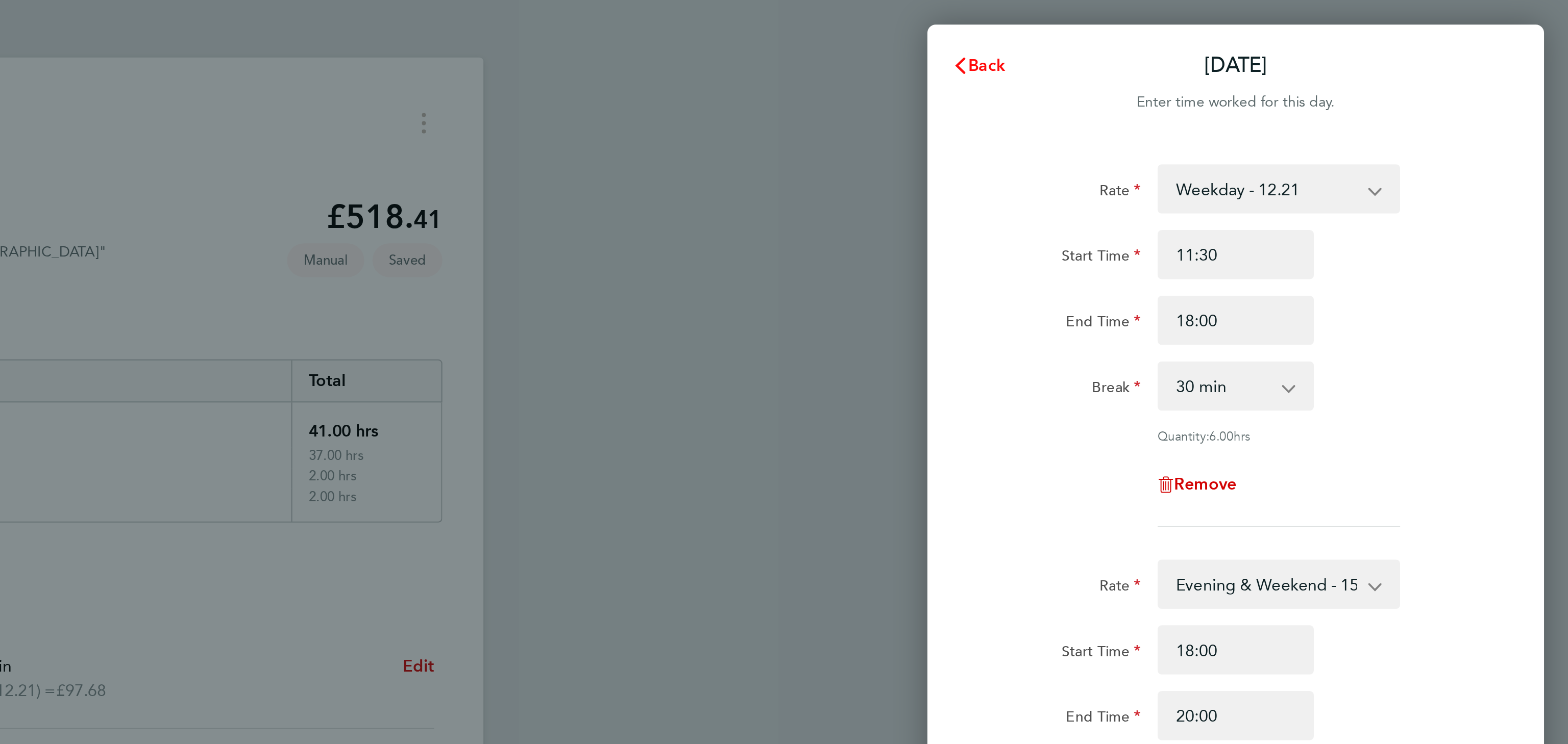
click at [1282, 35] on span "Back" at bounding box center [1279, 32] width 19 height 10
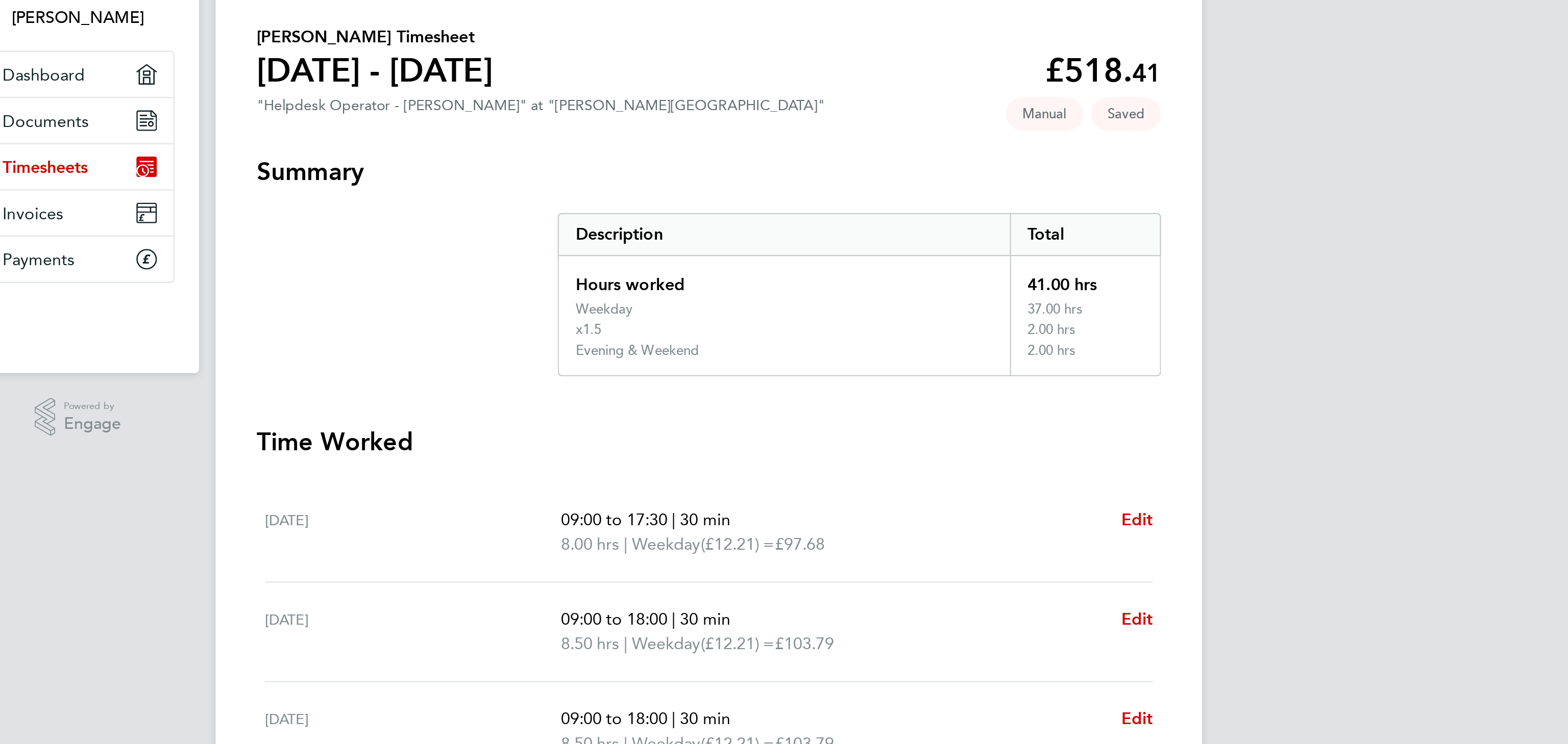
drag, startPoint x: 1179, startPoint y: 100, endPoint x: 714, endPoint y: 190, distance: 473.6
click at [714, 190] on div "Description" at bounding box center [822, 189] width 224 height 21
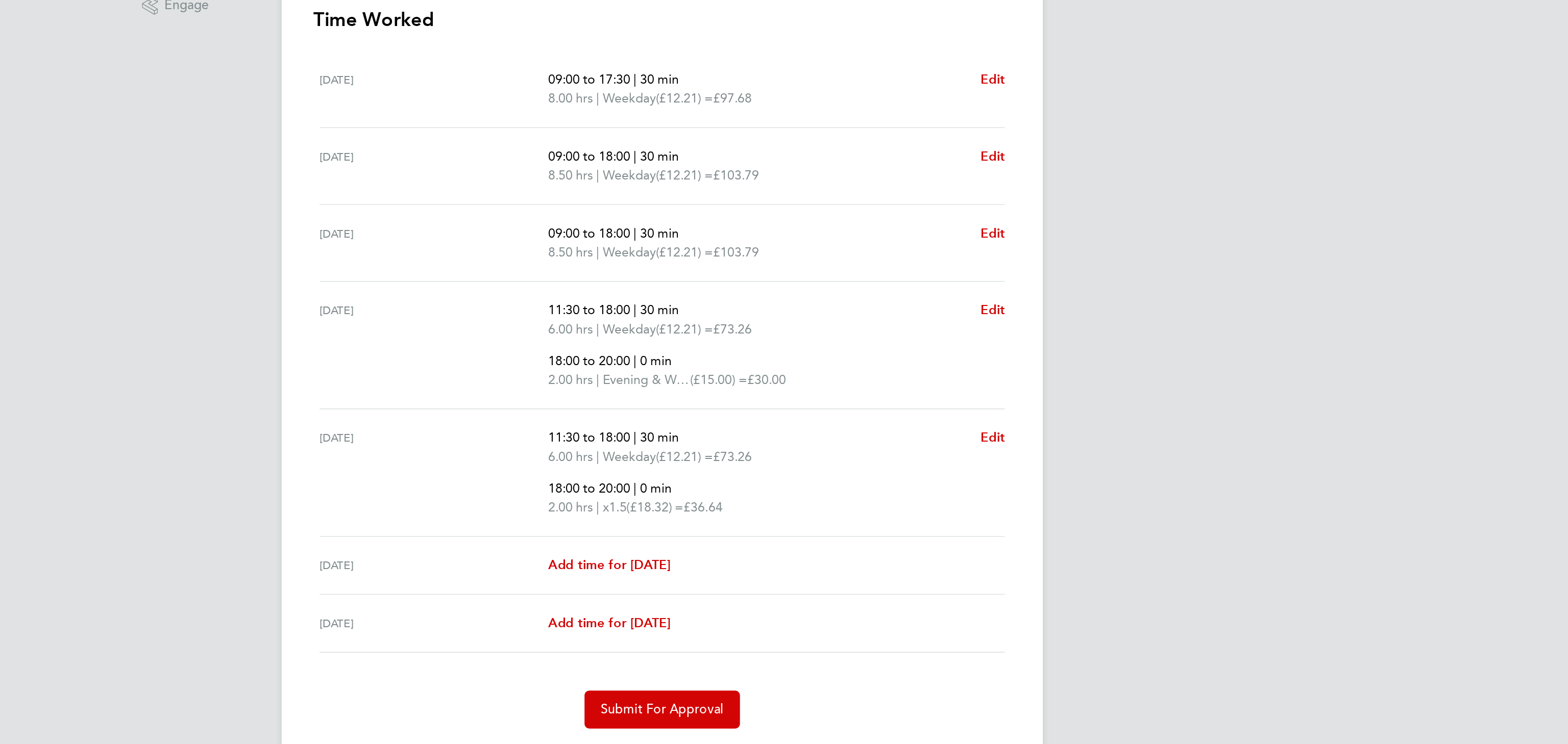
scroll to position [48, 0]
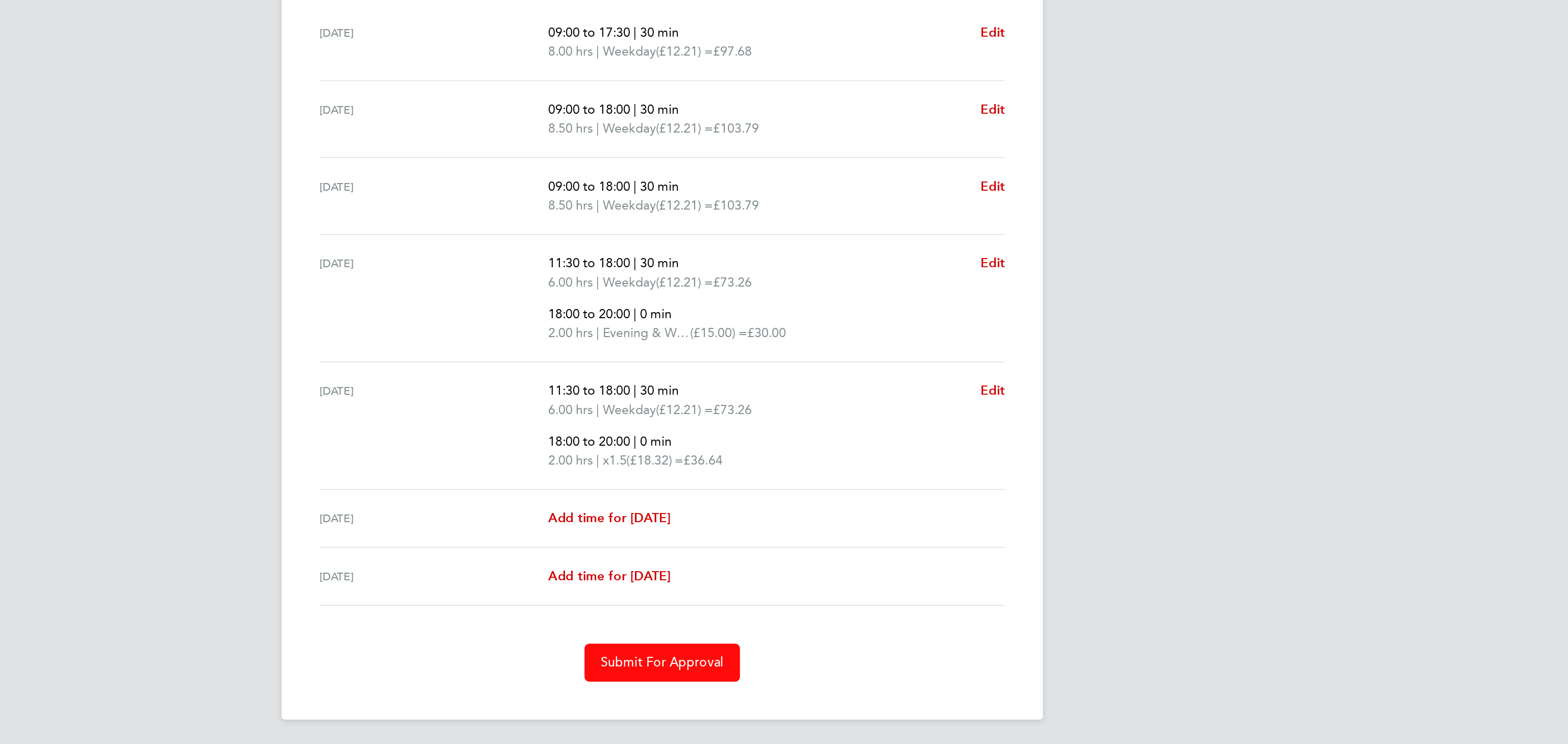
click at [777, 695] on span "Submit For Approval" at bounding box center [784, 691] width 79 height 10
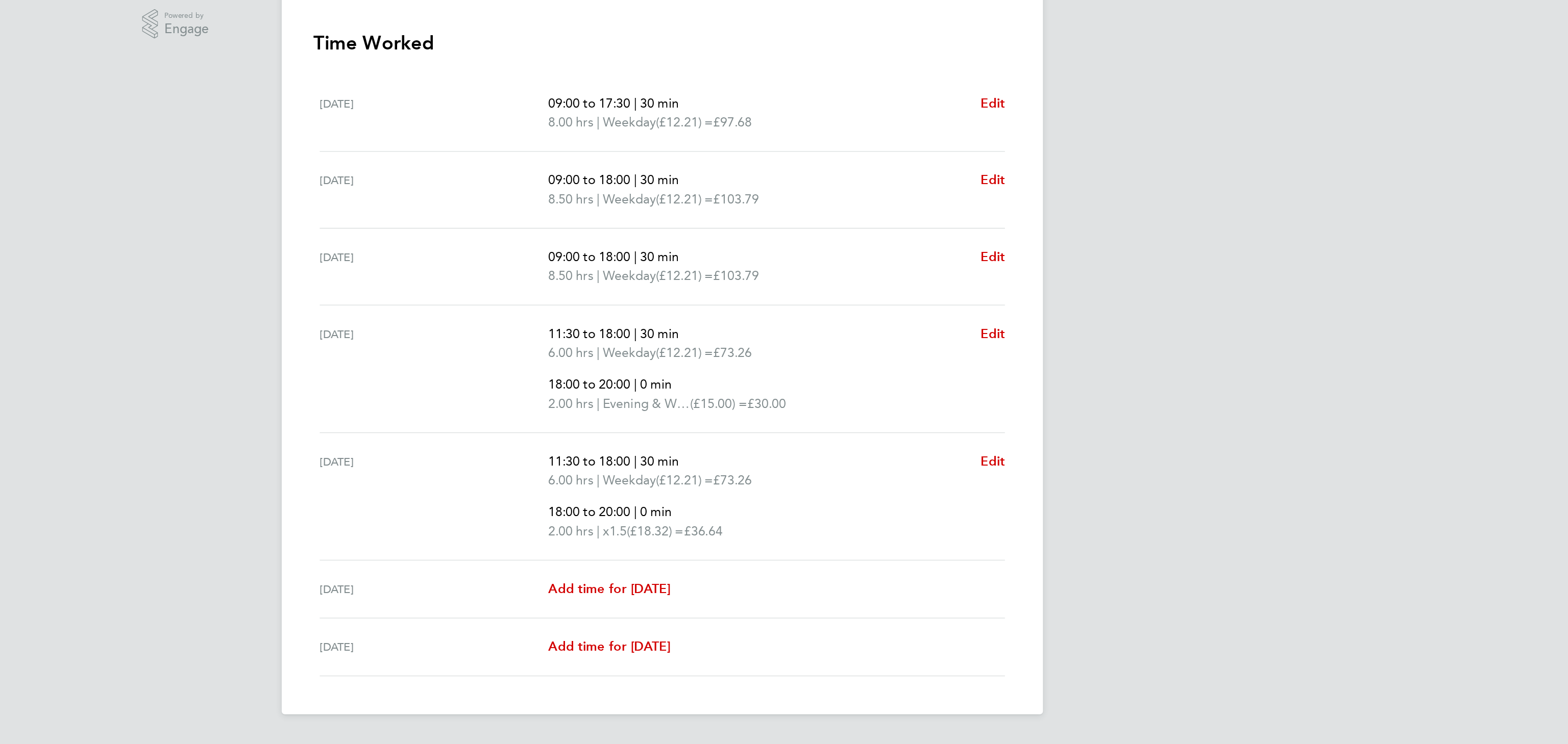
scroll to position [0, 0]
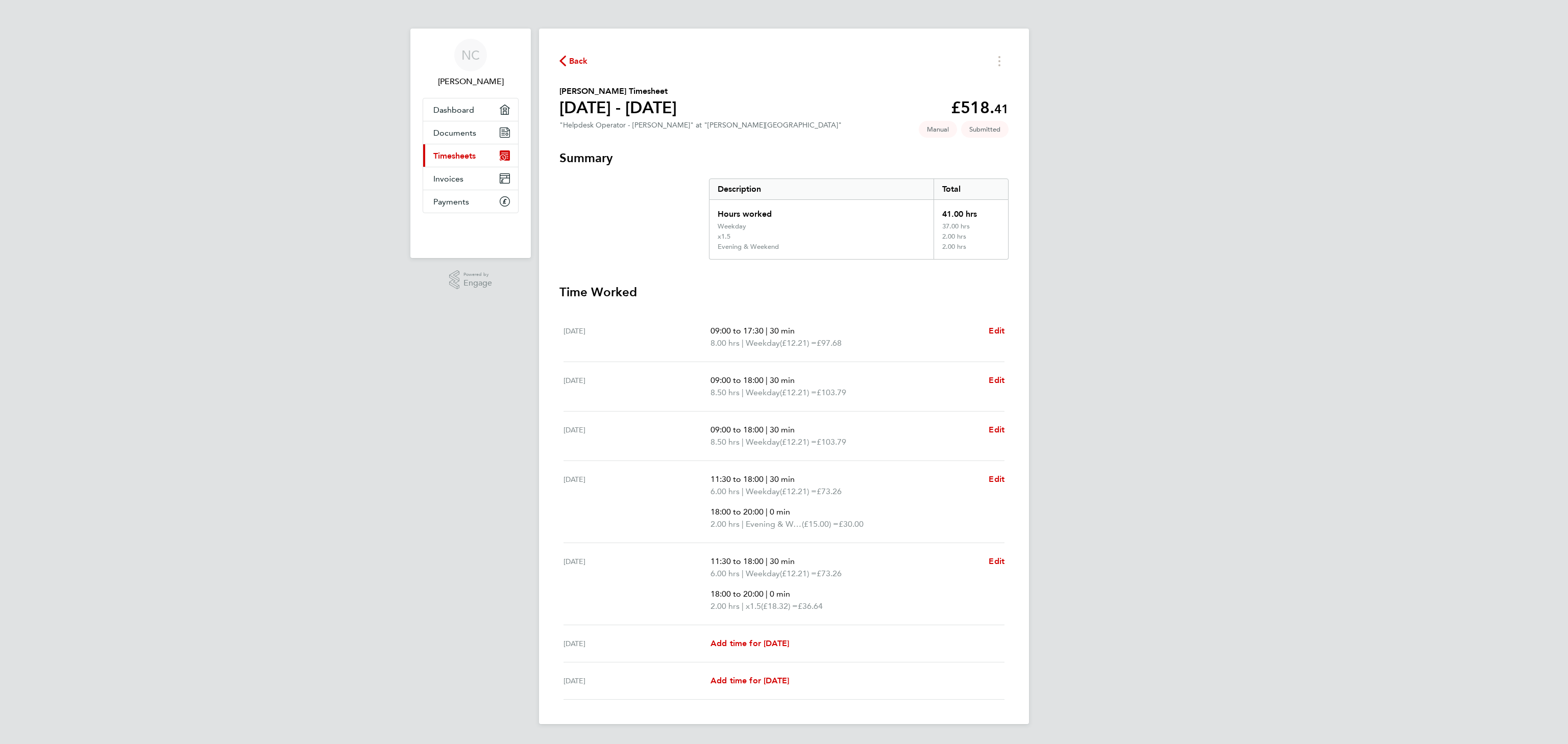
click at [570, 55] on span "Back" at bounding box center [578, 61] width 19 height 12
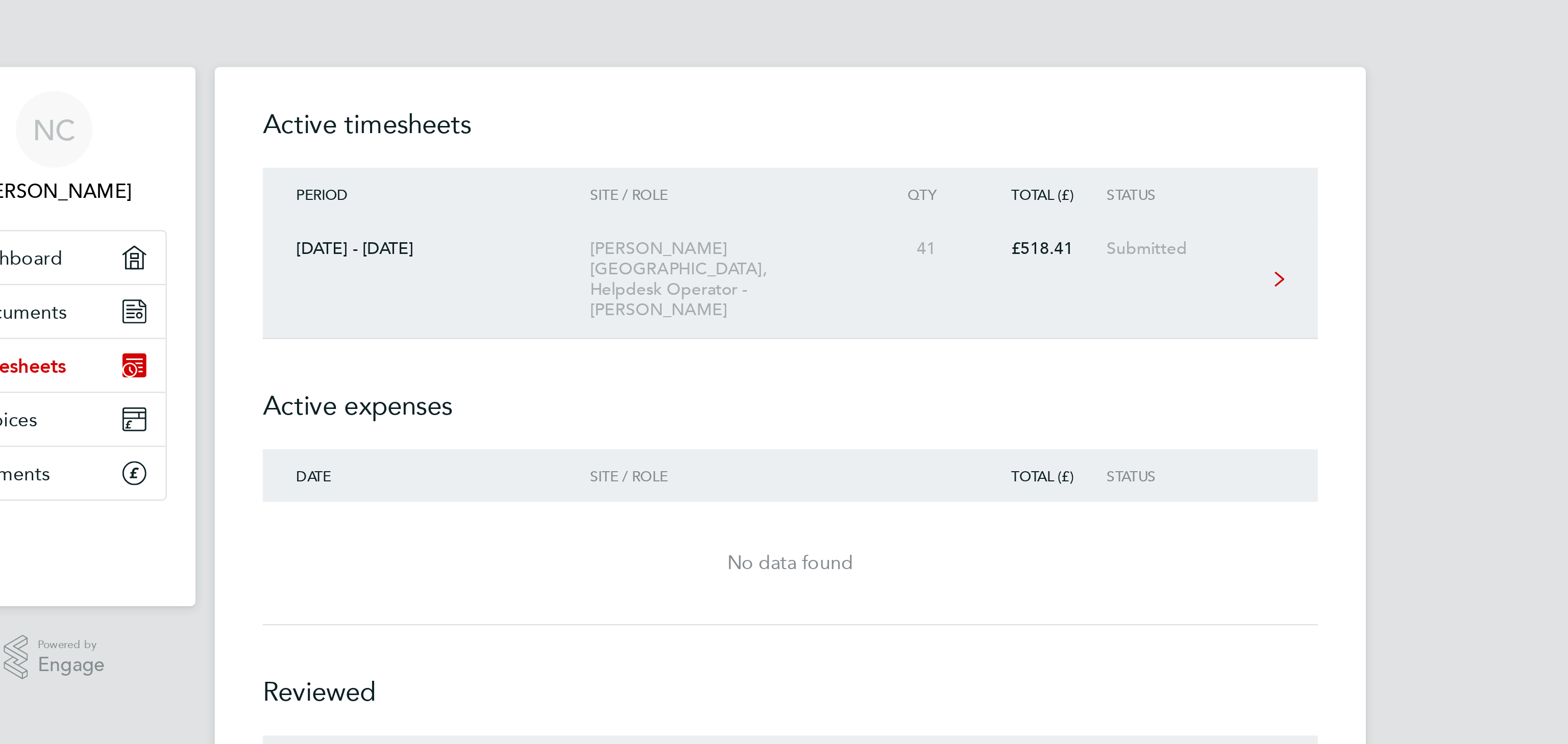
click at [739, 106] on div "Churchill Hospital, Helpdesk Operator - Churchill" at bounding box center [757, 119] width 117 height 35
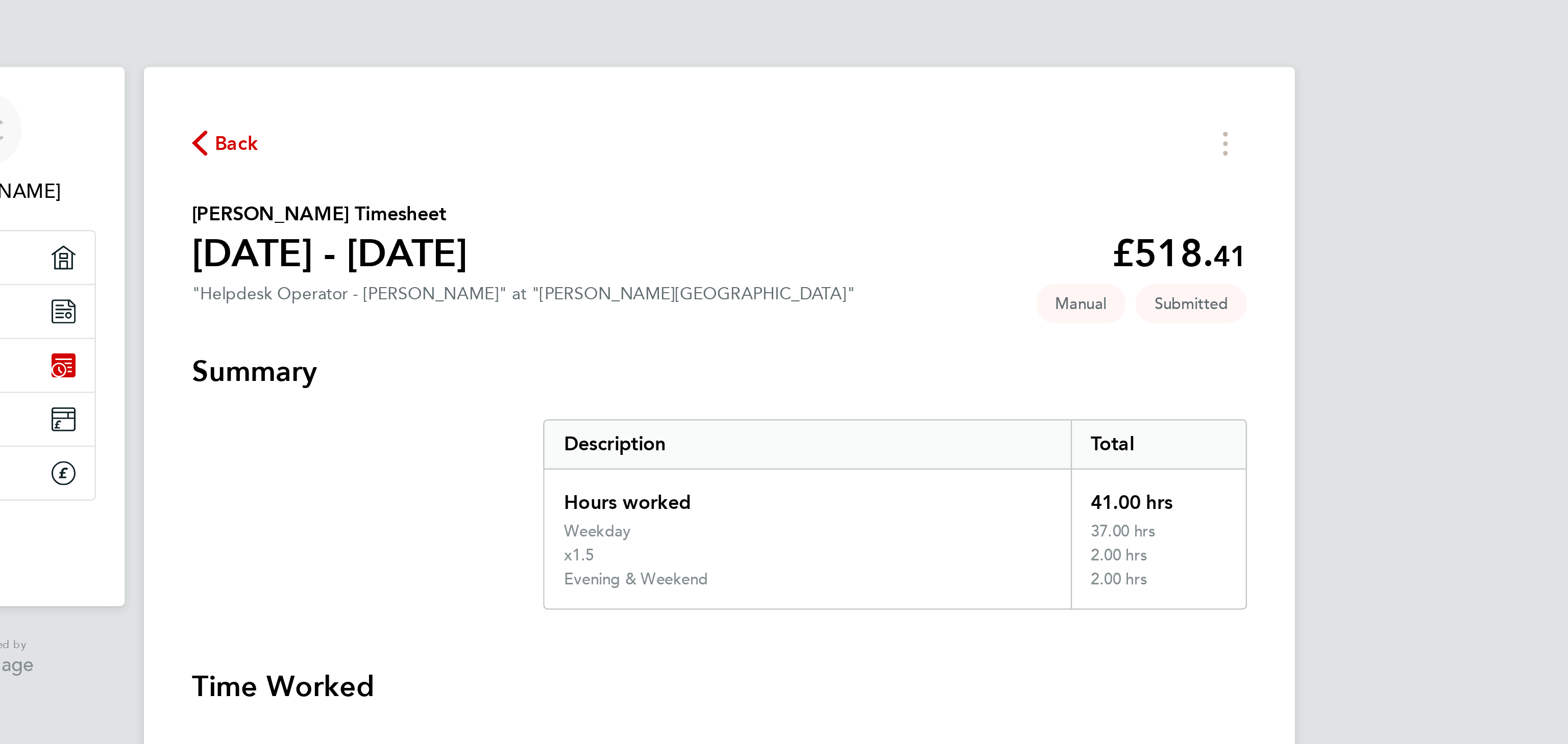
click at [573, 65] on span "Back" at bounding box center [578, 61] width 19 height 12
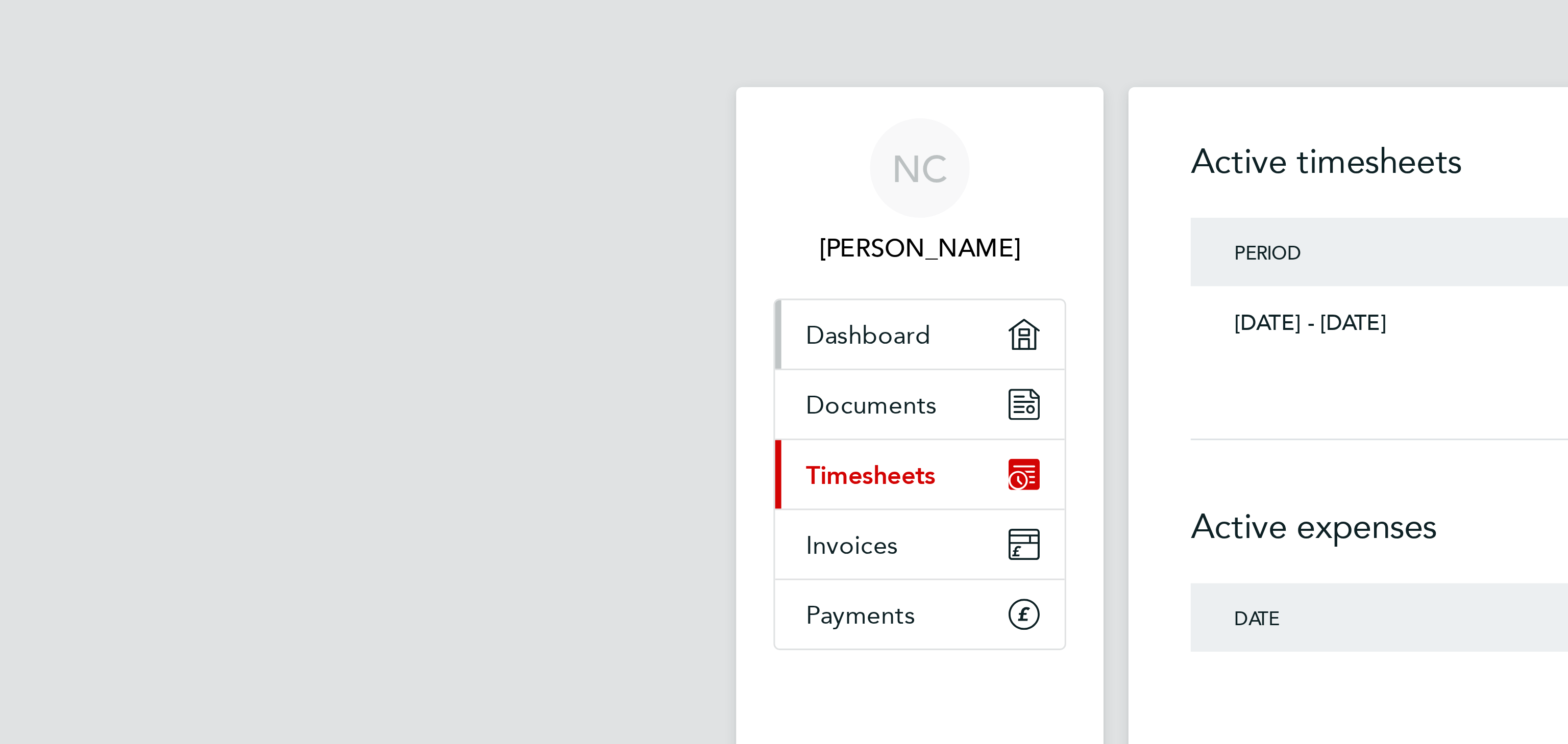
click at [435, 118] on link "Dashboard" at bounding box center [471, 110] width 95 height 23
